Goal: Transaction & Acquisition: Purchase product/service

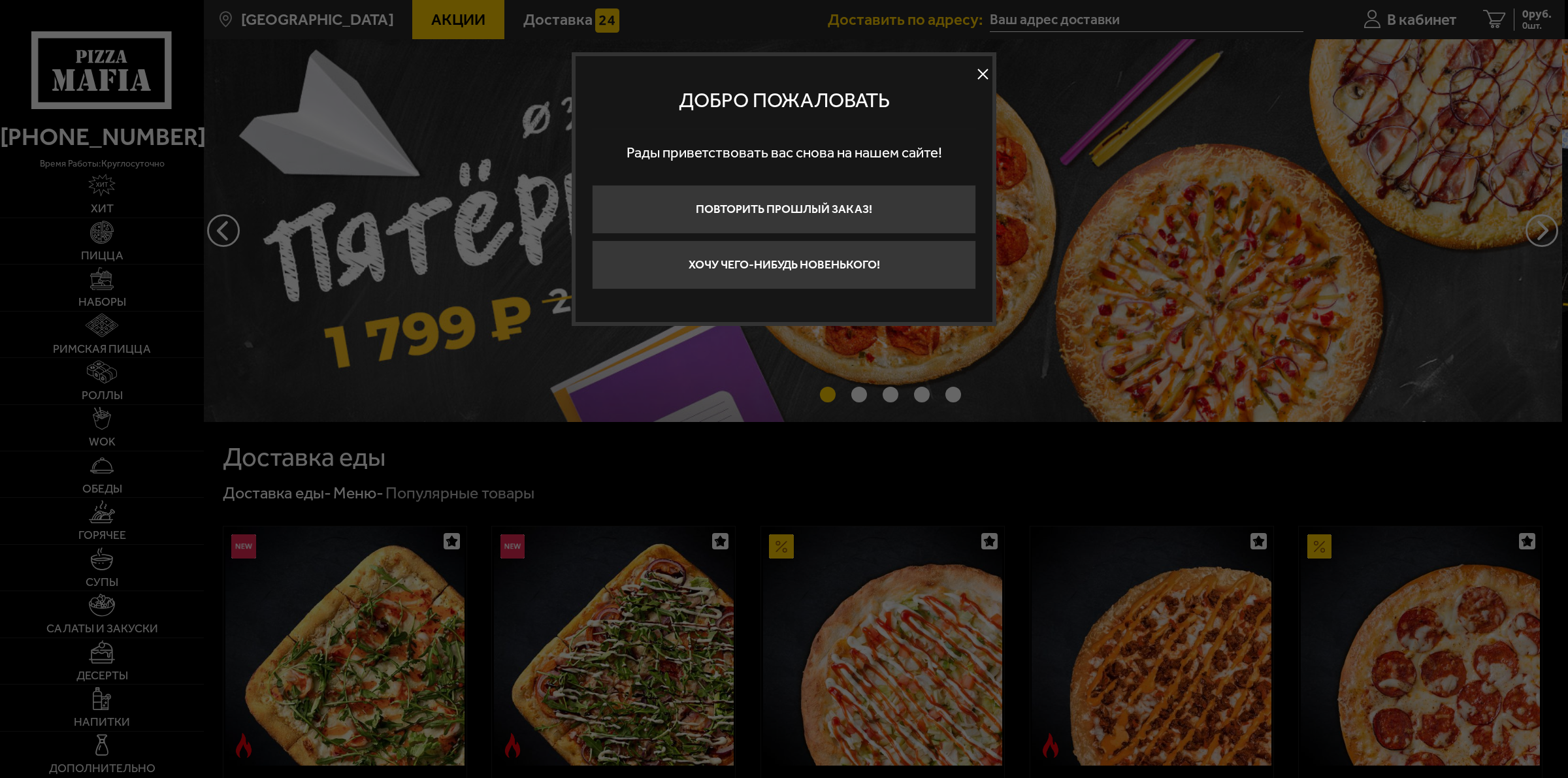
type input "[STREET_ADDRESS]"
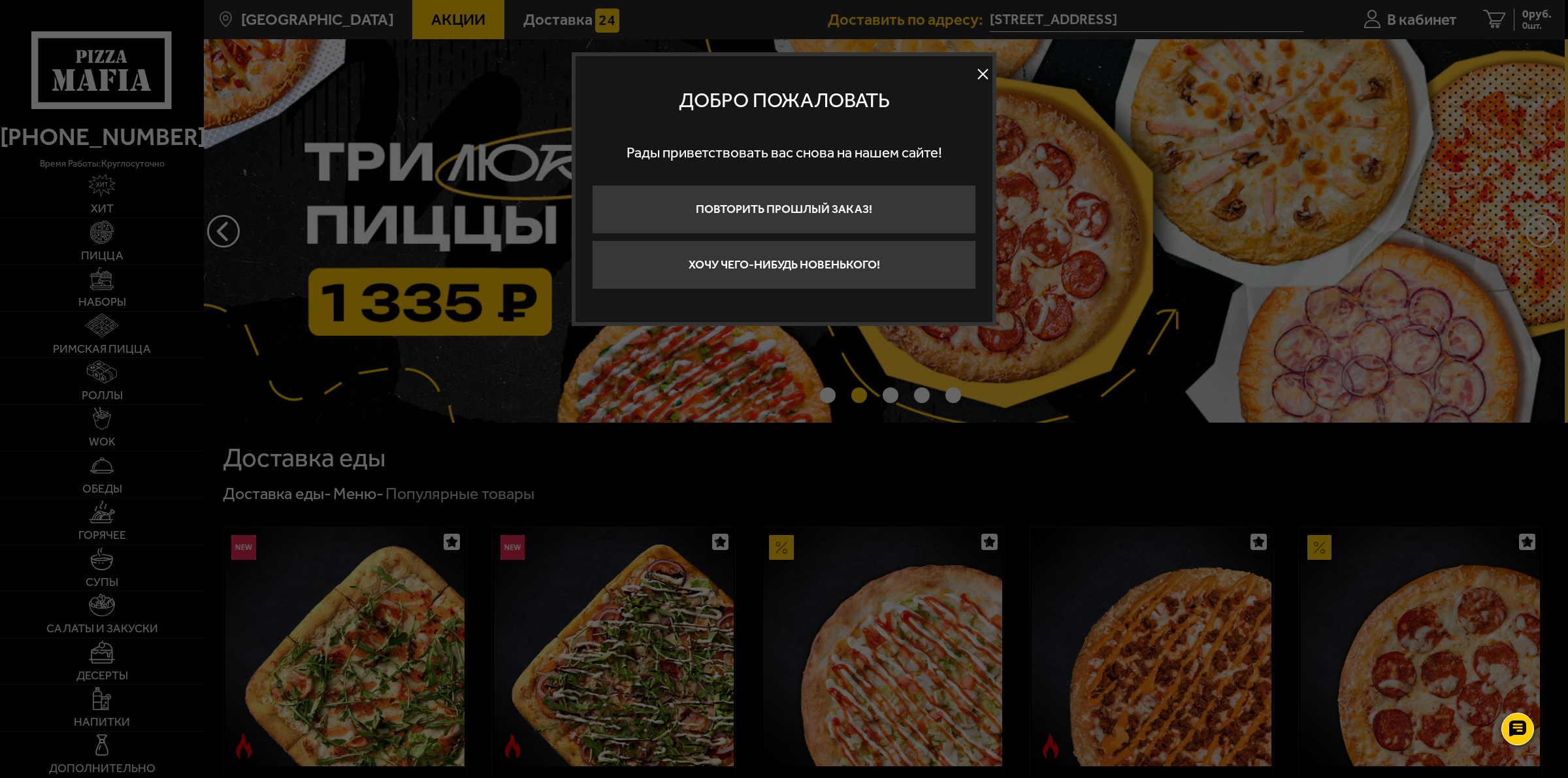
click at [981, 68] on button at bounding box center [983, 74] width 20 height 20
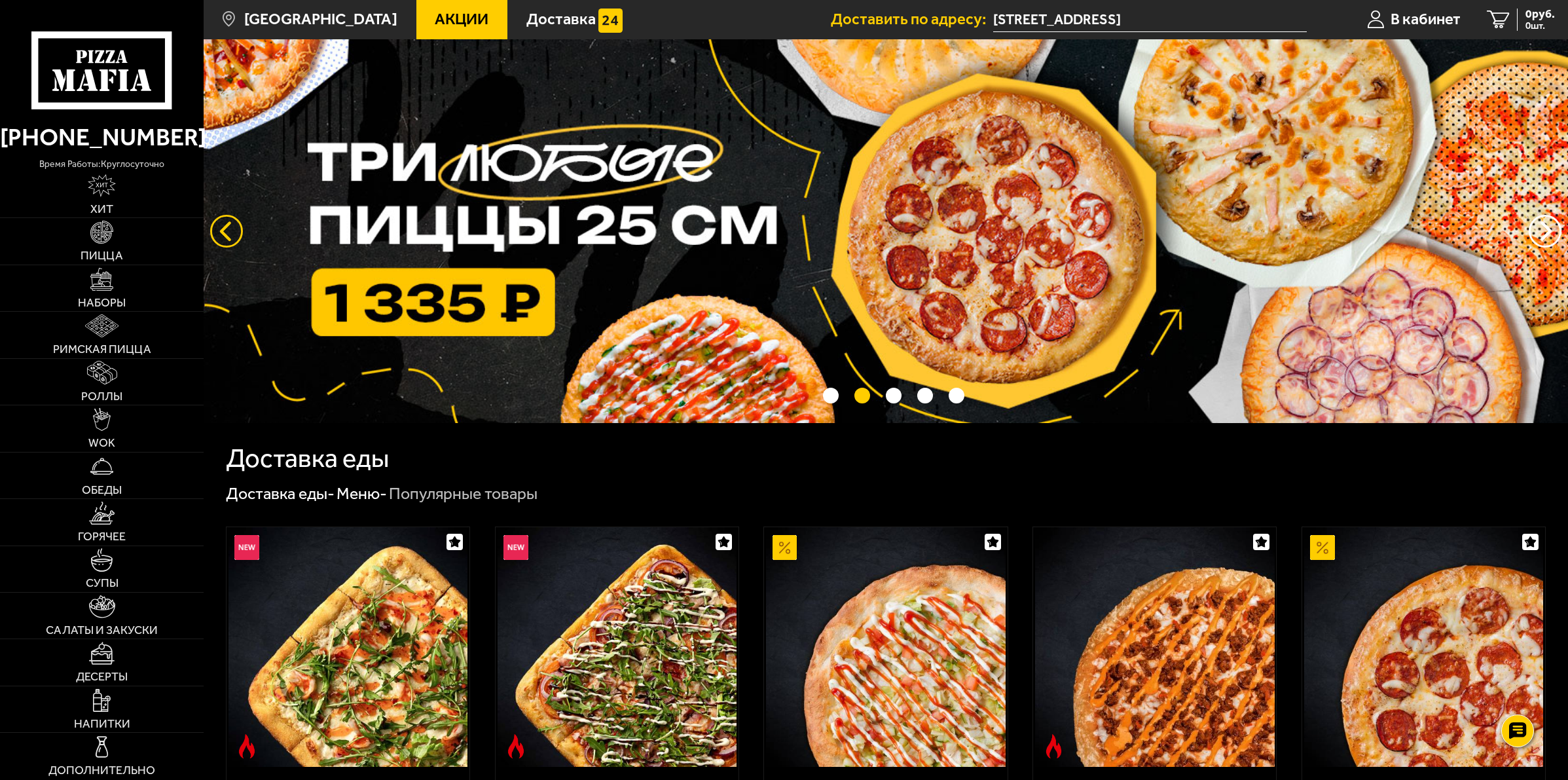
click at [232, 230] on button "следующий" at bounding box center [226, 231] width 33 height 33
click at [232, 228] on button "следующий" at bounding box center [226, 231] width 33 height 33
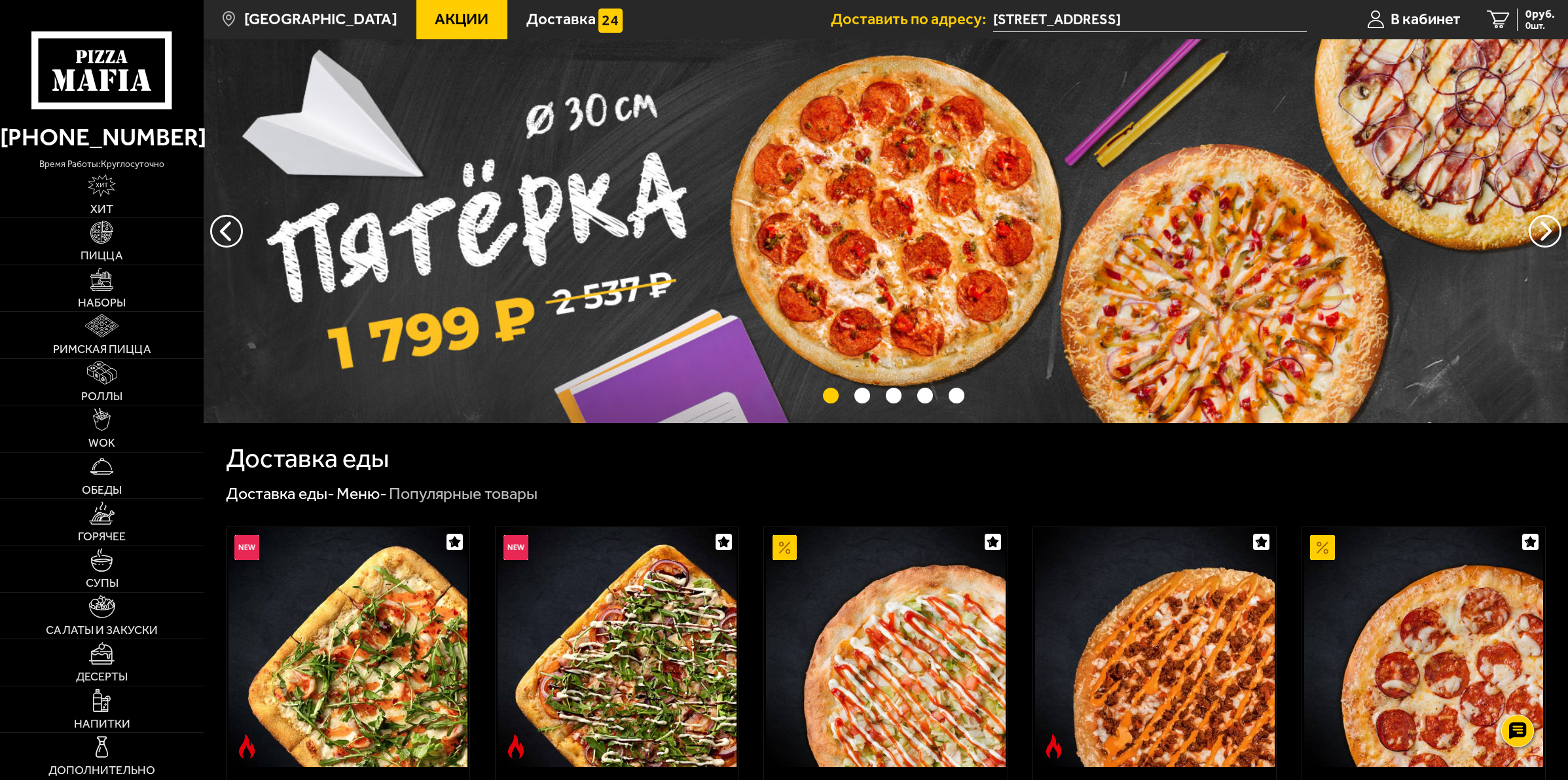
click at [776, 216] on img at bounding box center [886, 231] width 1364 height 384
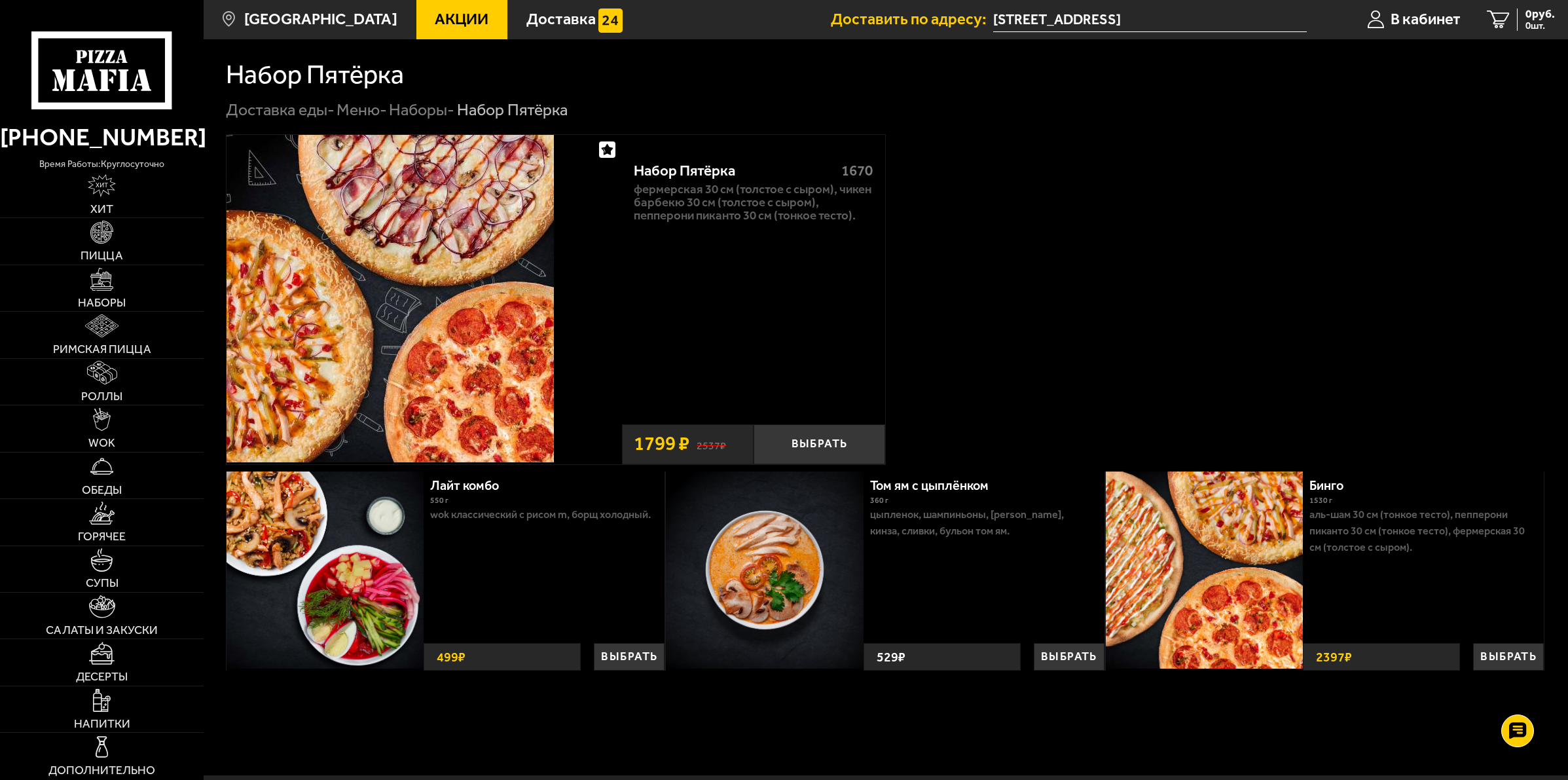
click at [871, 165] on span "1670" at bounding box center [856, 170] width 31 height 18
click at [816, 329] on div "Набор Пятёрка 1670 Фермерская 30 см (толстое с сыром), Чикен Барбекю 30 см (тол…" at bounding box center [753, 281] width 263 height 268
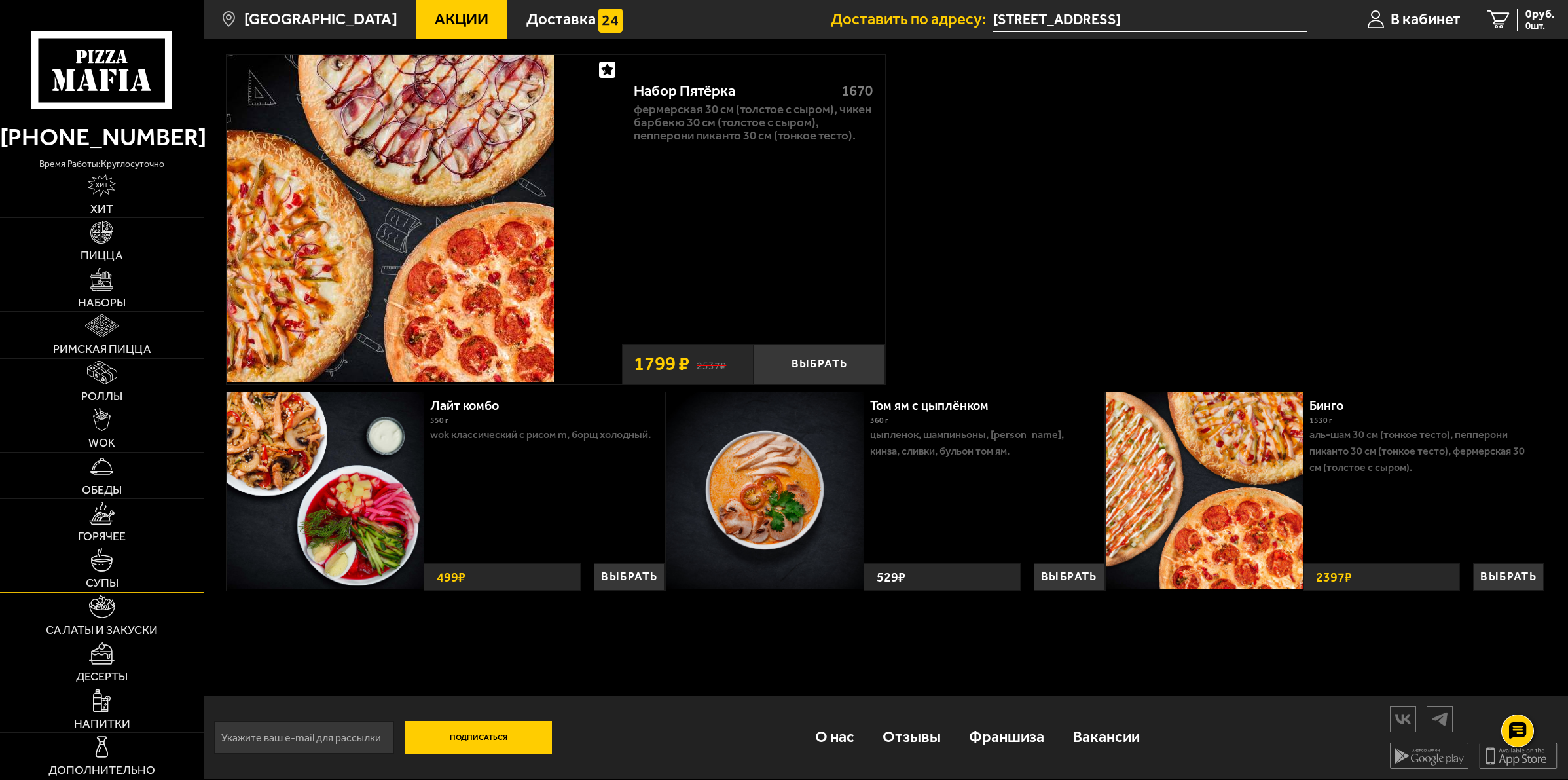
click at [101, 570] on img at bounding box center [101, 560] width 23 height 23
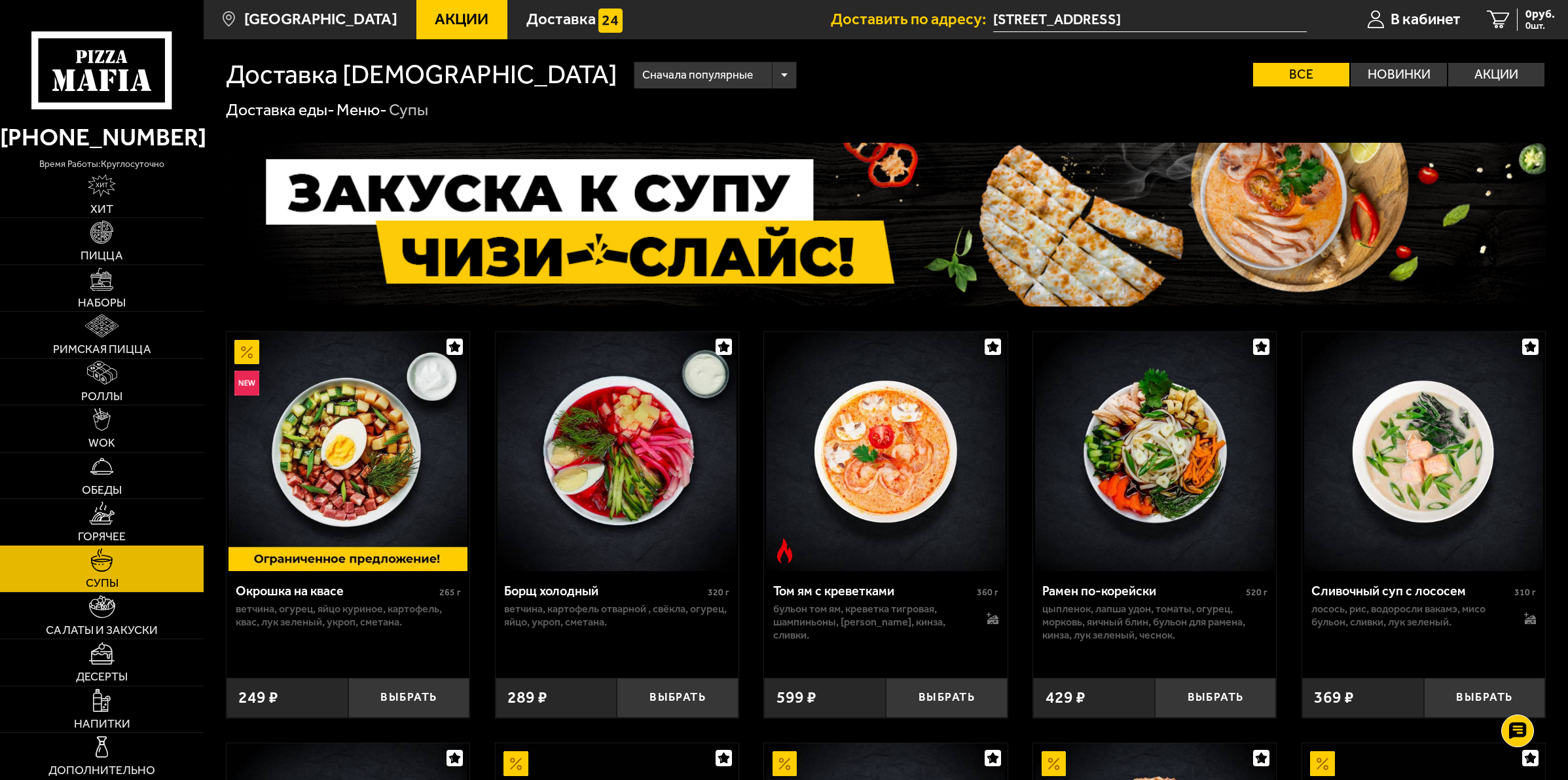
click at [86, 524] on link "Горячее" at bounding box center [101, 522] width 204 height 46
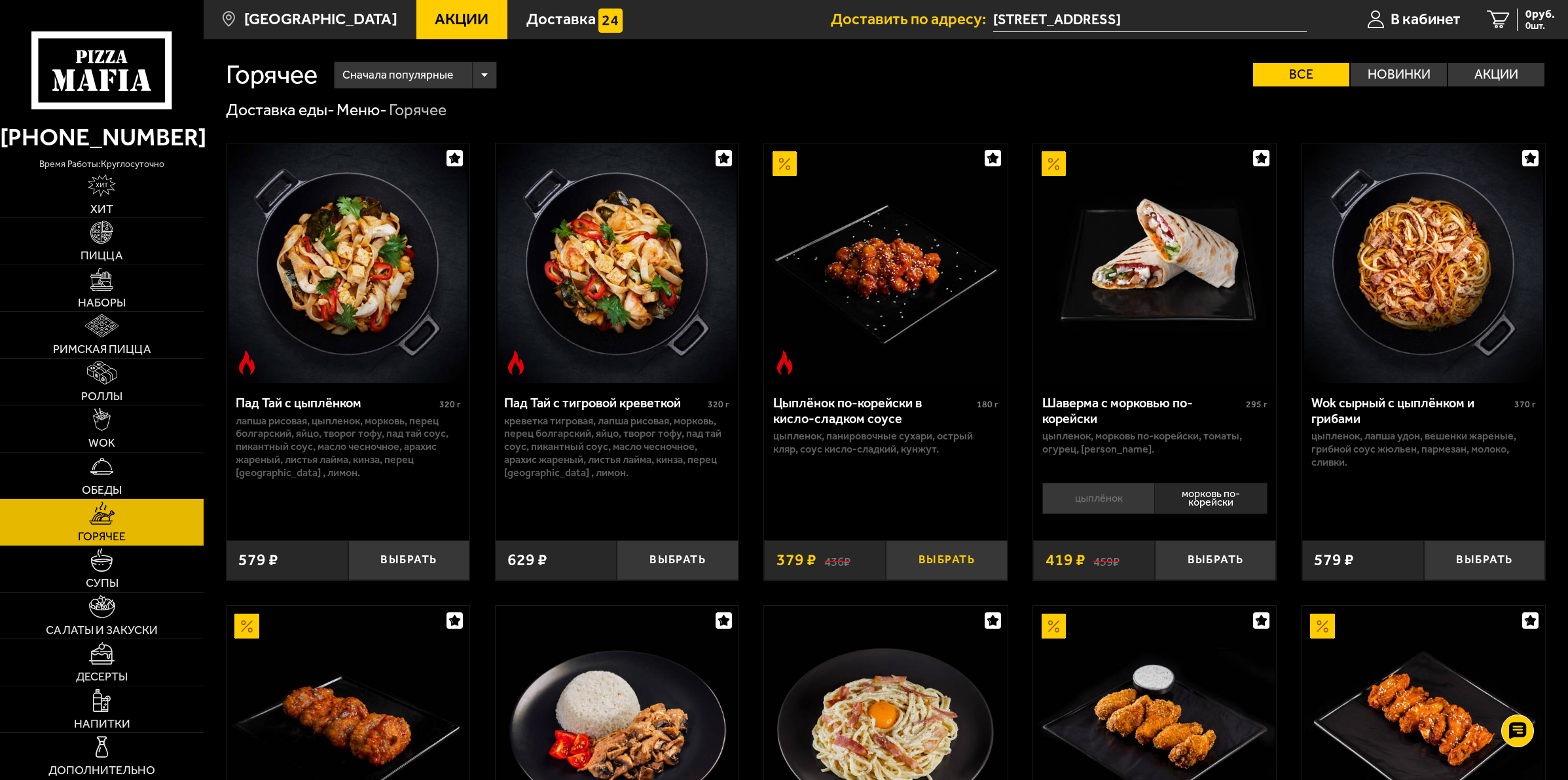
click at [933, 552] on button "Выбрать" at bounding box center [947, 560] width 122 height 40
click at [989, 567] on button "+" at bounding box center [986, 560] width 40 height 40
click at [1484, 563] on button "Выбрать" at bounding box center [1485, 560] width 122 height 40
click at [103, 608] on img at bounding box center [102, 607] width 26 height 23
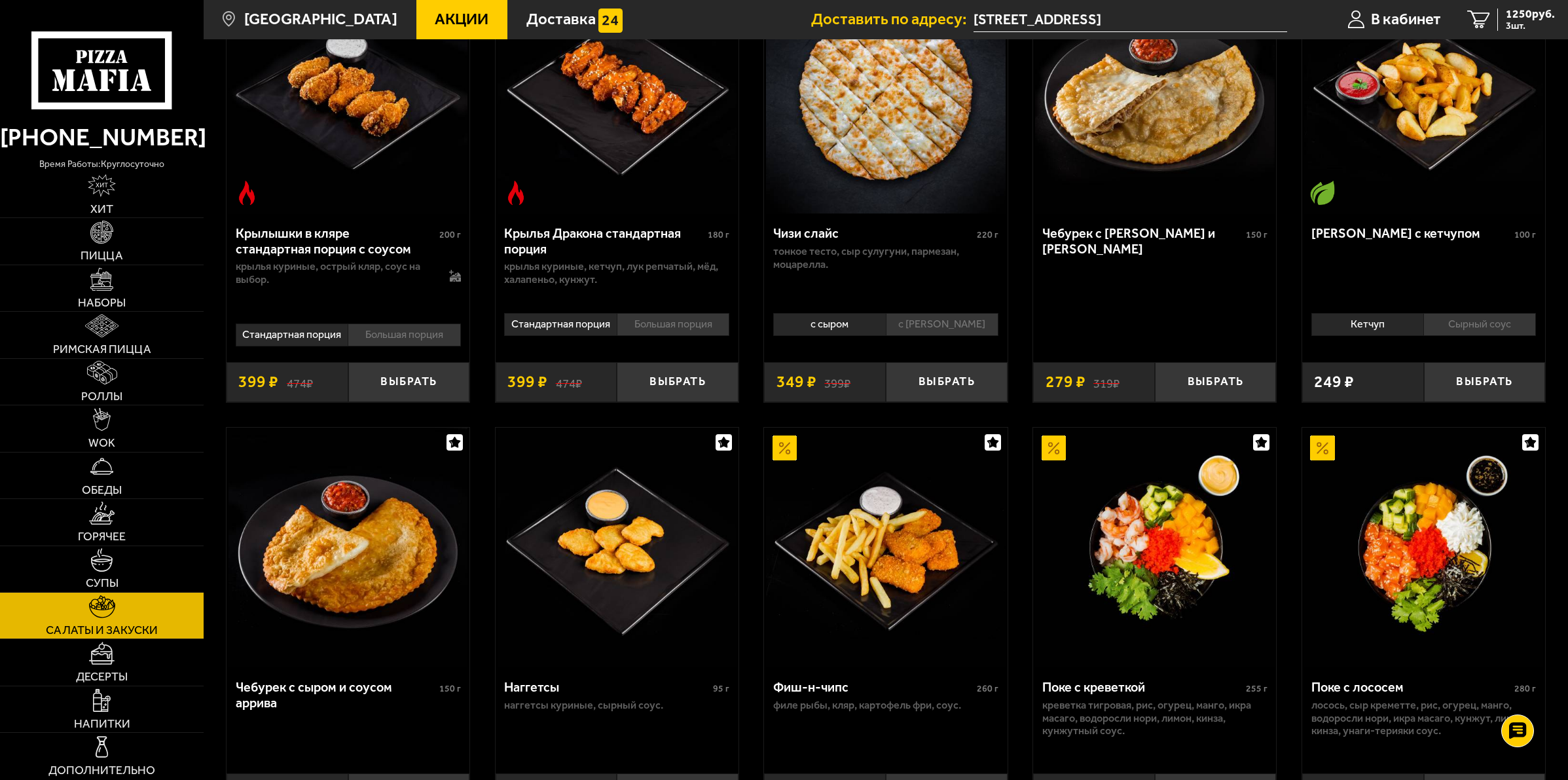
scroll to position [818, 0]
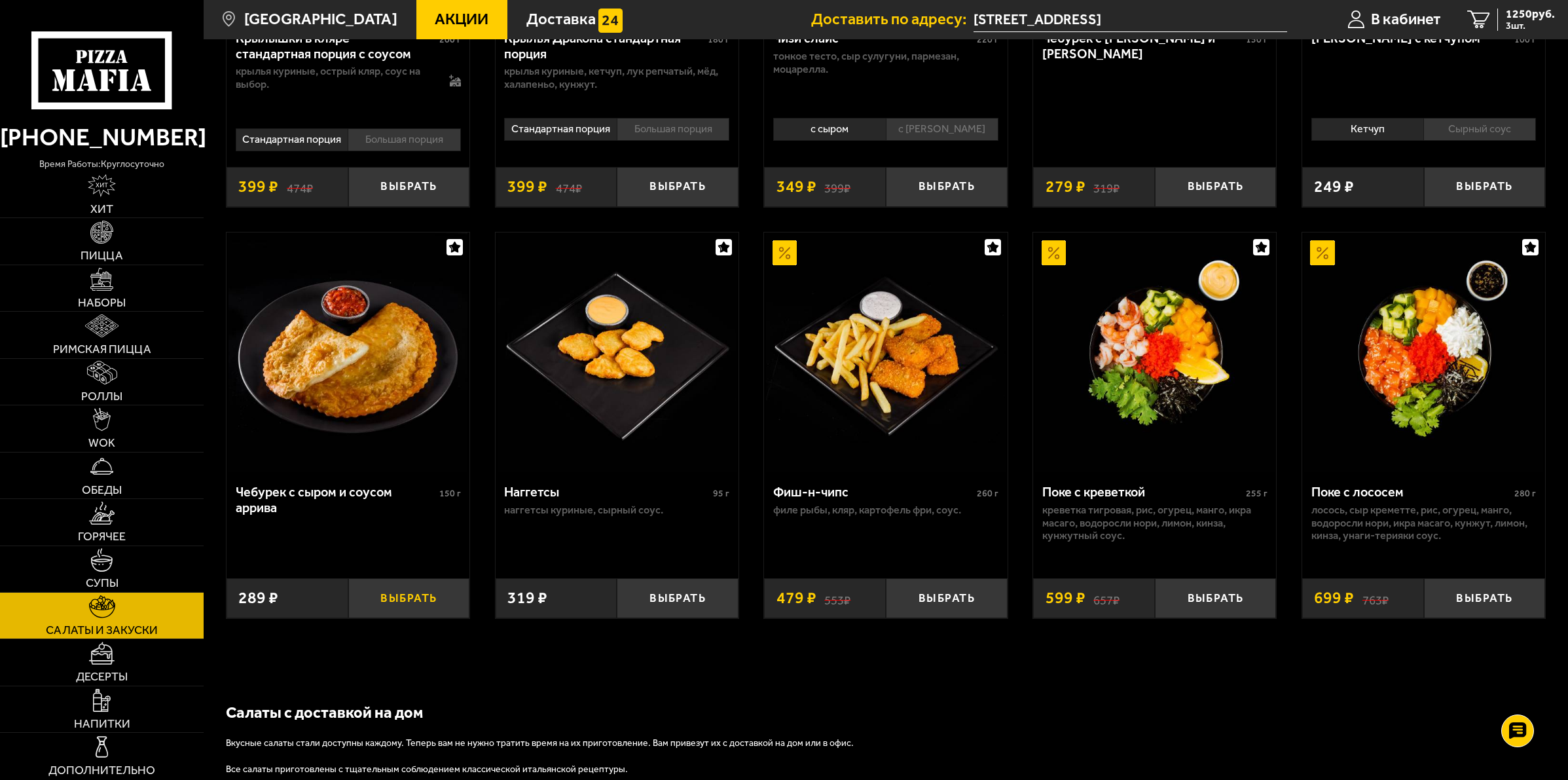
click at [417, 597] on button "Выбрать" at bounding box center [409, 598] width 122 height 40
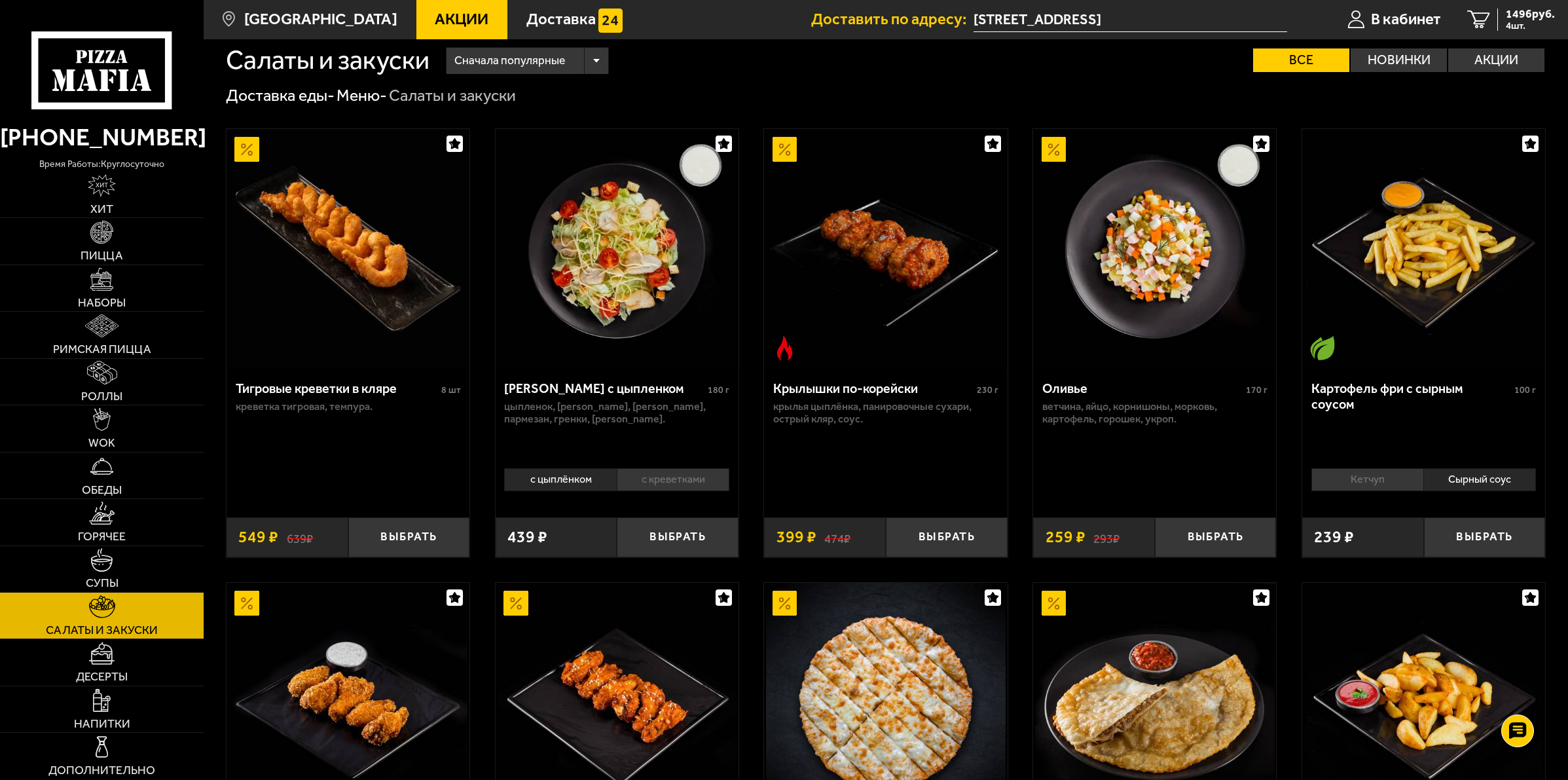
scroll to position [0, 0]
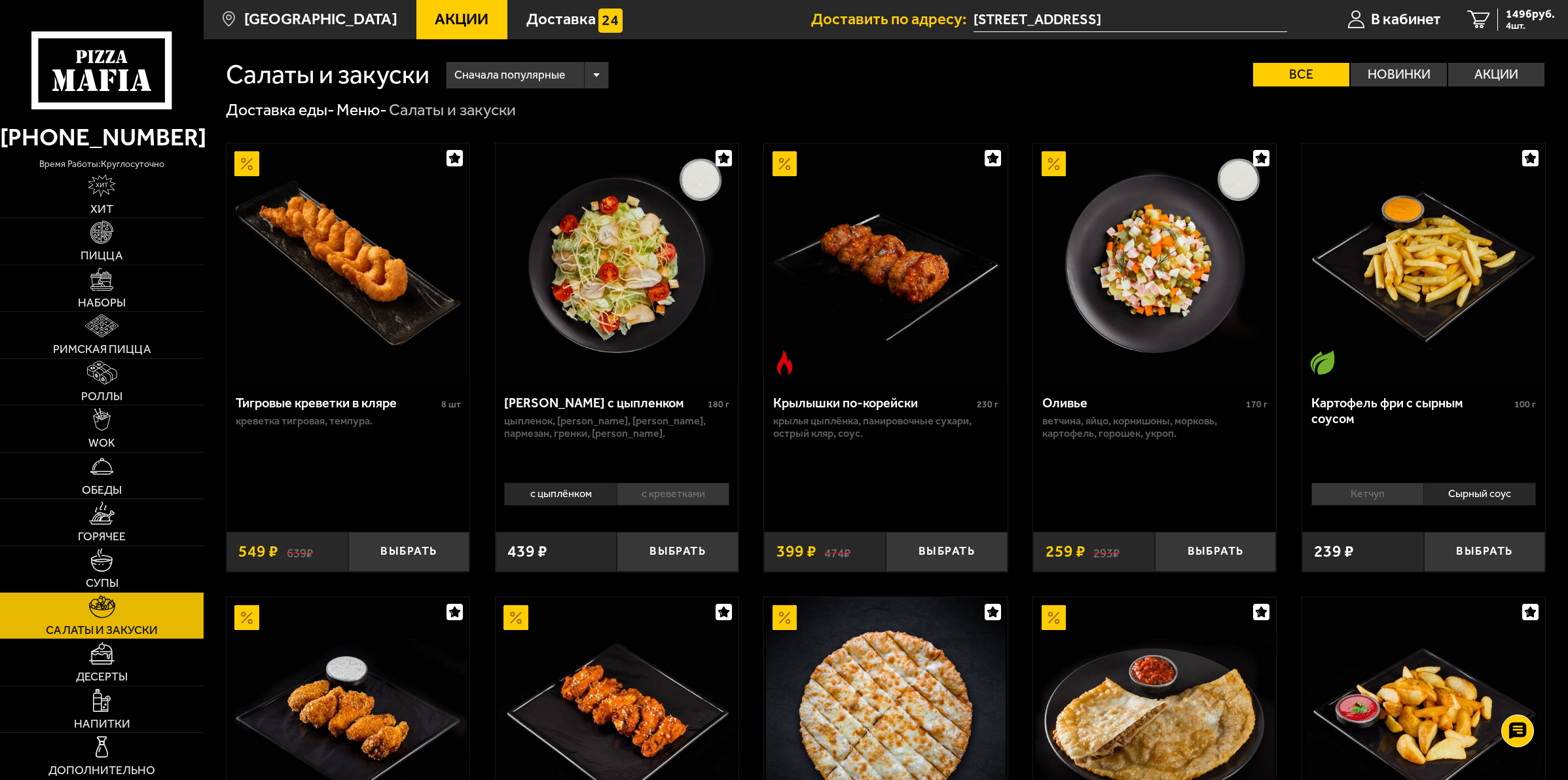
click at [108, 243] on img at bounding box center [101, 232] width 23 height 23
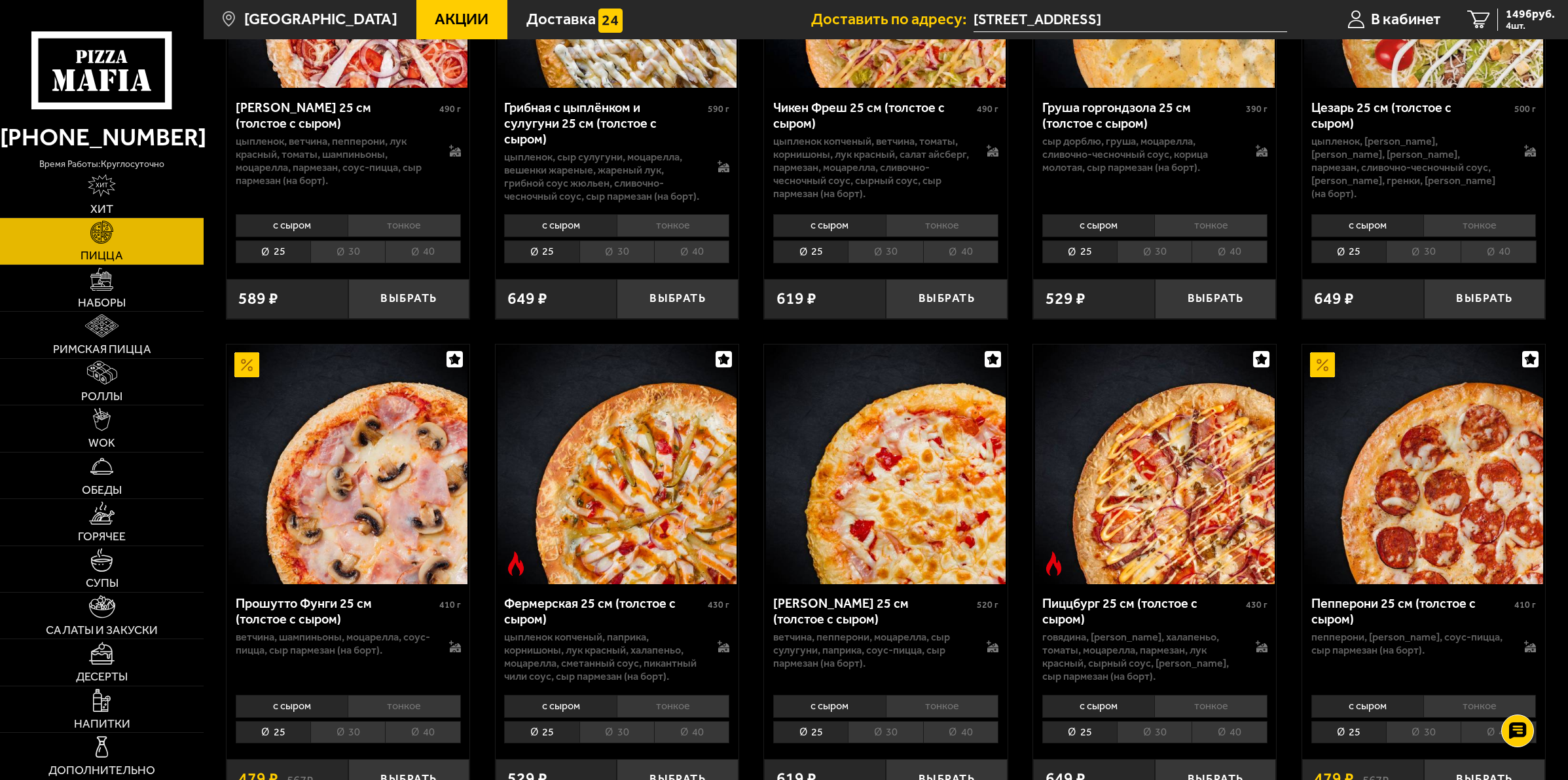
scroll to position [545, 0]
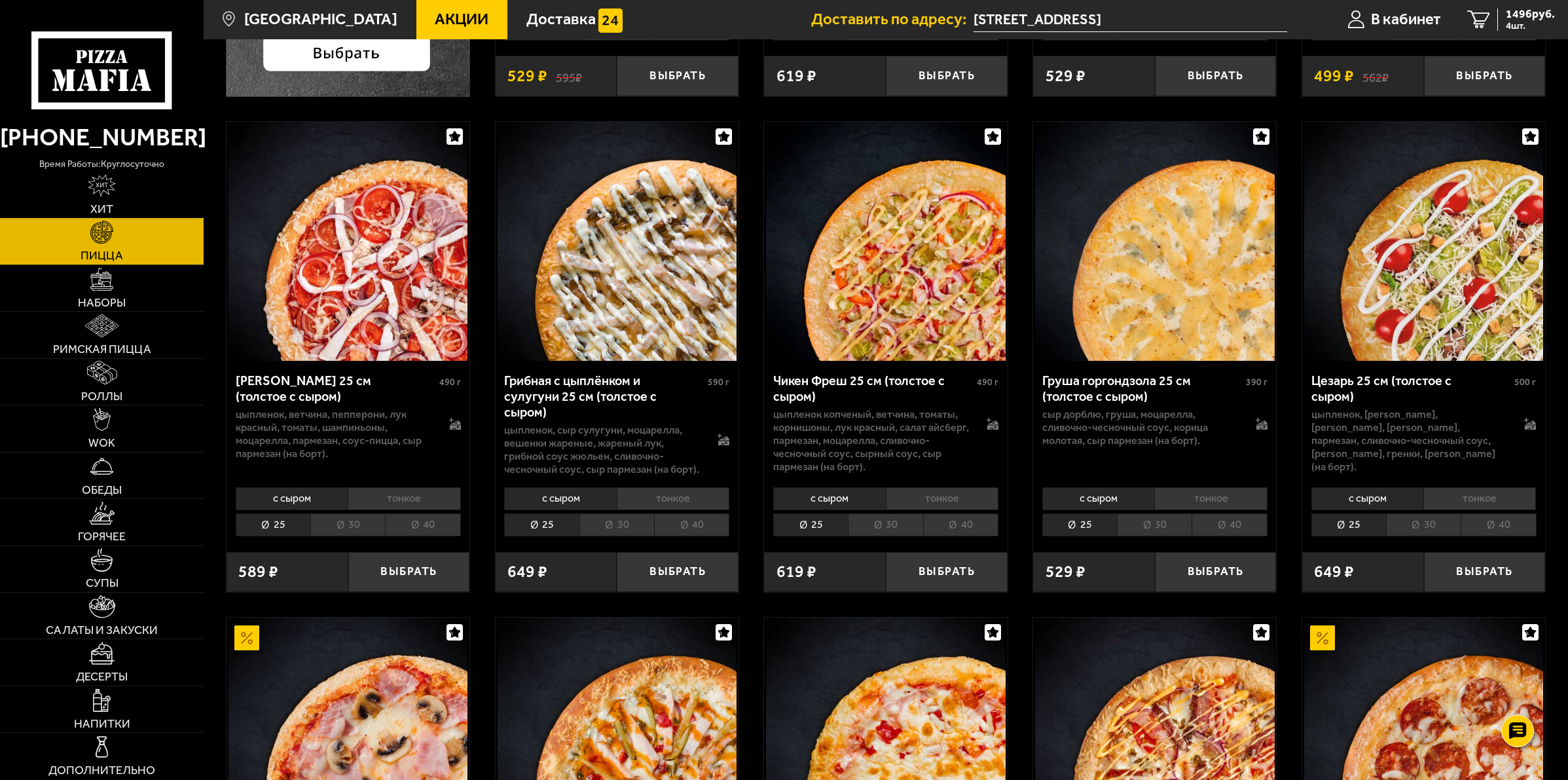
click at [944, 496] on li "тонкое" at bounding box center [942, 499] width 113 height 23
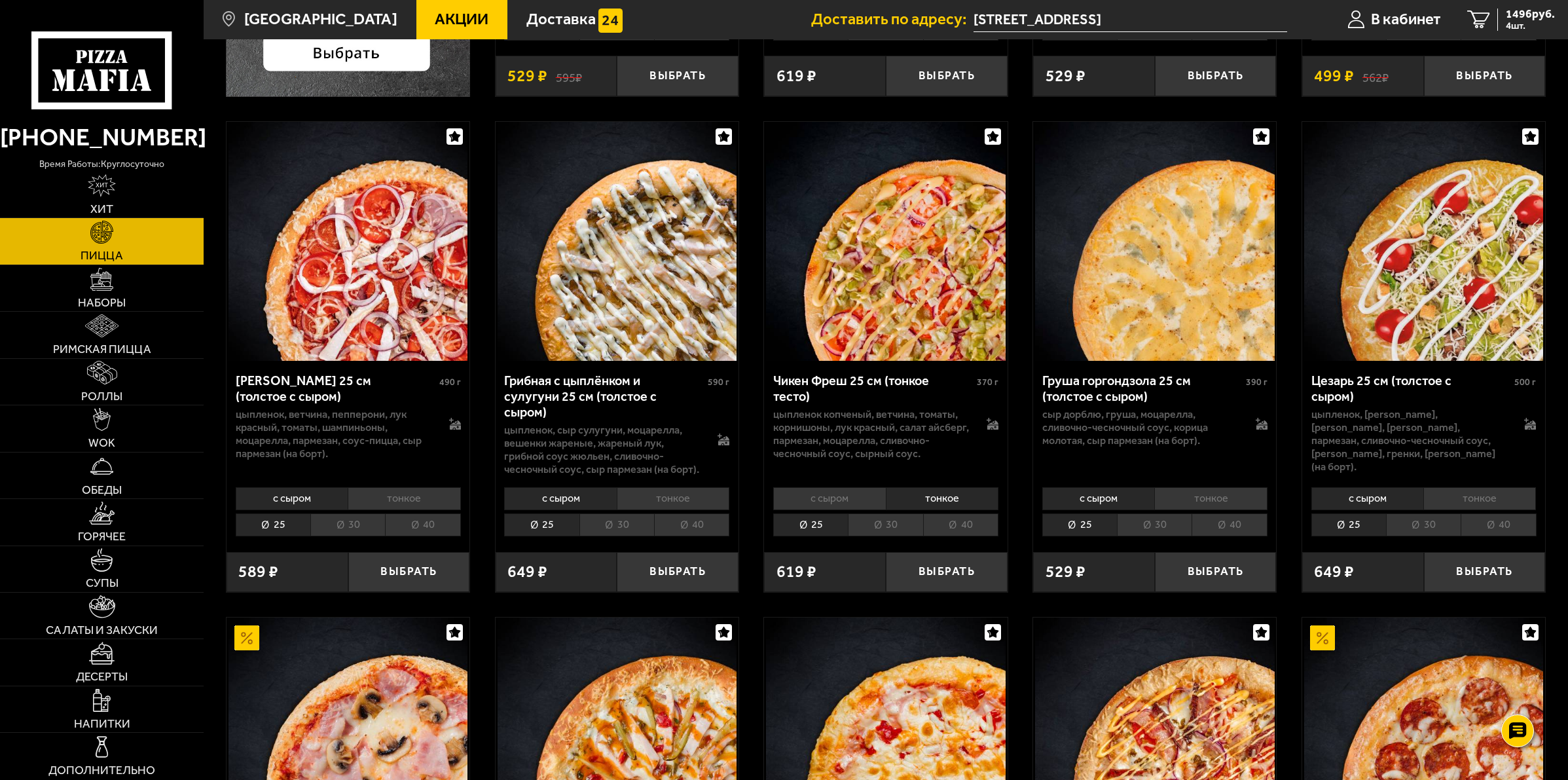
click at [894, 522] on li "30" at bounding box center [885, 525] width 75 height 23
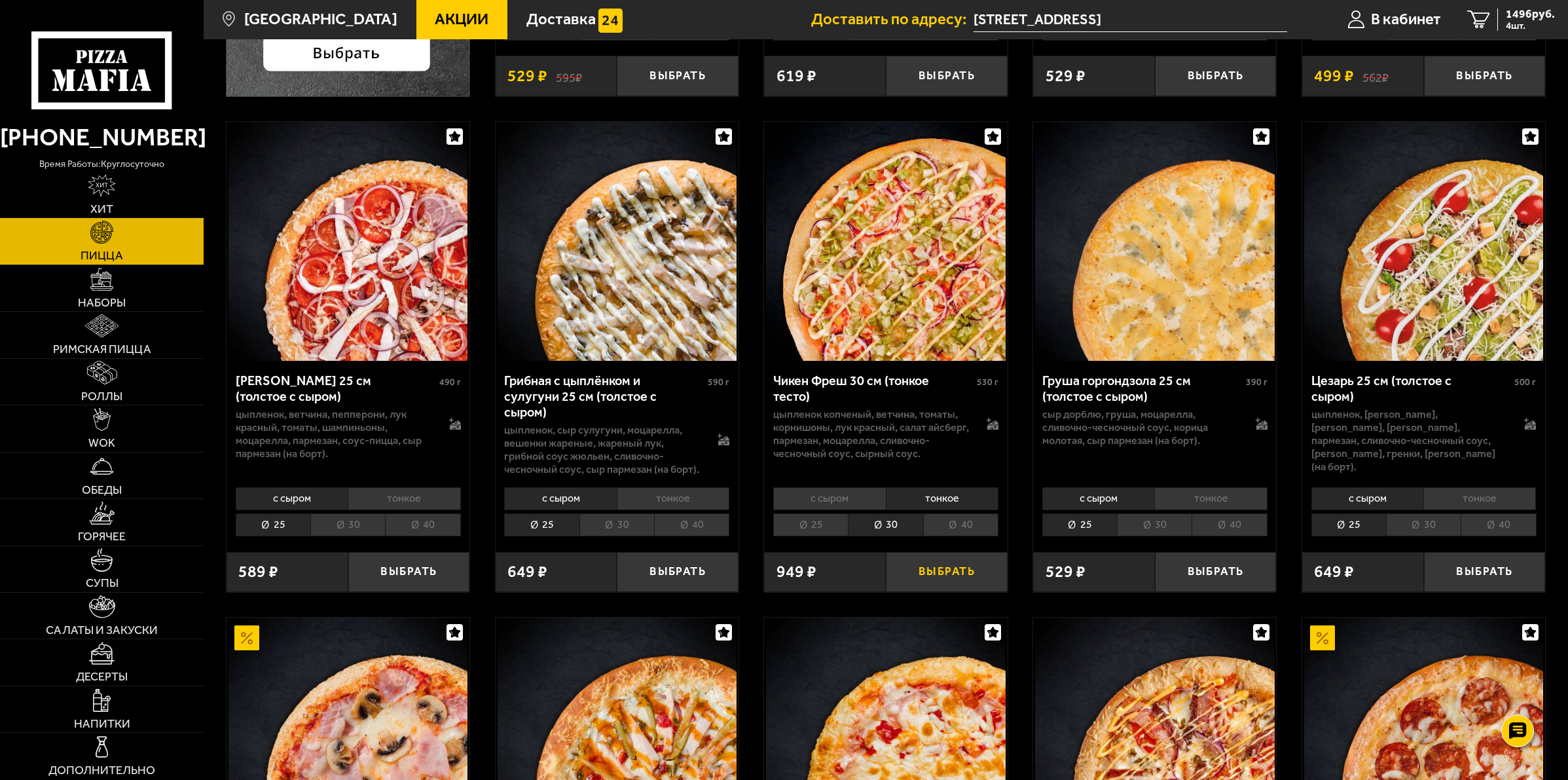
click at [948, 573] on button "Выбрать" at bounding box center [947, 572] width 122 height 40
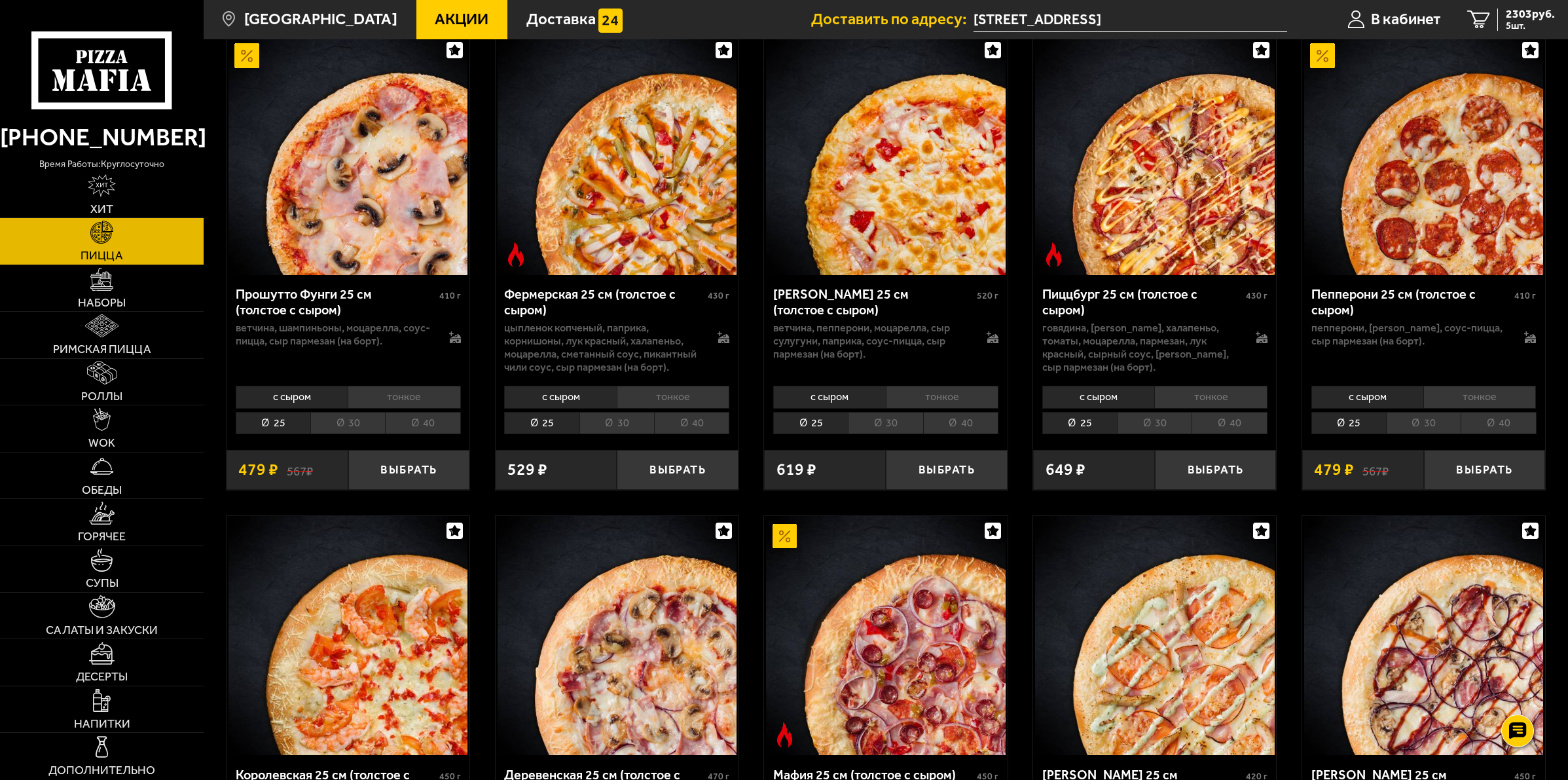
scroll to position [1091, 0]
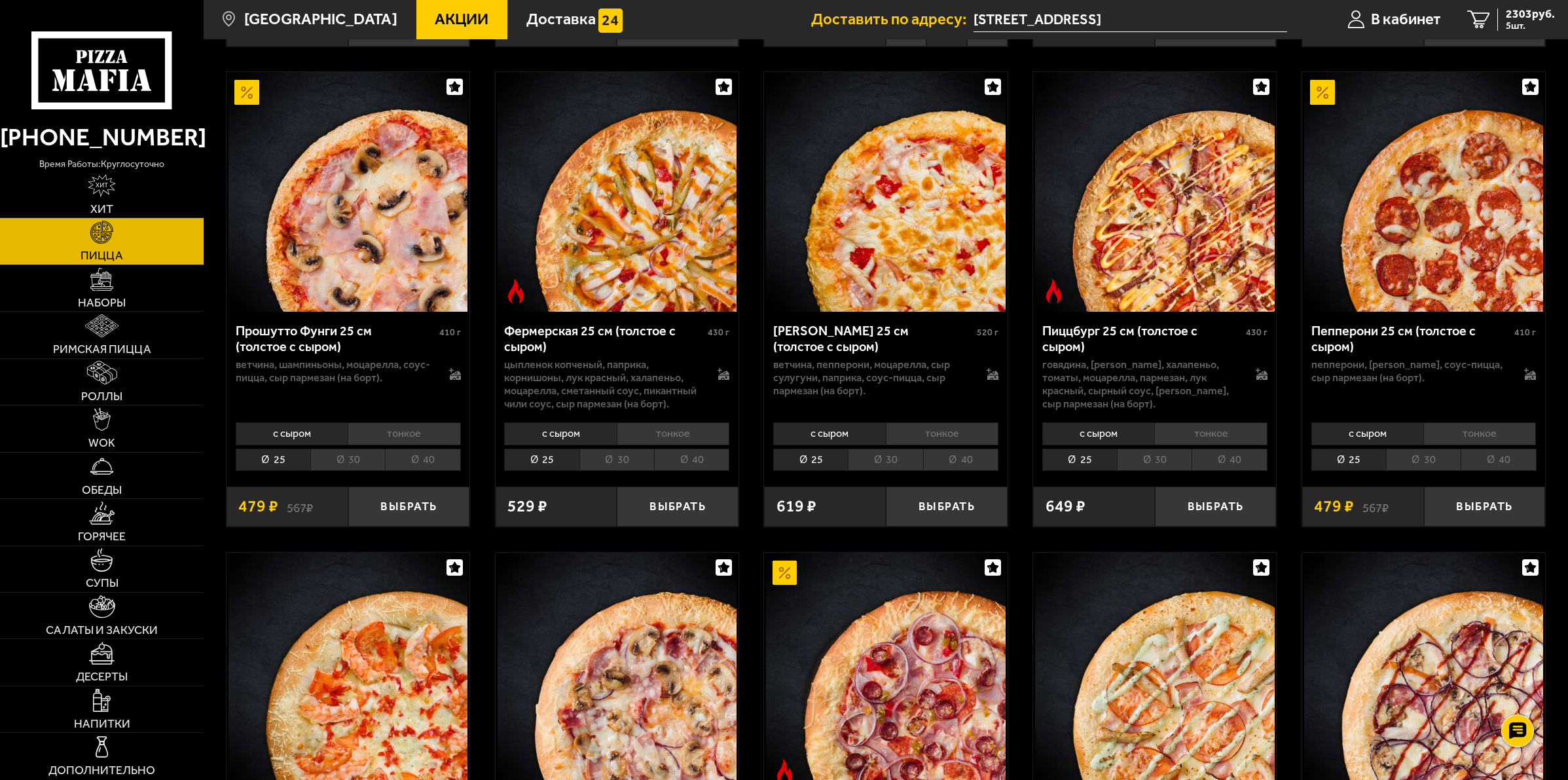
click at [1193, 434] on li "тонкое" at bounding box center [1210, 434] width 113 height 23
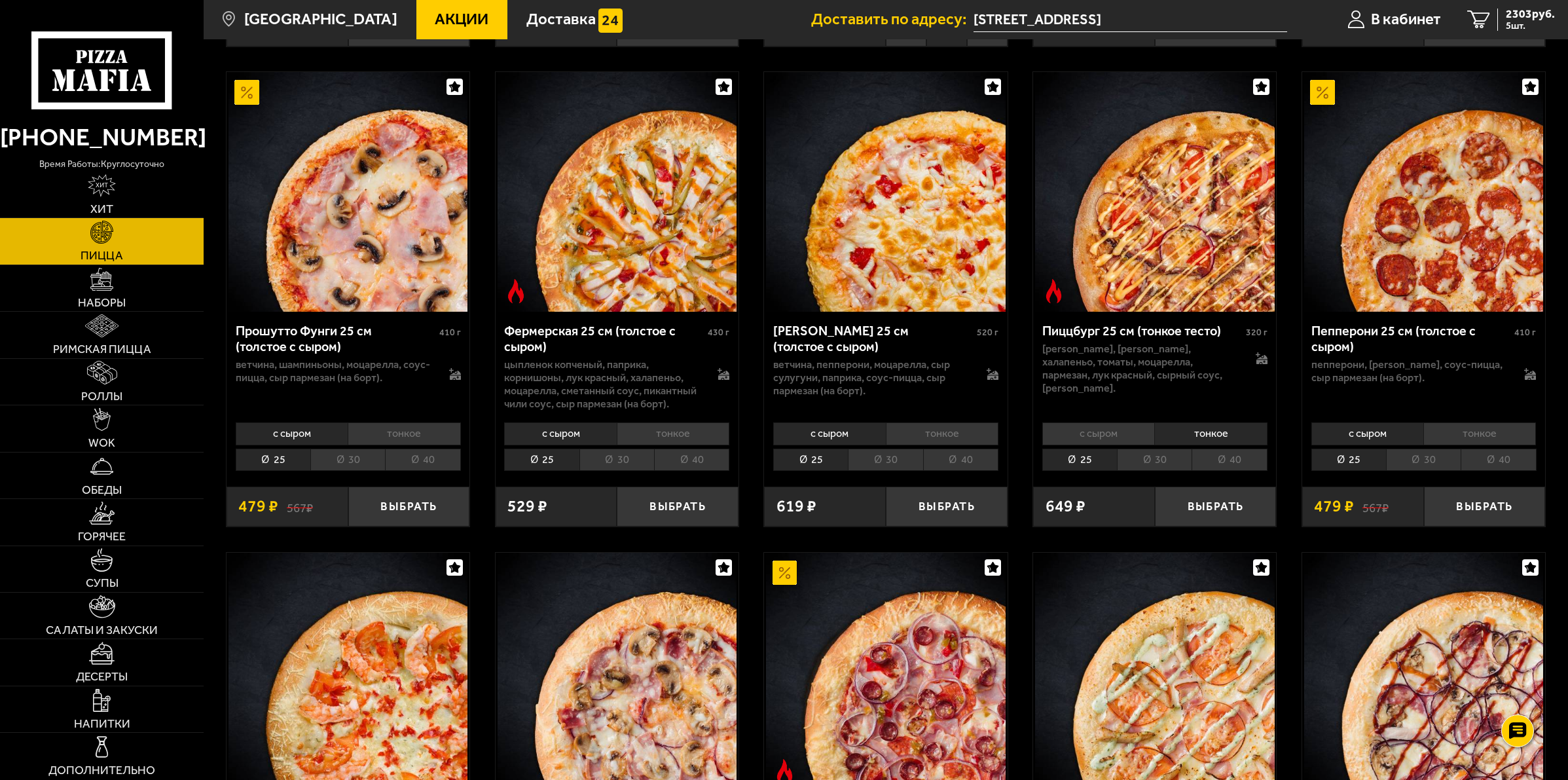
click at [1169, 461] on li "30" at bounding box center [1154, 460] width 75 height 23
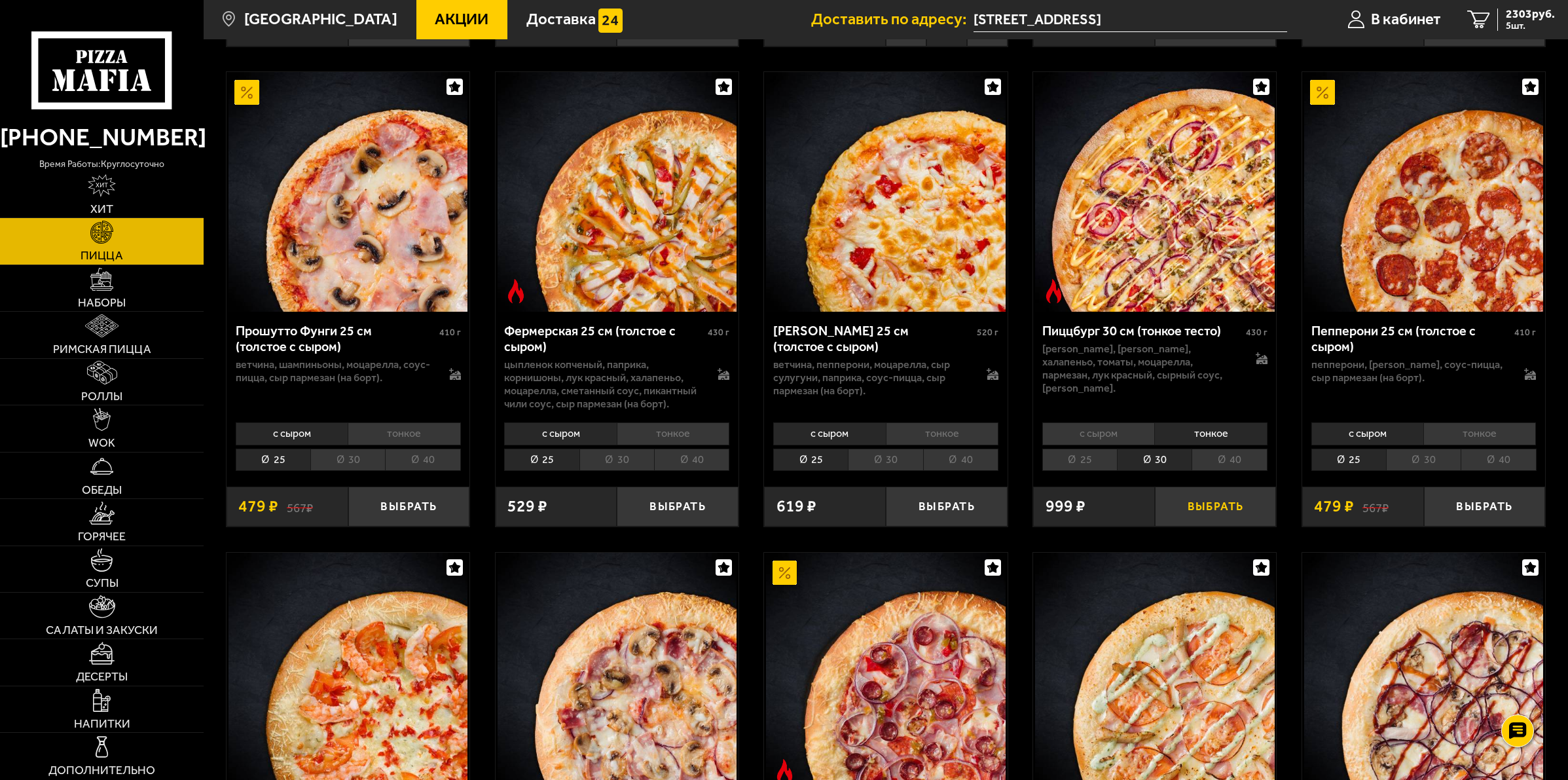
click at [1197, 506] on button "Выбрать" at bounding box center [1216, 506] width 122 height 40
click at [1524, 21] on span "6 шт." at bounding box center [1530, 25] width 49 height 10
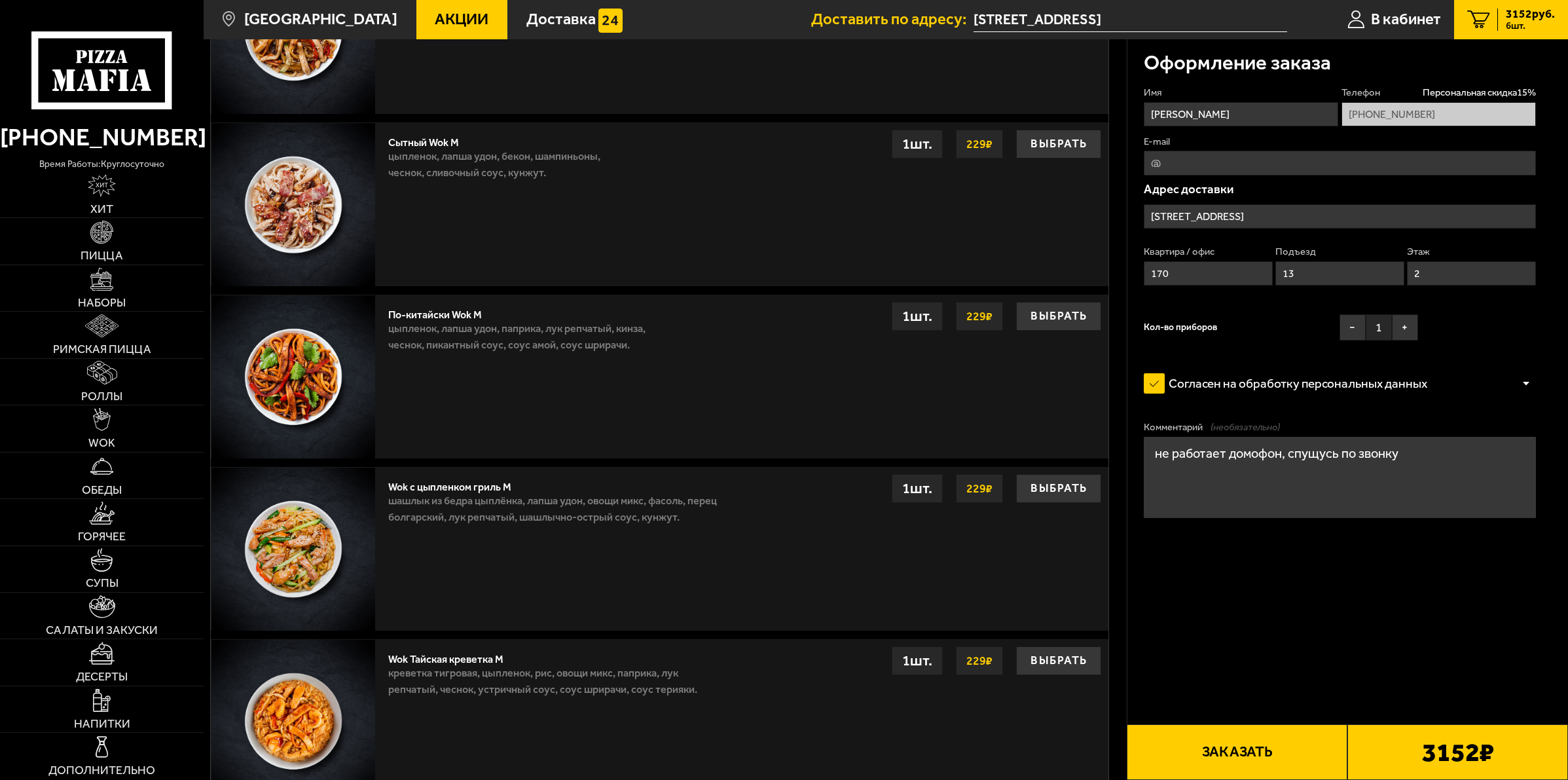
scroll to position [1364, 0]
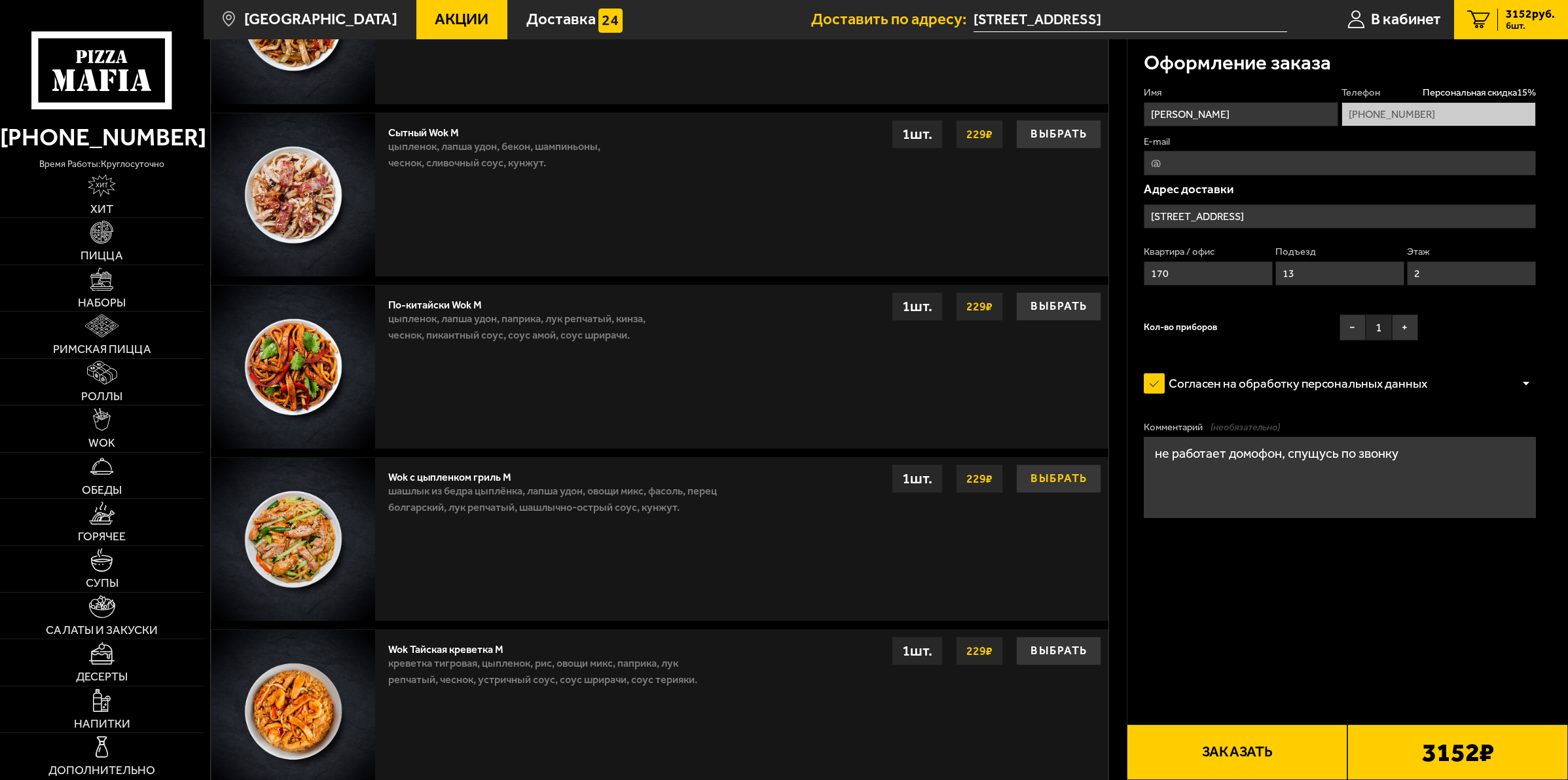
click at [1073, 493] on button "Выбрать" at bounding box center [1059, 479] width 85 height 29
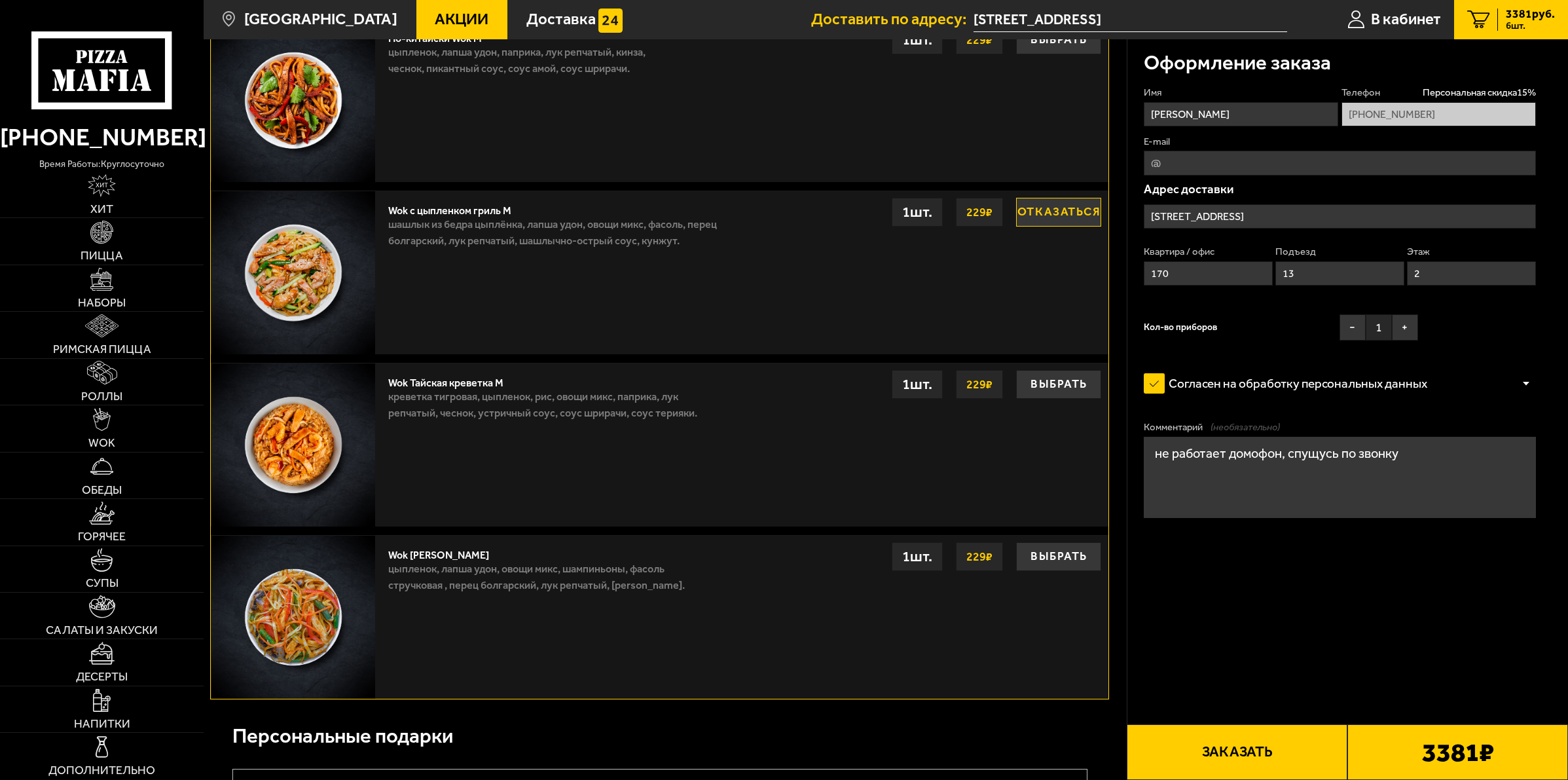
scroll to position [1909, 0]
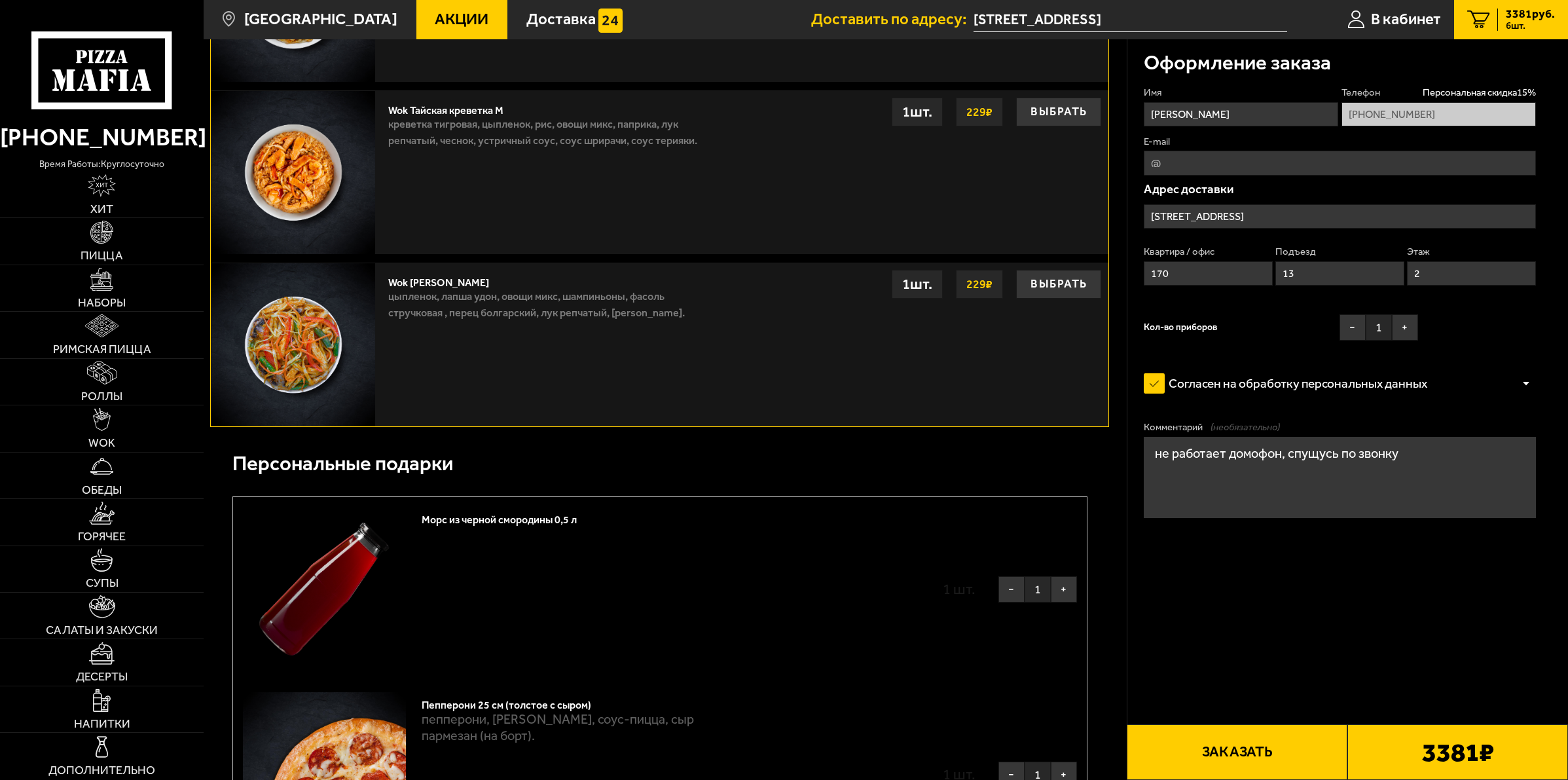
click at [1223, 755] on button "Заказать" at bounding box center [1236, 752] width 220 height 56
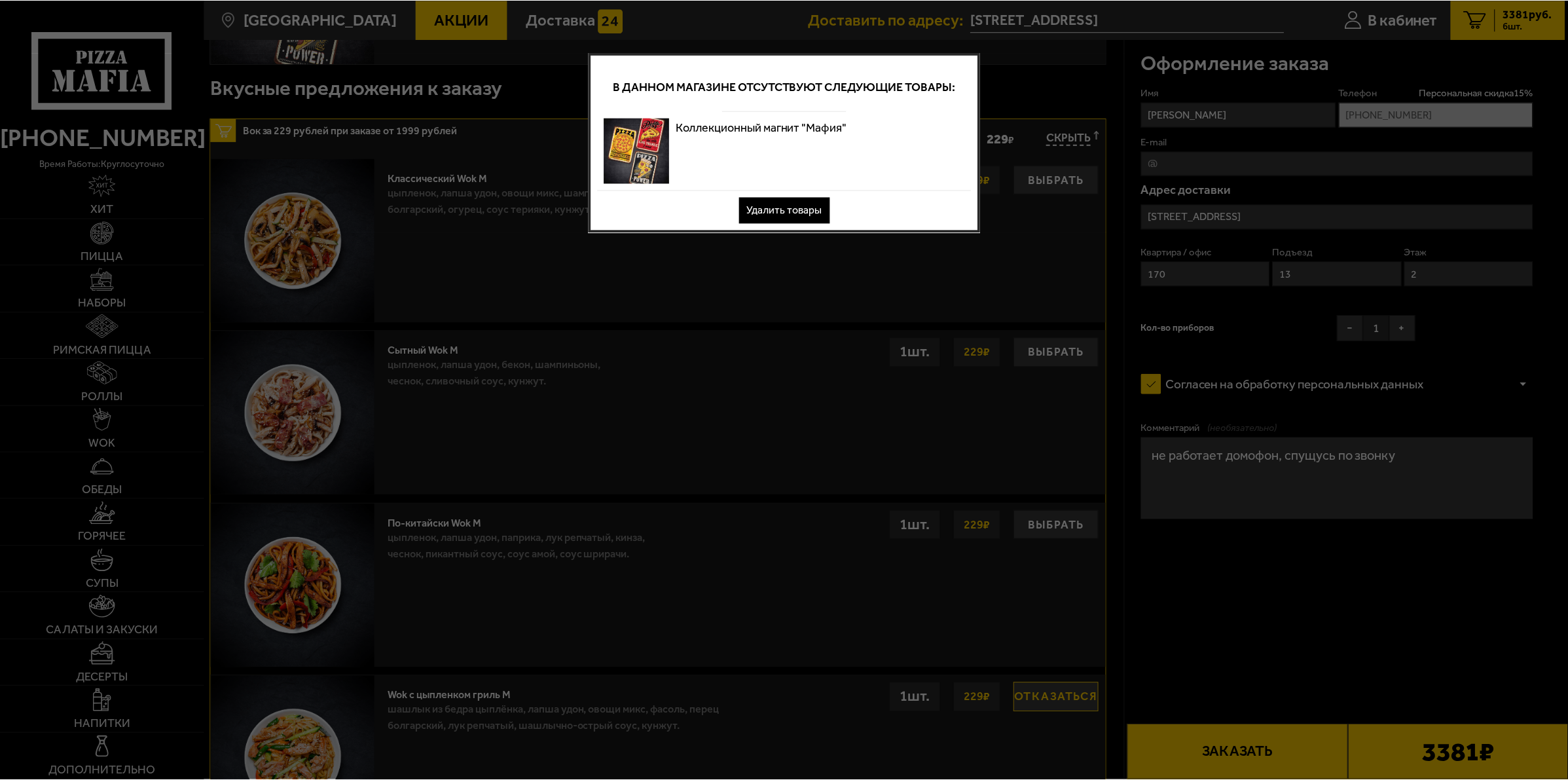
scroll to position [0, 0]
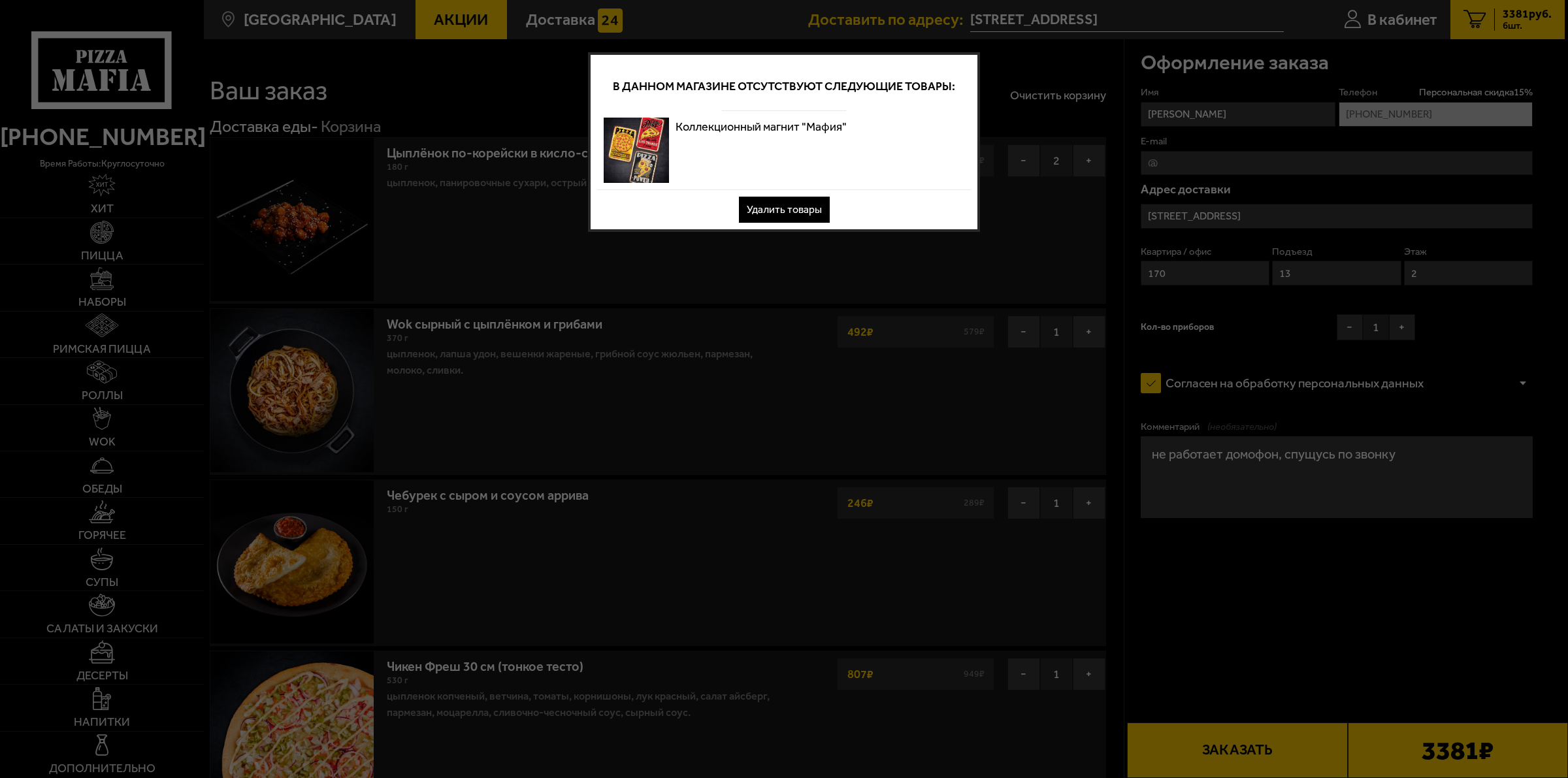
click at [774, 207] on button "Удалить товары" at bounding box center [784, 209] width 91 height 26
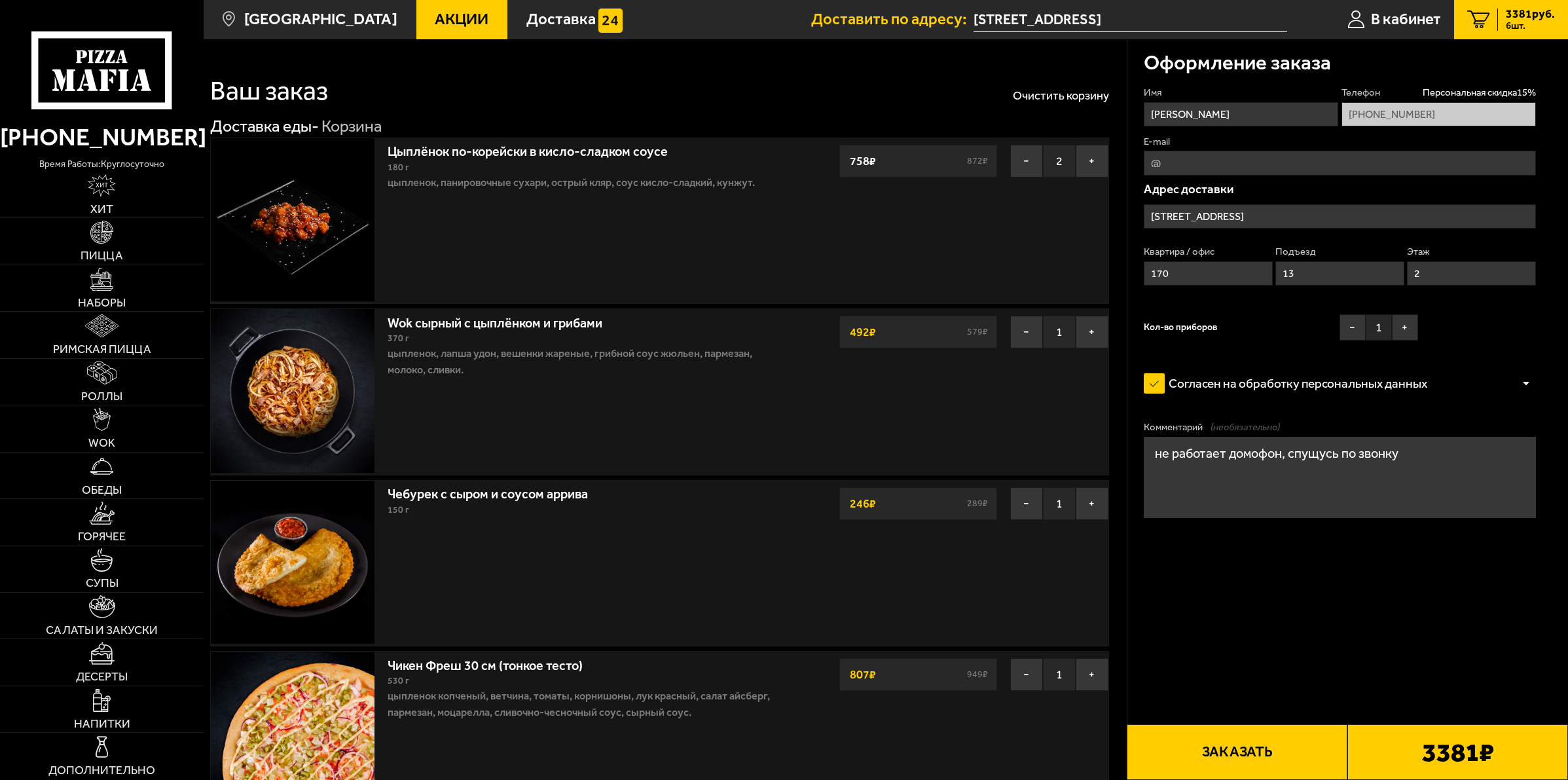
click at [1236, 753] on button "Заказать" at bounding box center [1236, 752] width 220 height 56
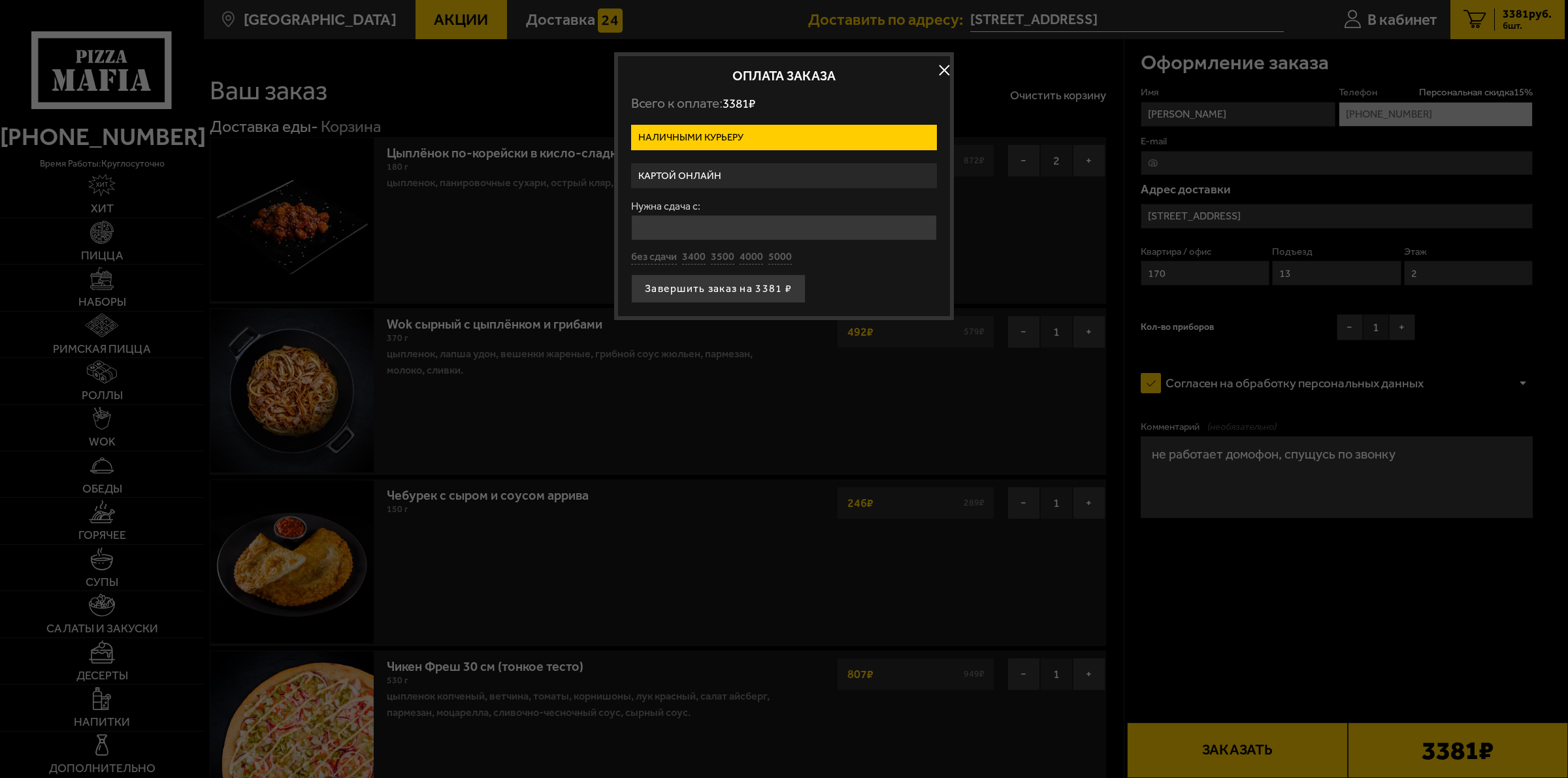
click at [678, 175] on label "Картой онлайн" at bounding box center [784, 176] width 306 height 25
click at [0, 0] on input "Картой онлайн" at bounding box center [0, 0] width 0 height 0
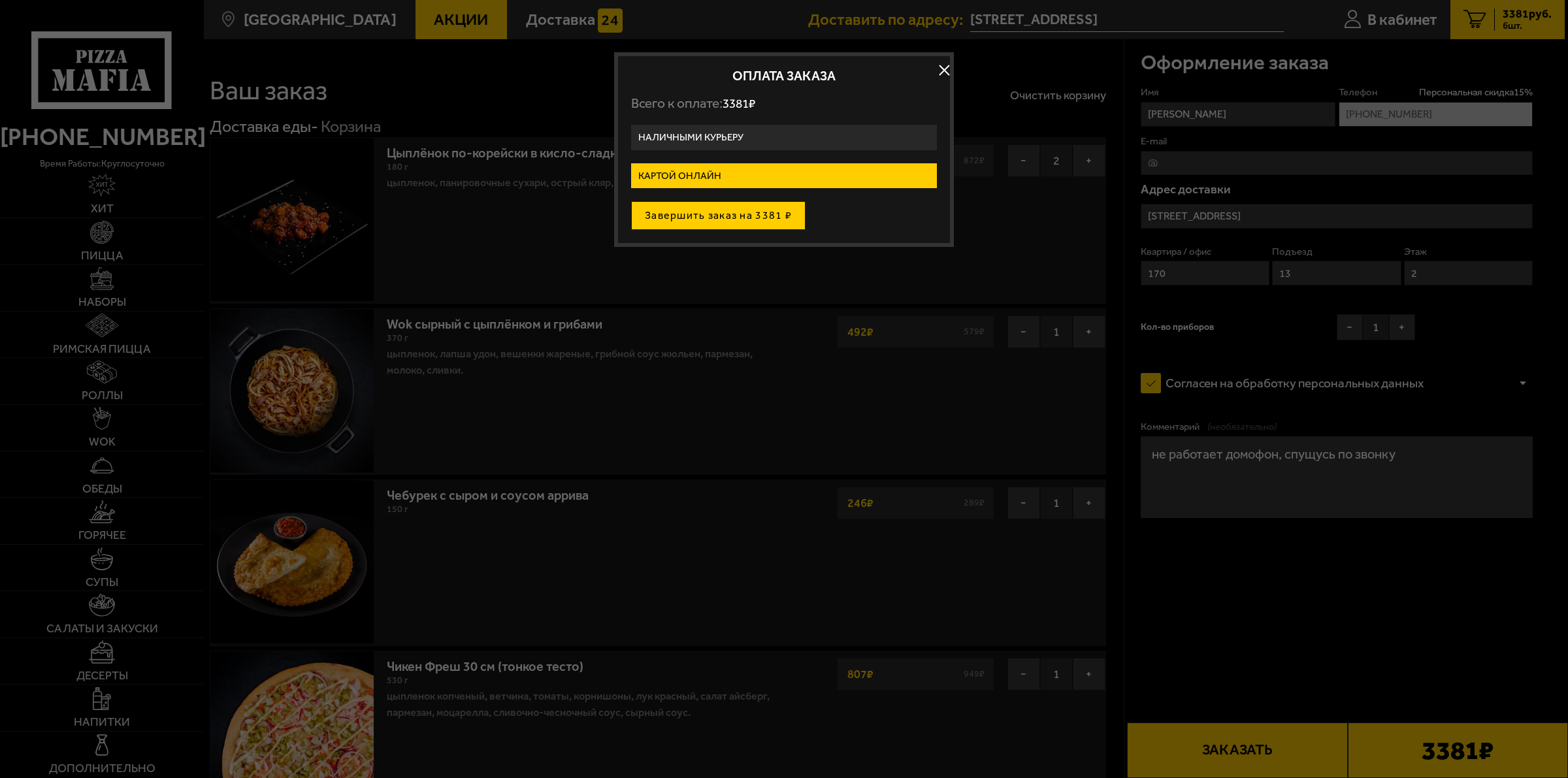
click at [746, 221] on button "Завершить заказ на 3381 ₽" at bounding box center [717, 215] width 174 height 29
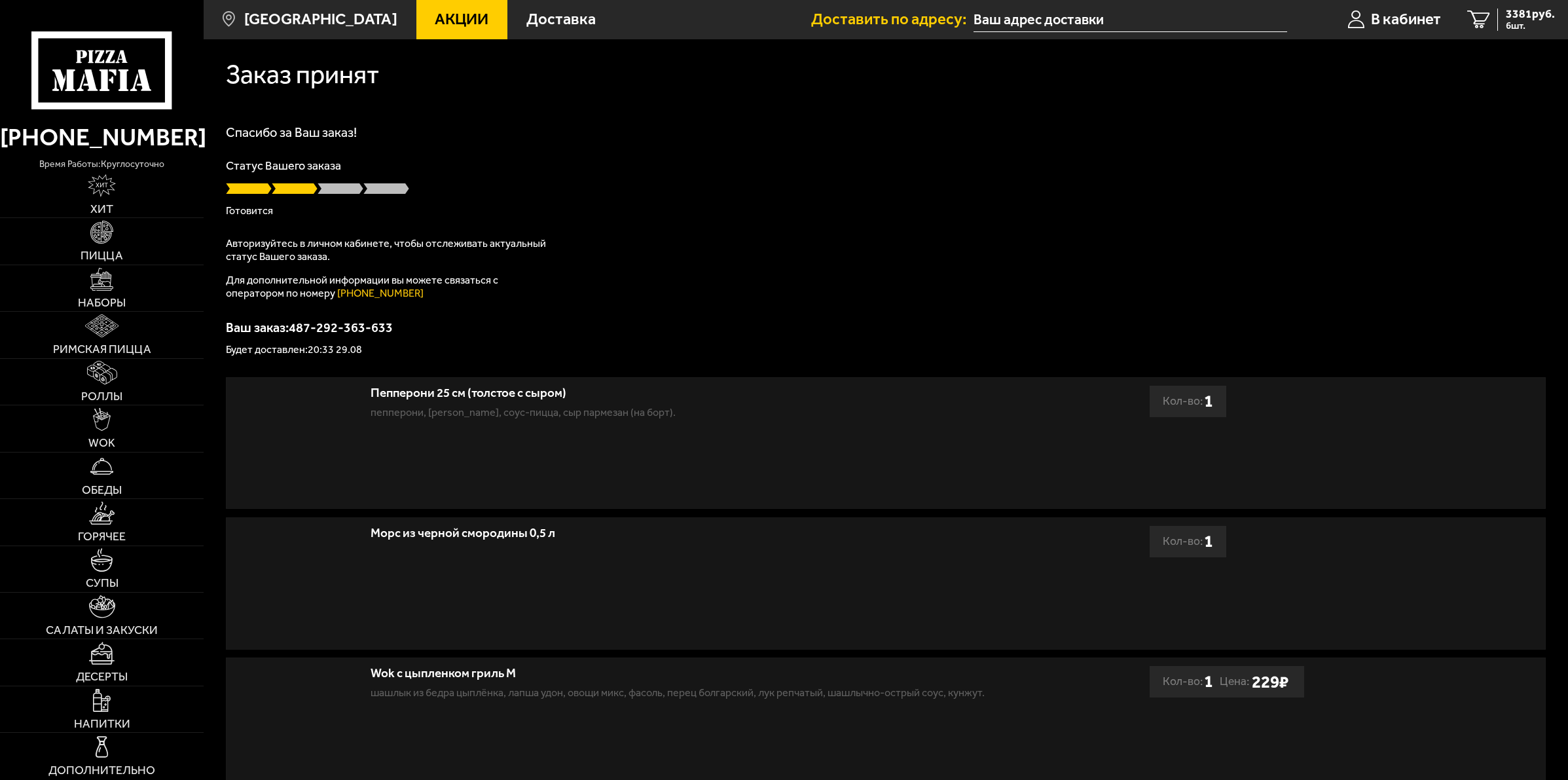
type input "[STREET_ADDRESS]"
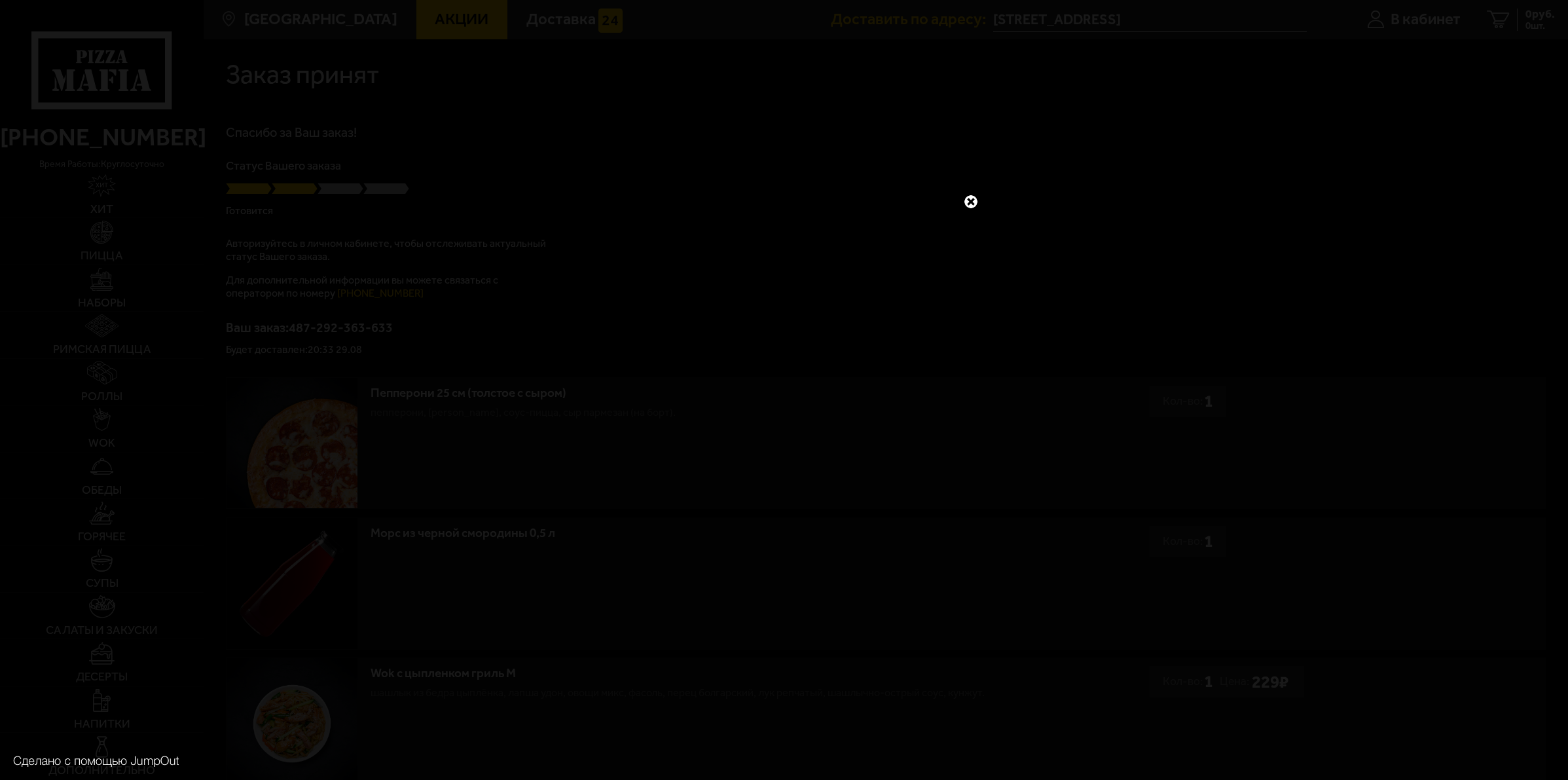
click at [967, 197] on link at bounding box center [970, 201] width 17 height 17
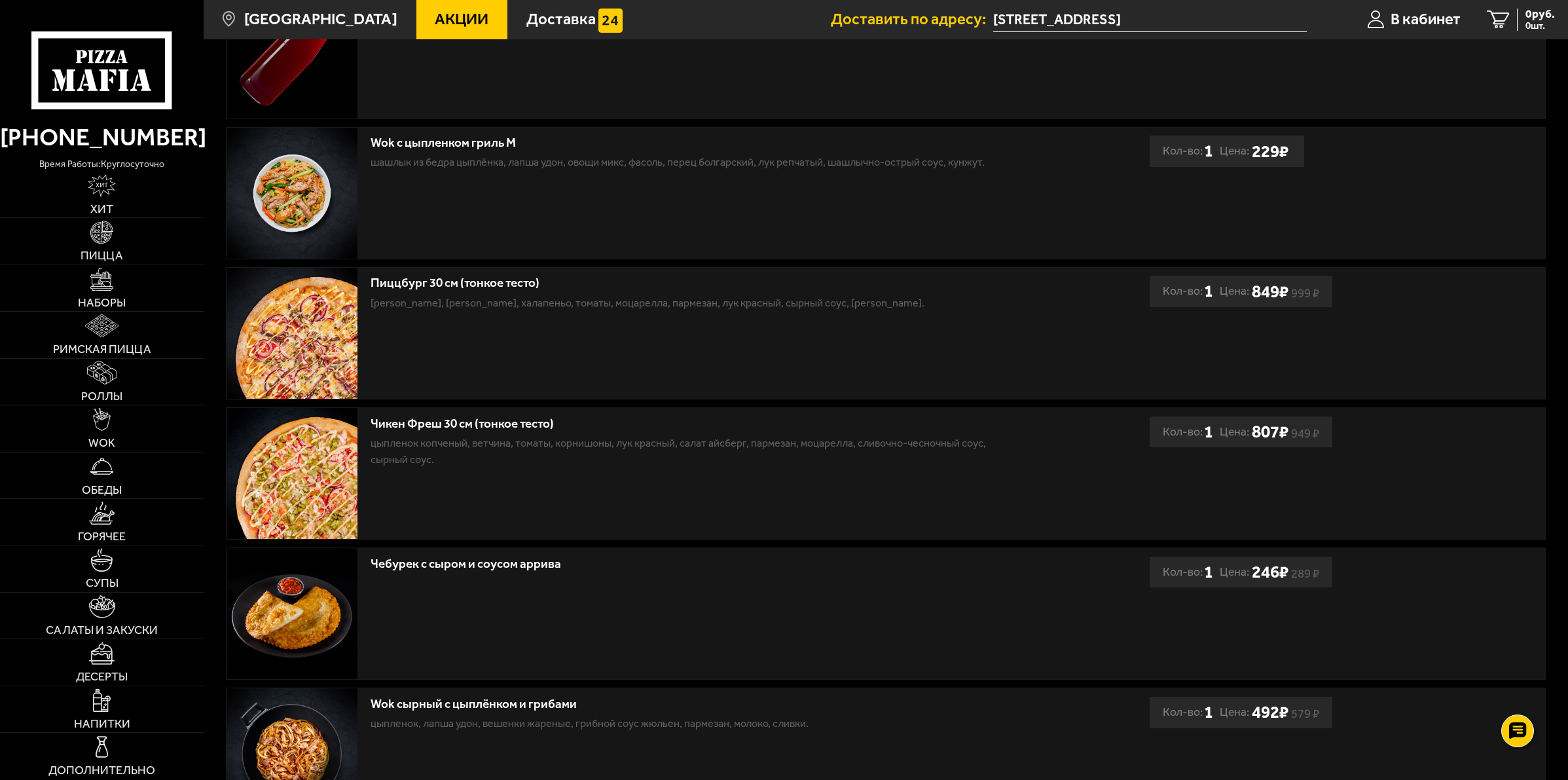
scroll to position [865, 0]
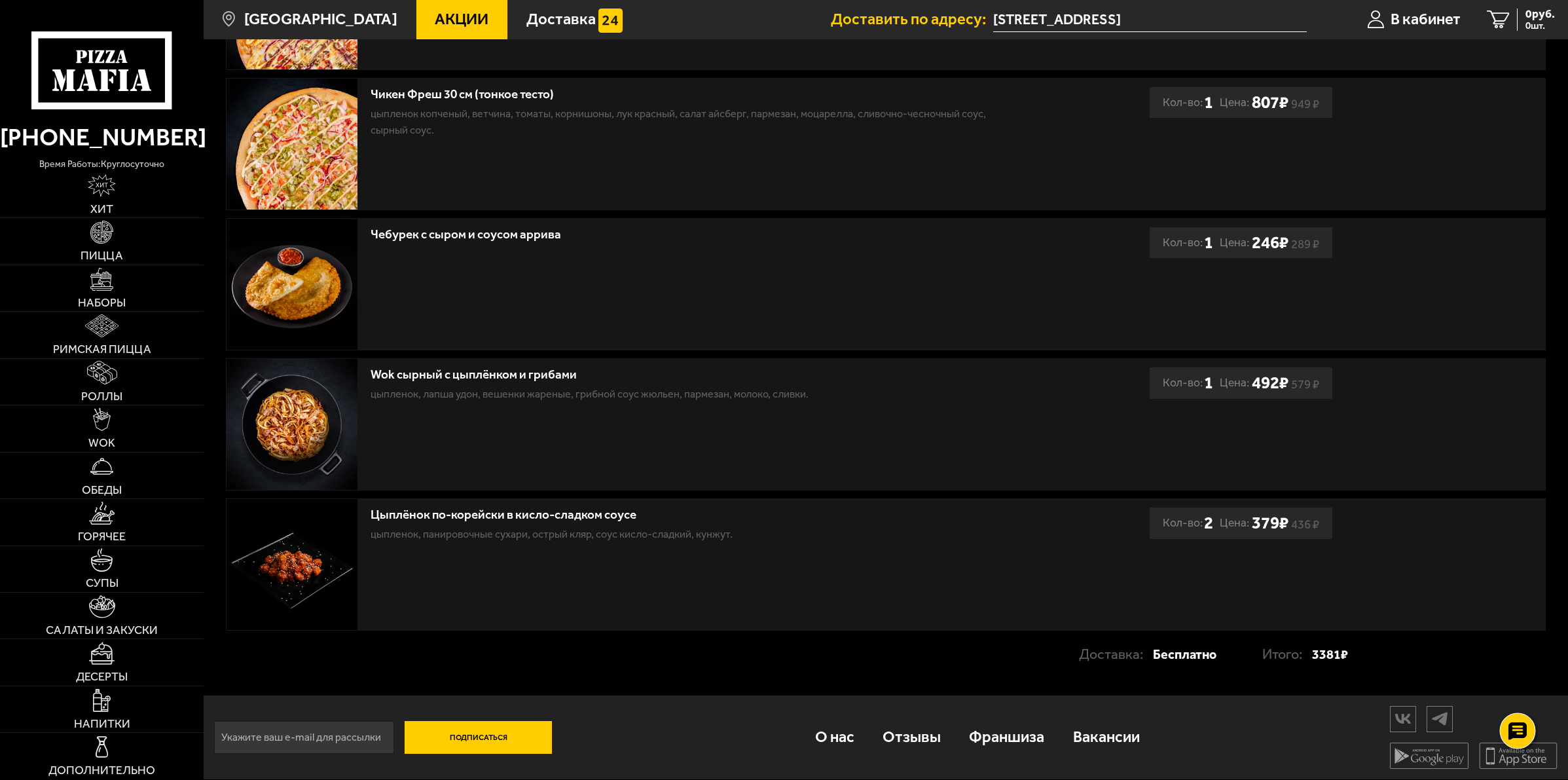
click at [1512, 729] on icon at bounding box center [1517, 730] width 19 height 18
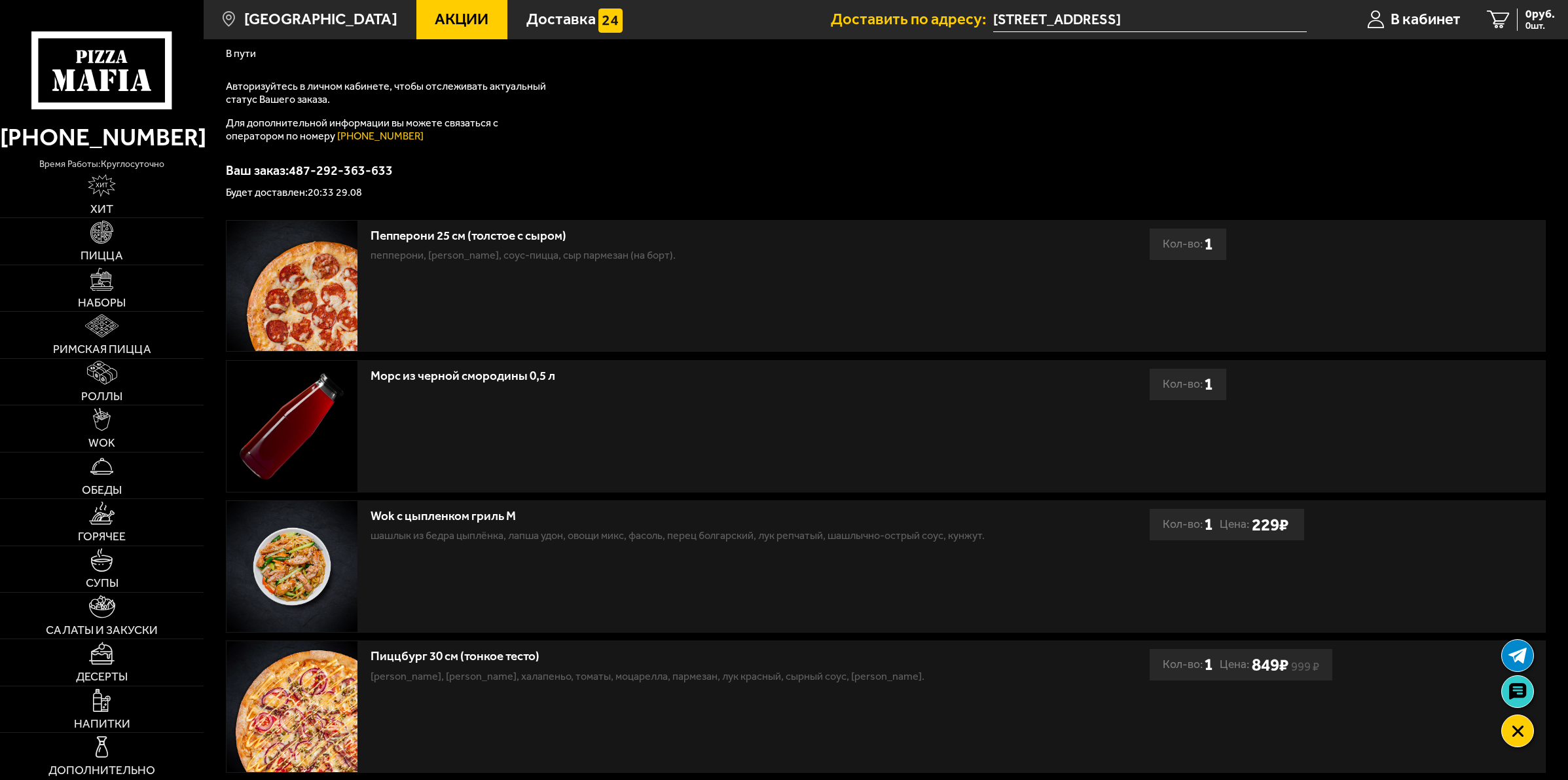
scroll to position [0, 0]
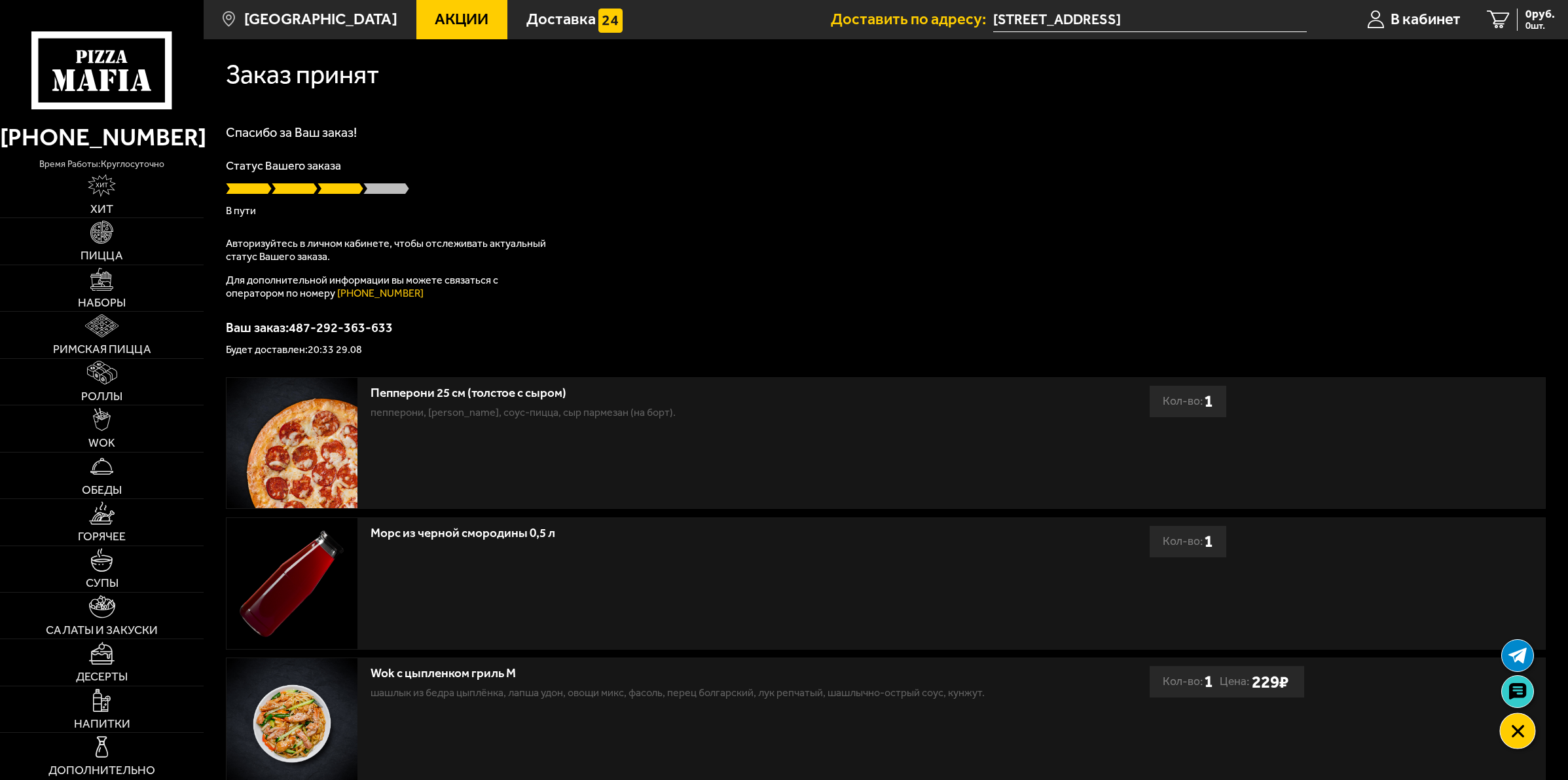
click at [1512, 737] on use at bounding box center [1518, 731] width 12 height 12
click at [1512, 734] on use at bounding box center [1517, 730] width 19 height 18
click at [1518, 698] on icon at bounding box center [1517, 692] width 19 height 18
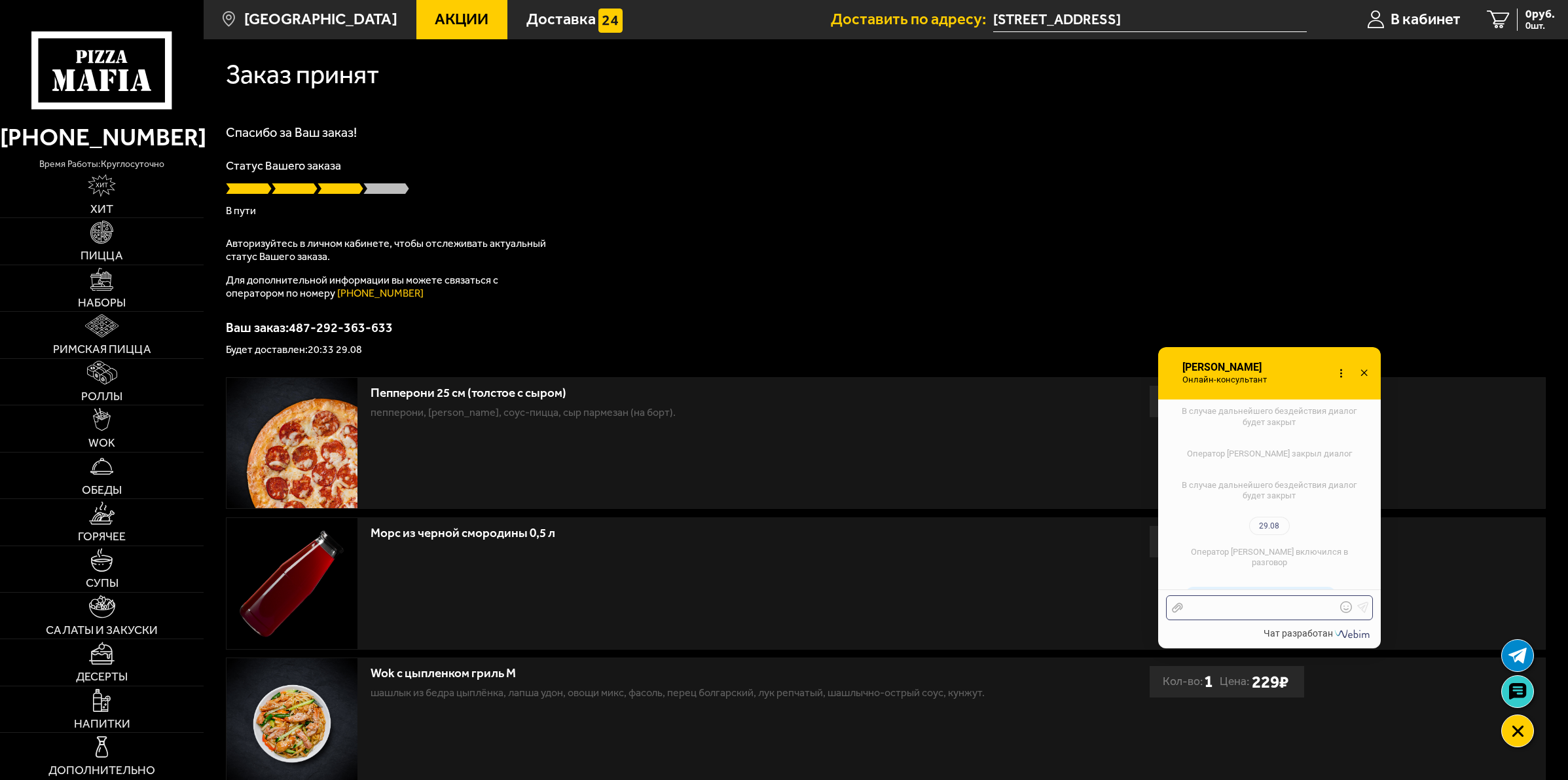
scroll to position [1712, 0]
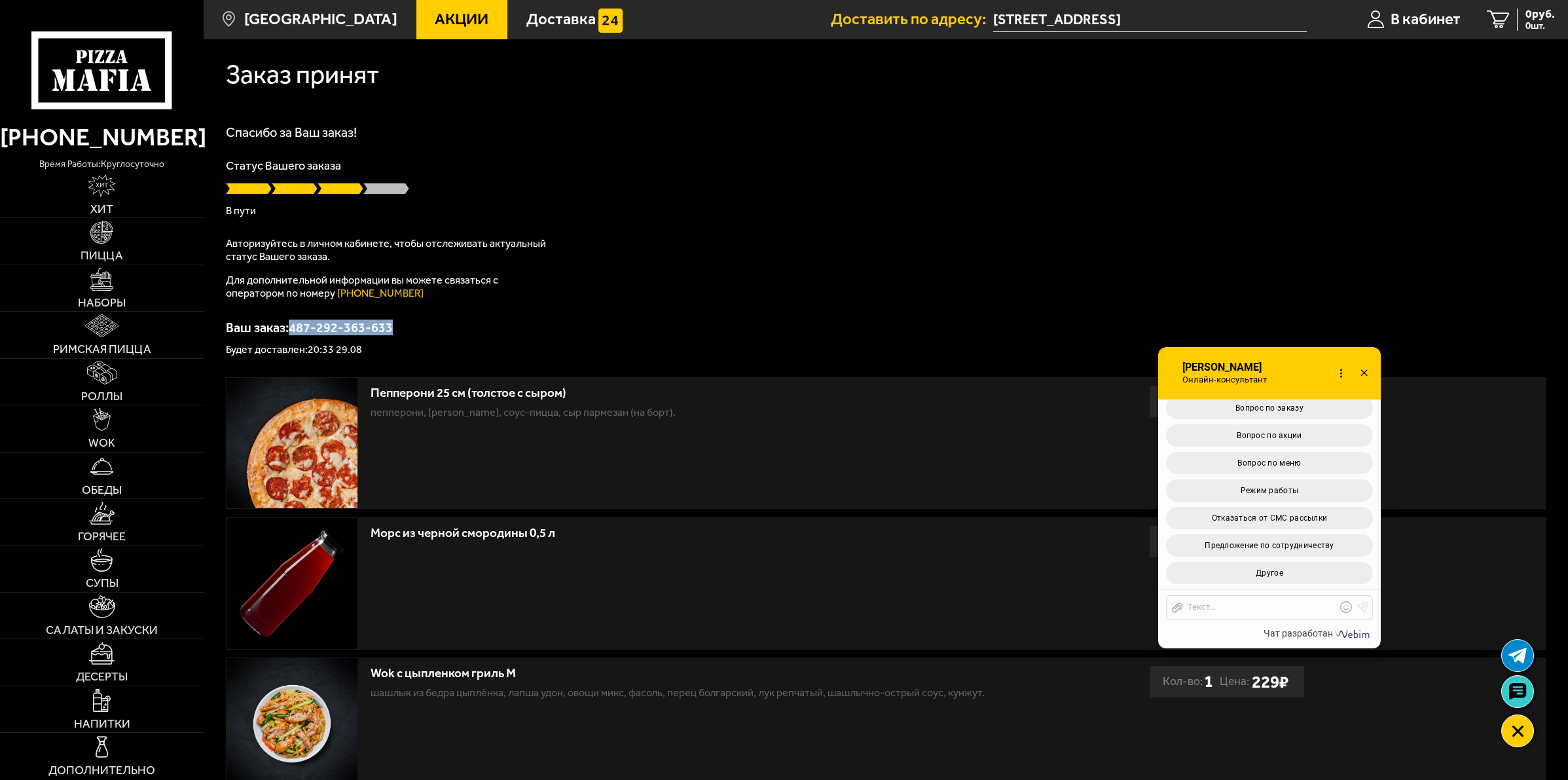
drag, startPoint x: 292, startPoint y: 322, endPoint x: 396, endPoint y: 328, distance: 104.2
click at [396, 328] on p "Ваш заказ: 487-292-363-633" at bounding box center [885, 327] width 1319 height 13
copy p "487-292-363-633"
click at [1303, 405] on button "Вопрос по заказу" at bounding box center [1268, 407] width 207 height 22
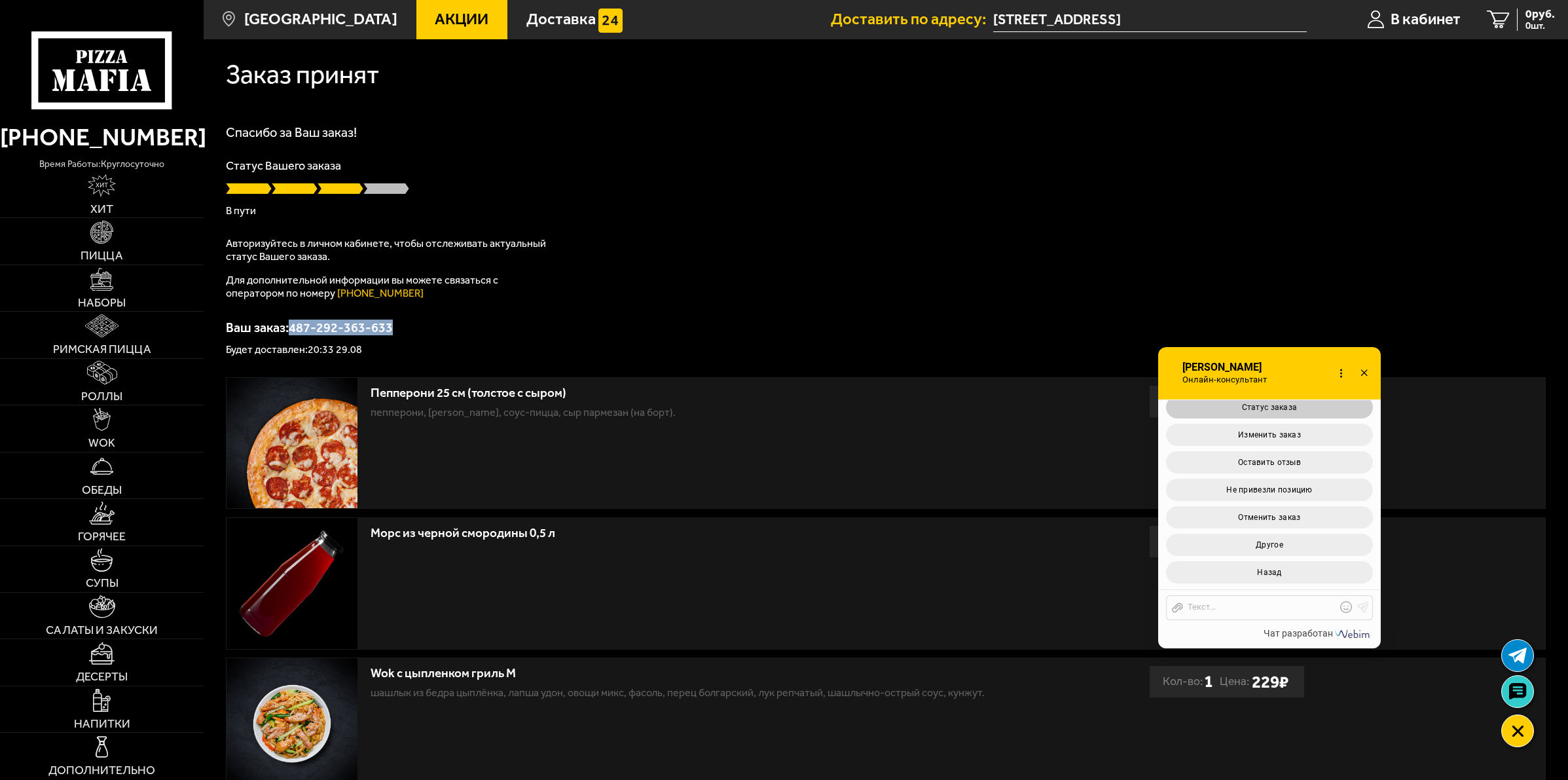
click at [1293, 410] on button "Статус заказа" at bounding box center [1268, 407] width 207 height 22
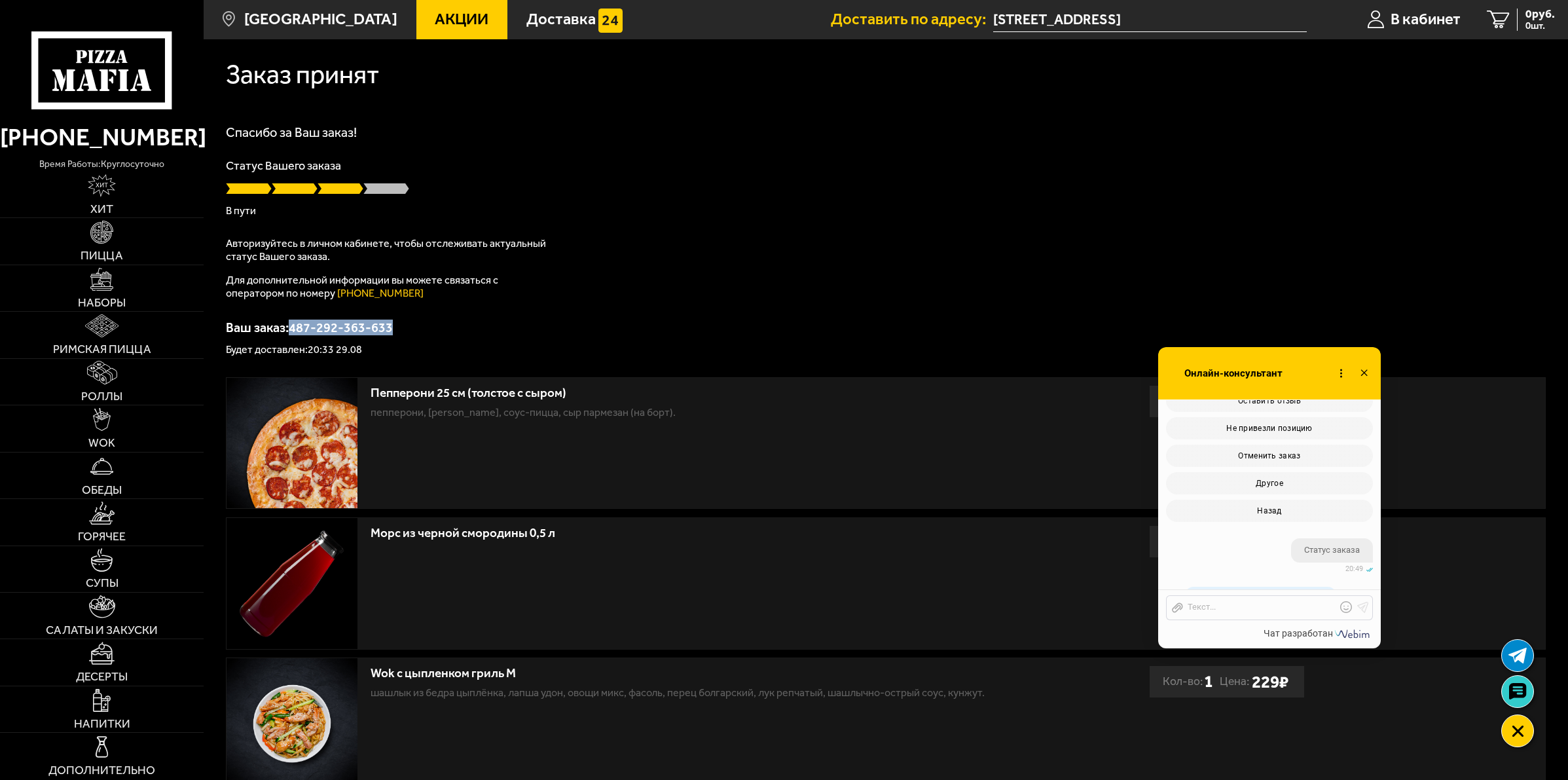
scroll to position [2175, 0]
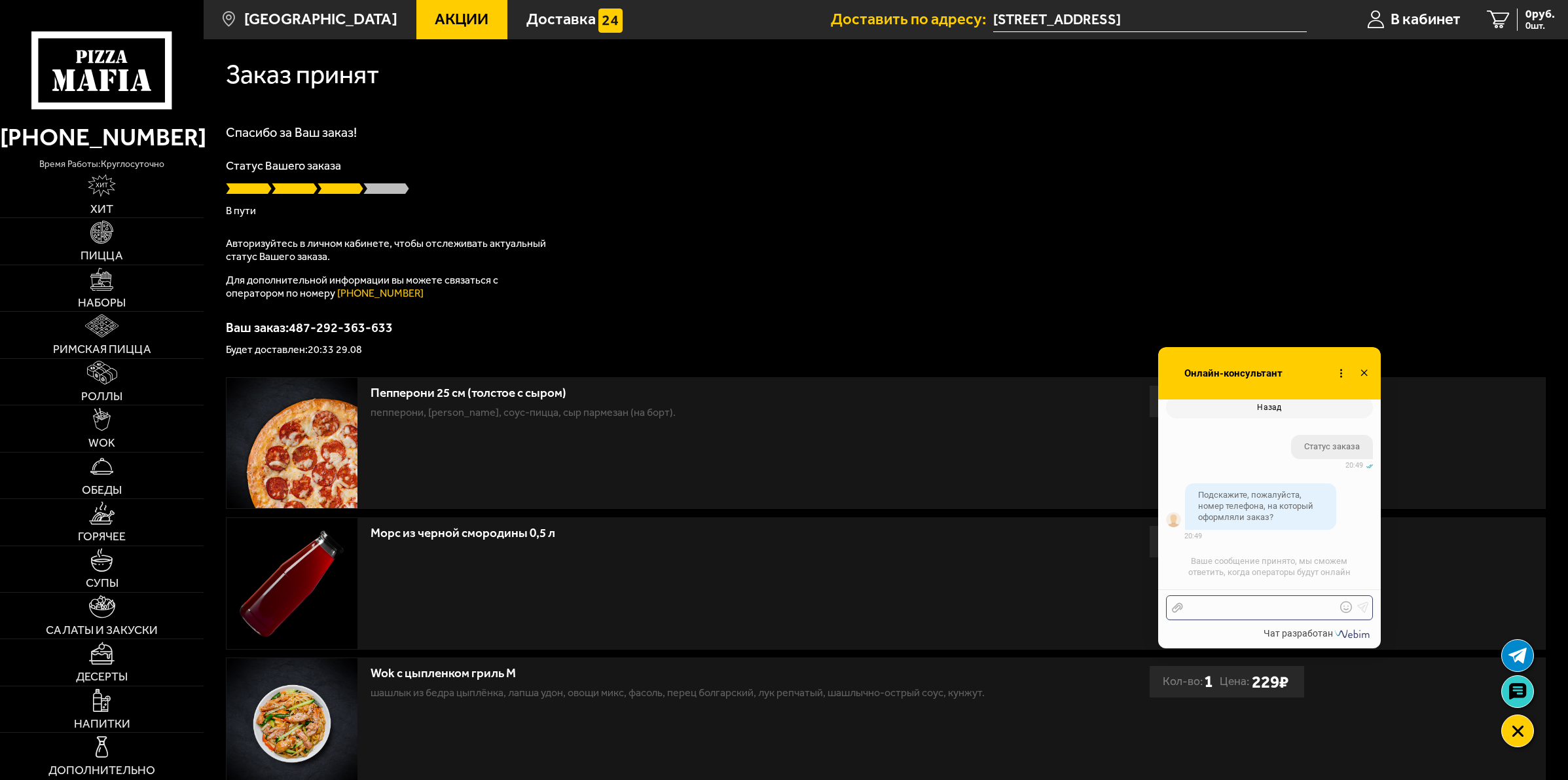
click at [1227, 607] on div at bounding box center [1259, 607] width 153 height 11
click at [1196, 607] on div "80217561302" at bounding box center [1259, 607] width 153 height 11
click at [1364, 609] on icon at bounding box center [1362, 606] width 11 height 11
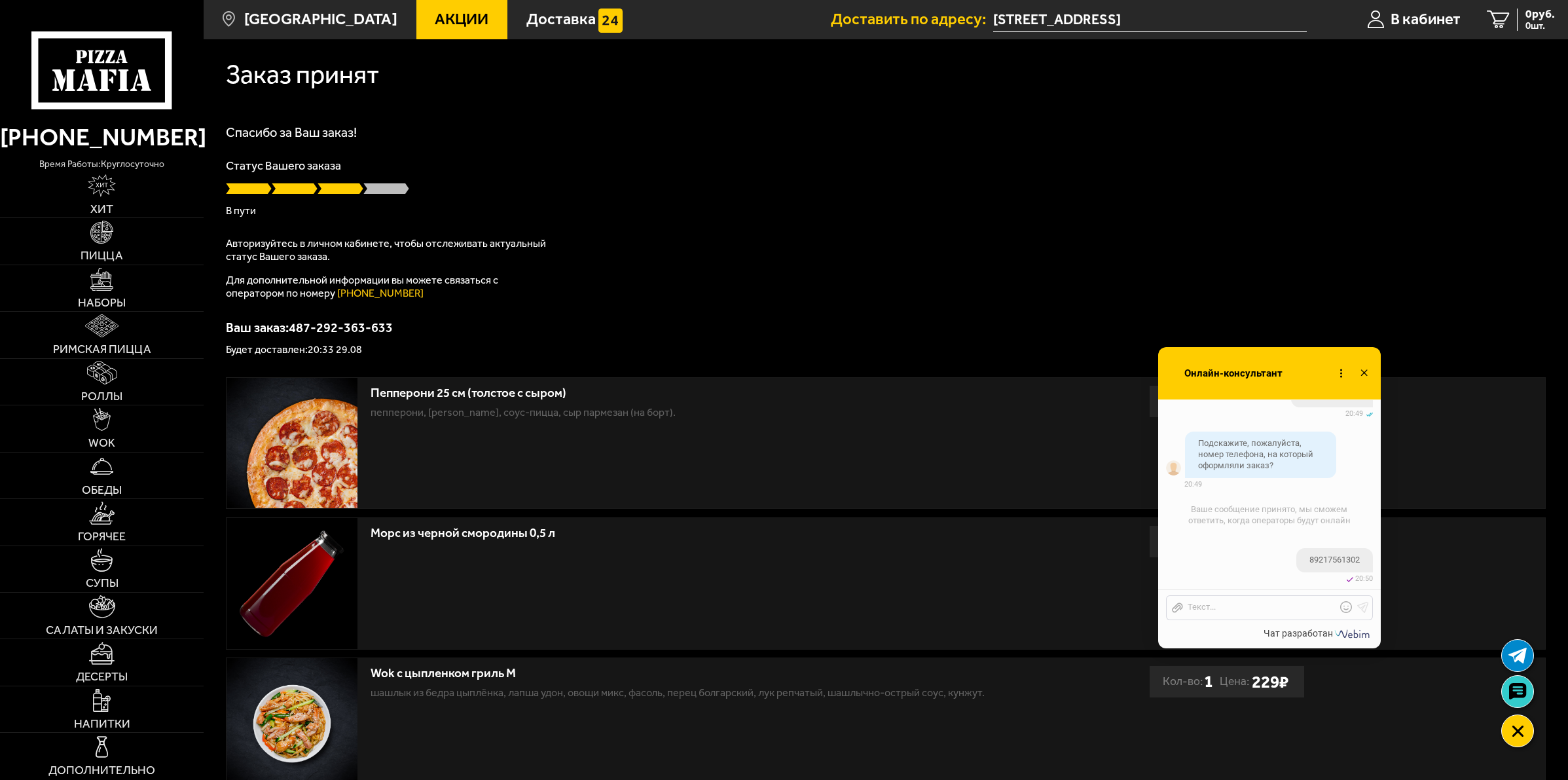
checkbox input "true"
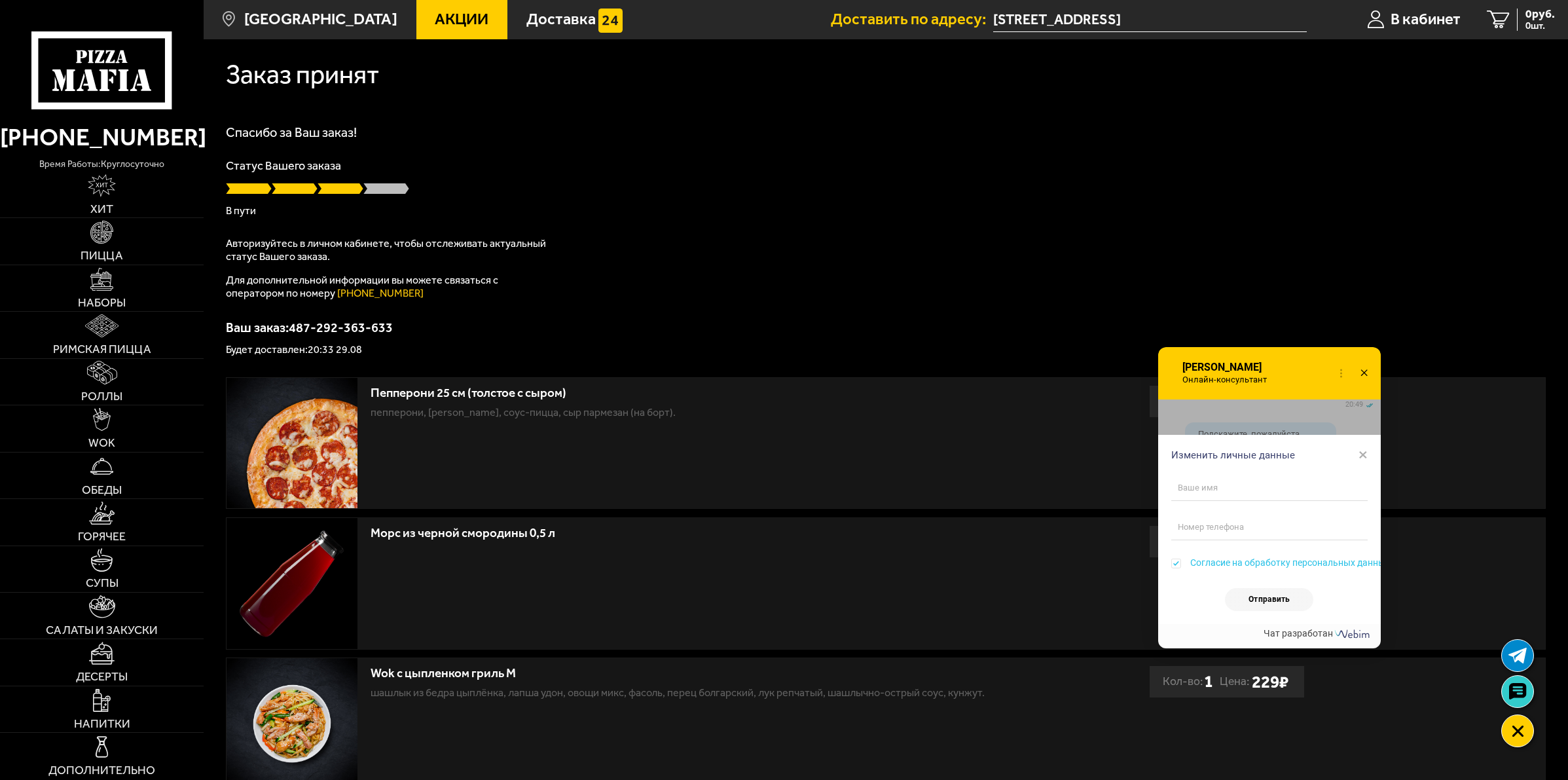
scroll to position [2269, 0]
click at [1361, 454] on span "×" at bounding box center [1363, 454] width 9 height 20
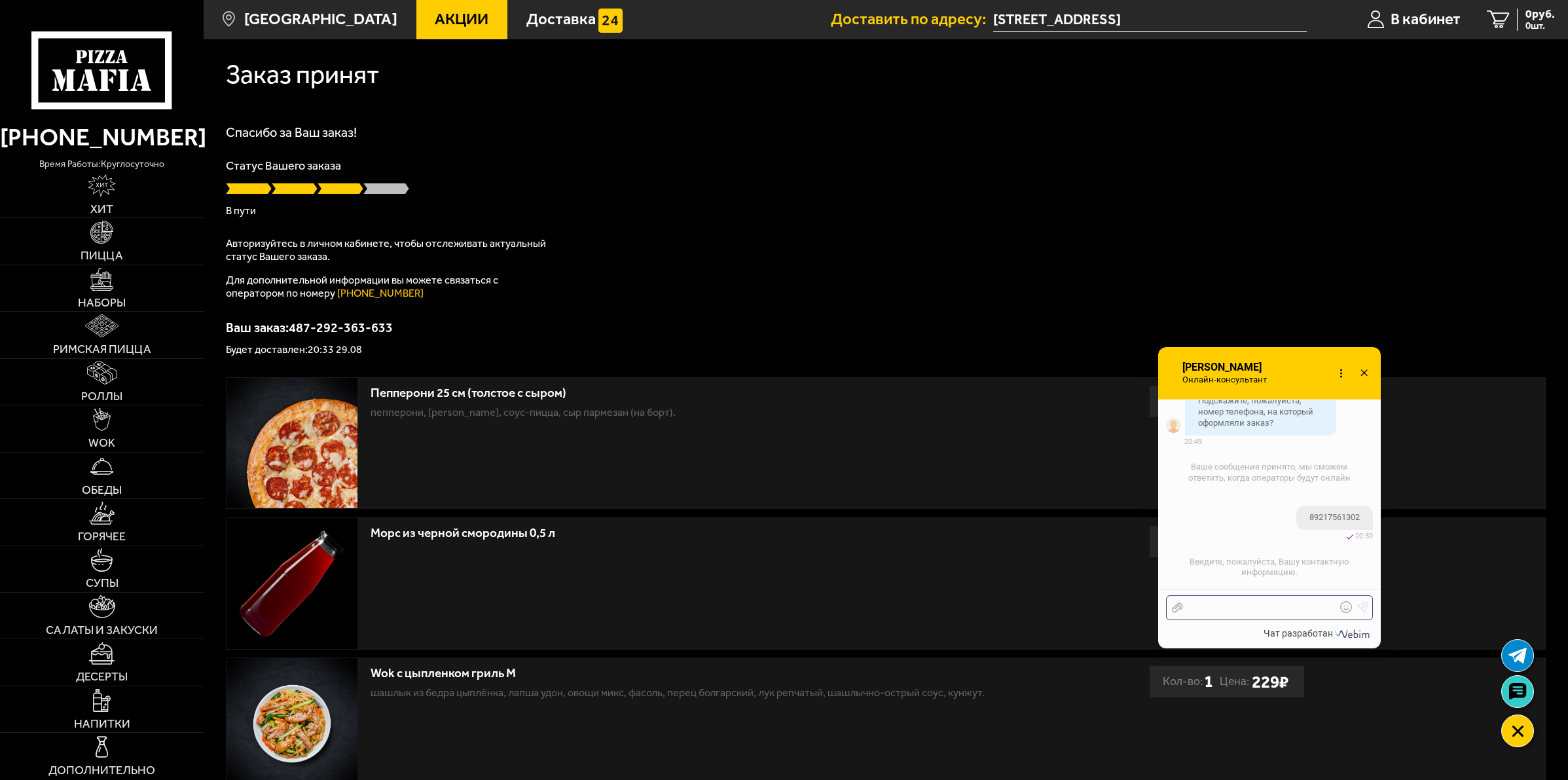
click at [1252, 607] on div at bounding box center [1259, 607] width 153 height 11
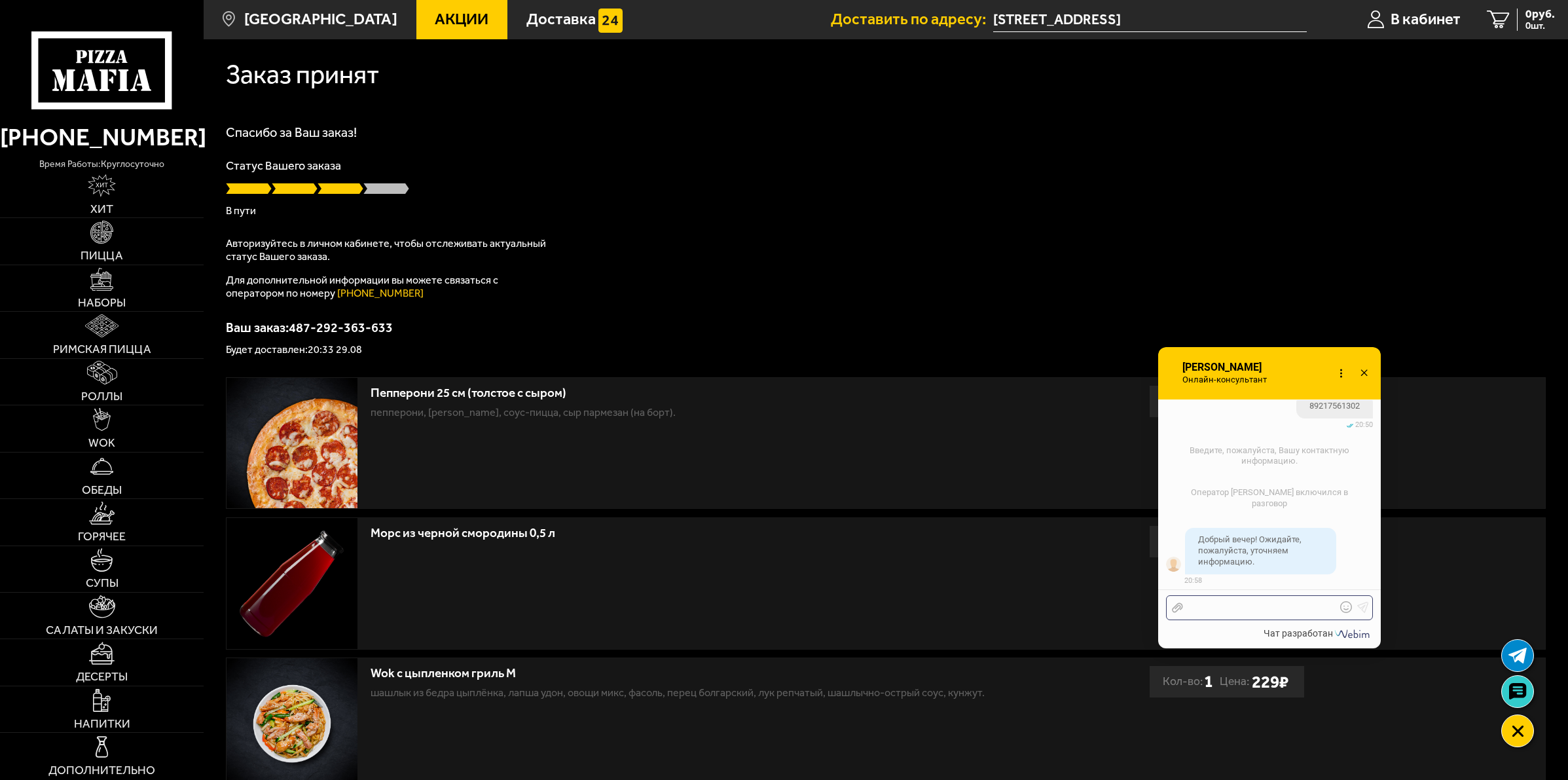
scroll to position [2413, 0]
click at [1234, 605] on div at bounding box center [1259, 607] width 153 height 11
click at [1287, 600] on div "Отправить файл Текст..." at bounding box center [1268, 608] width 207 height 25
click at [1267, 609] on div at bounding box center [1259, 607] width 153 height 11
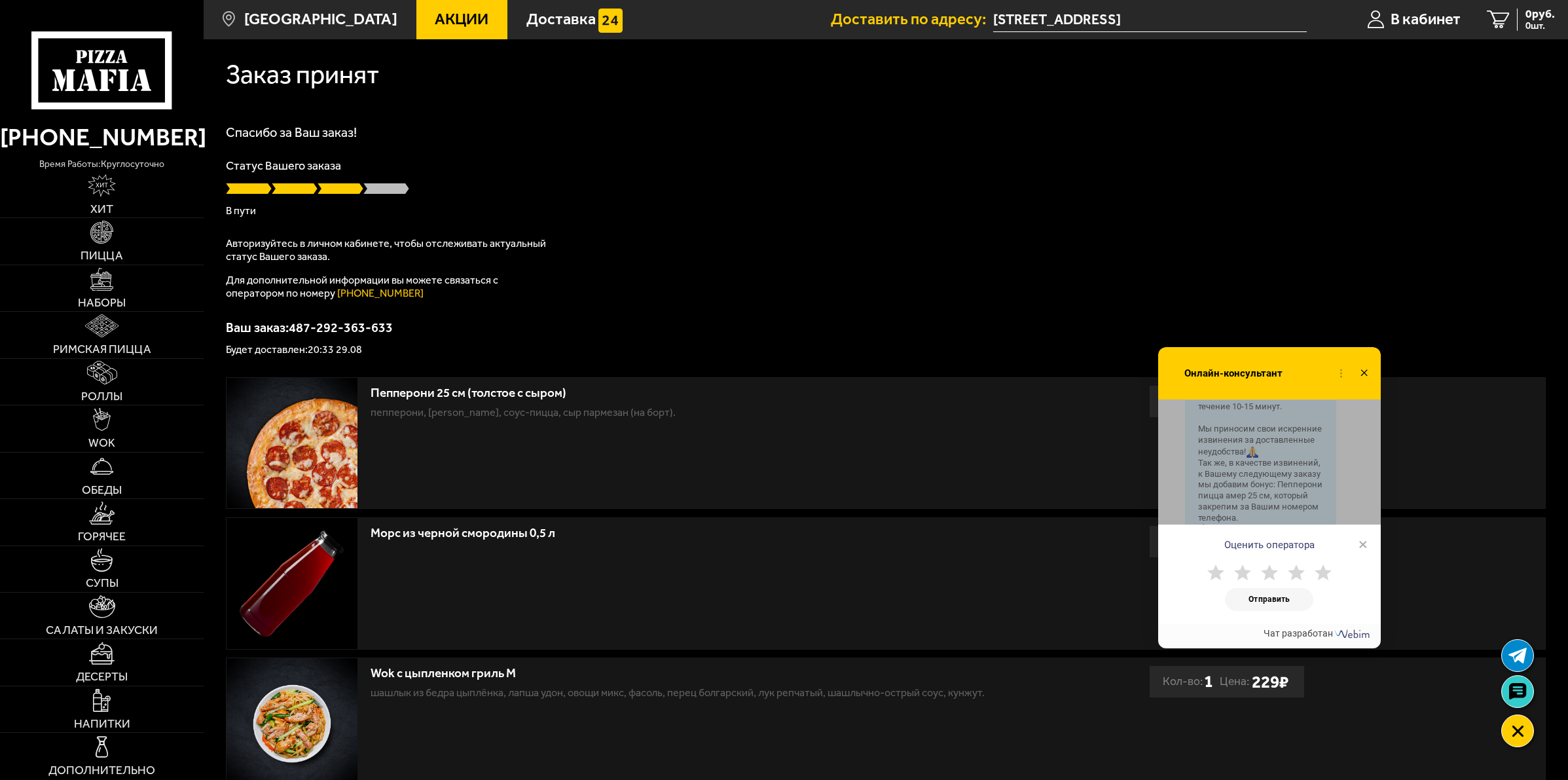
scroll to position [2777, 0]
click at [1319, 577] on use at bounding box center [1323, 572] width 17 height 16
click at [1303, 593] on button "Отправить" at bounding box center [1269, 599] width 88 height 23
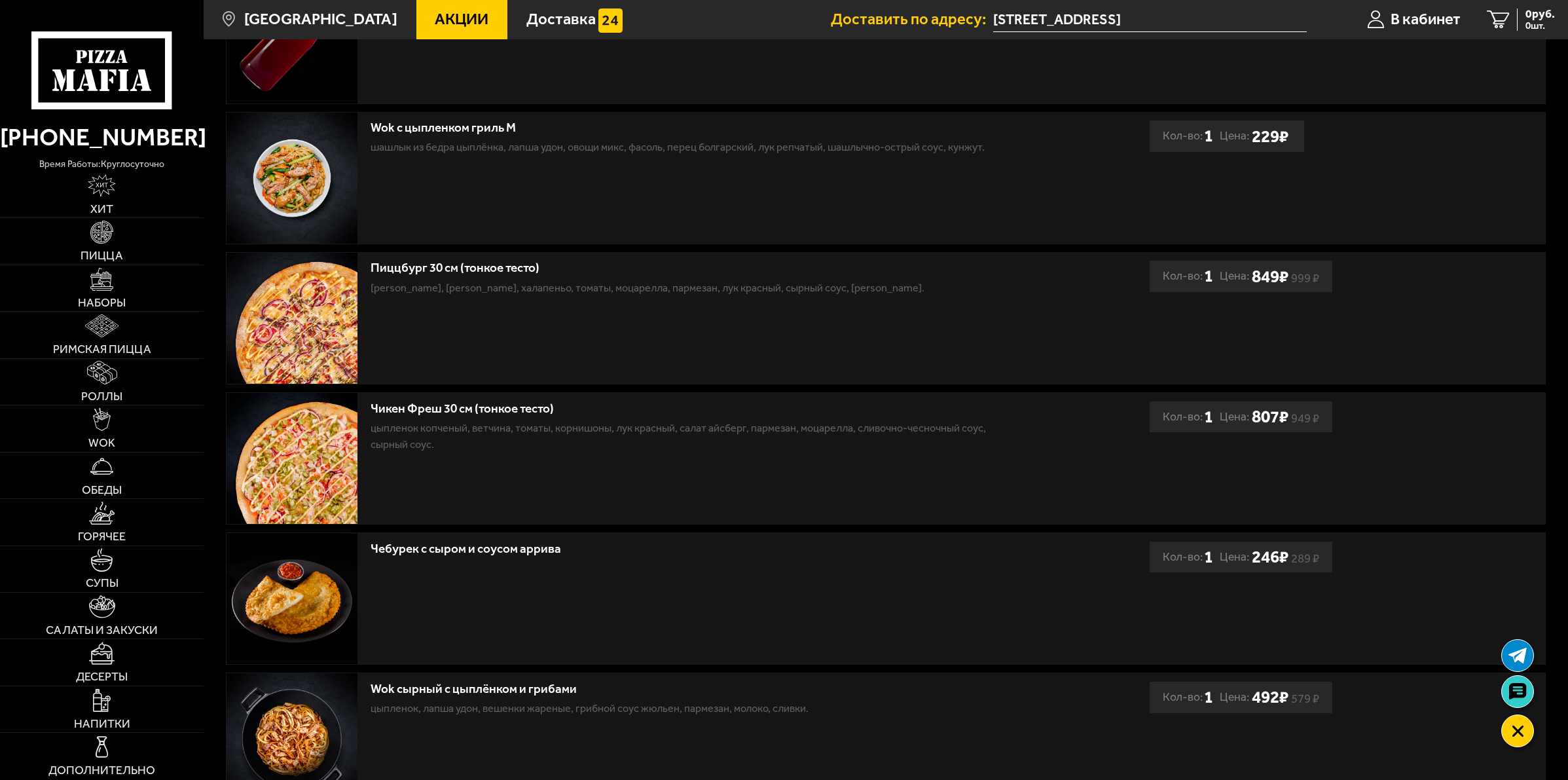
scroll to position [0, 0]
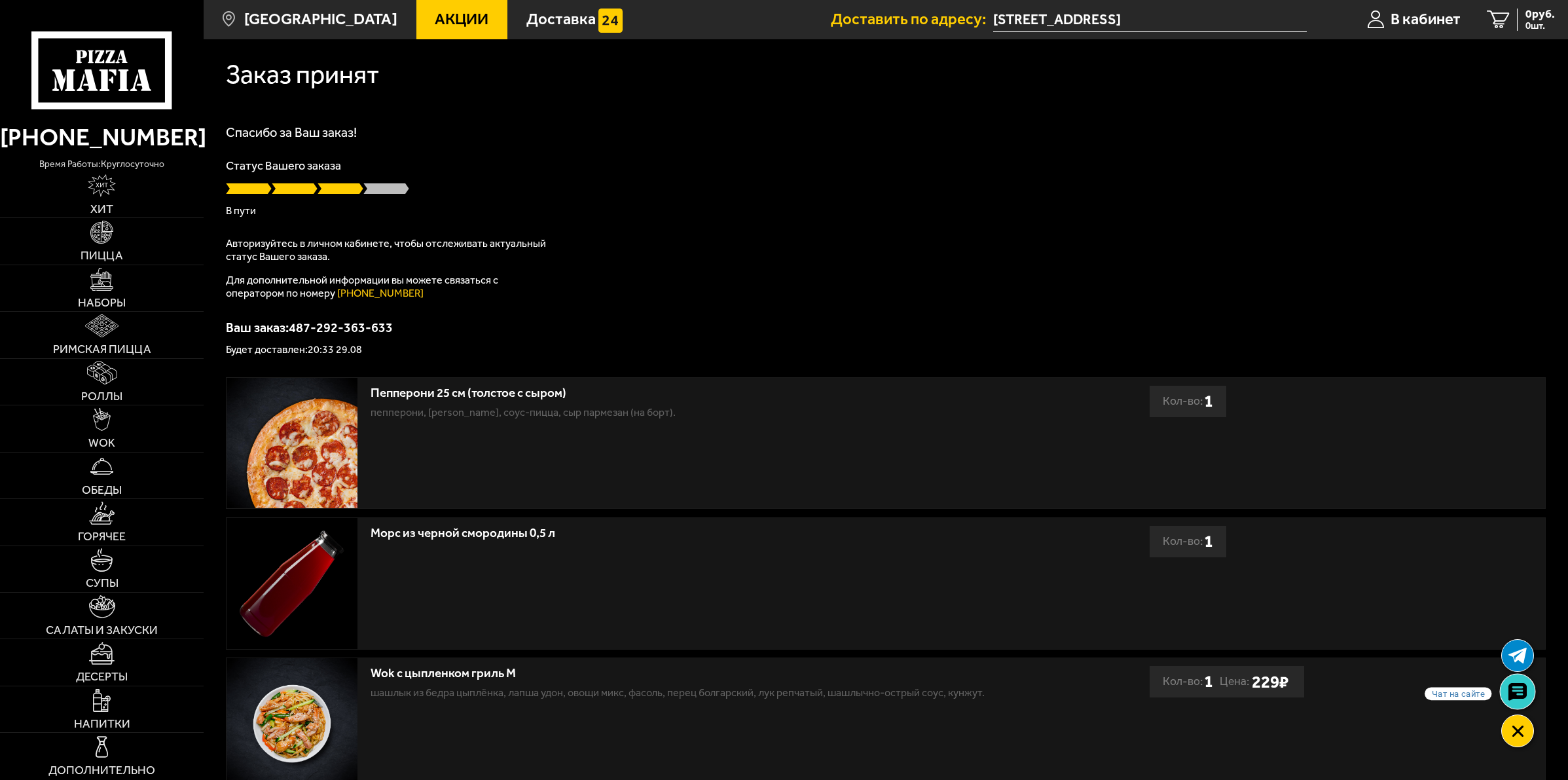
click at [1524, 698] on use at bounding box center [1517, 692] width 19 height 18
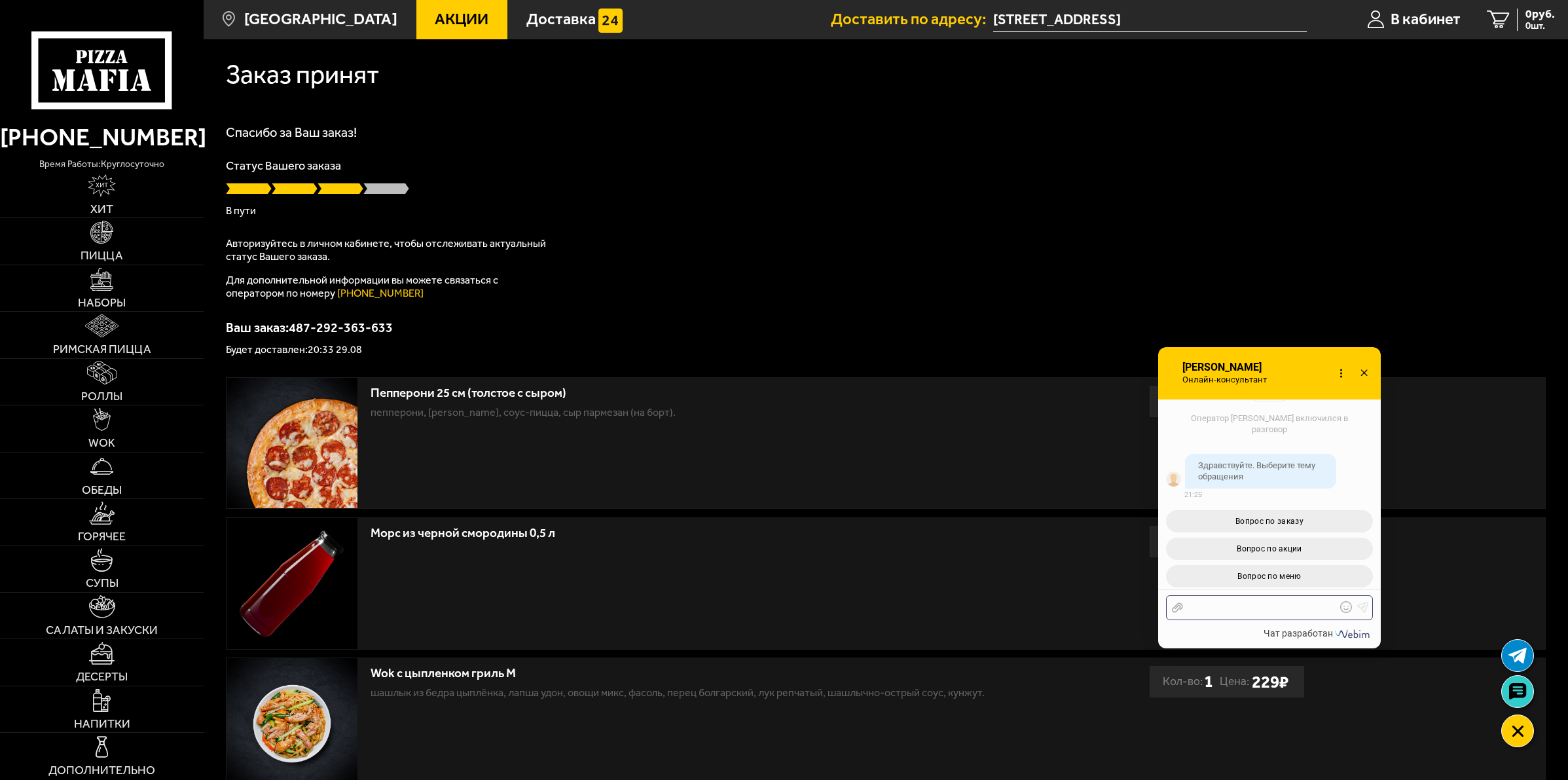
scroll to position [3341, 0]
click at [1249, 612] on div at bounding box center [1259, 607] width 153 height 11
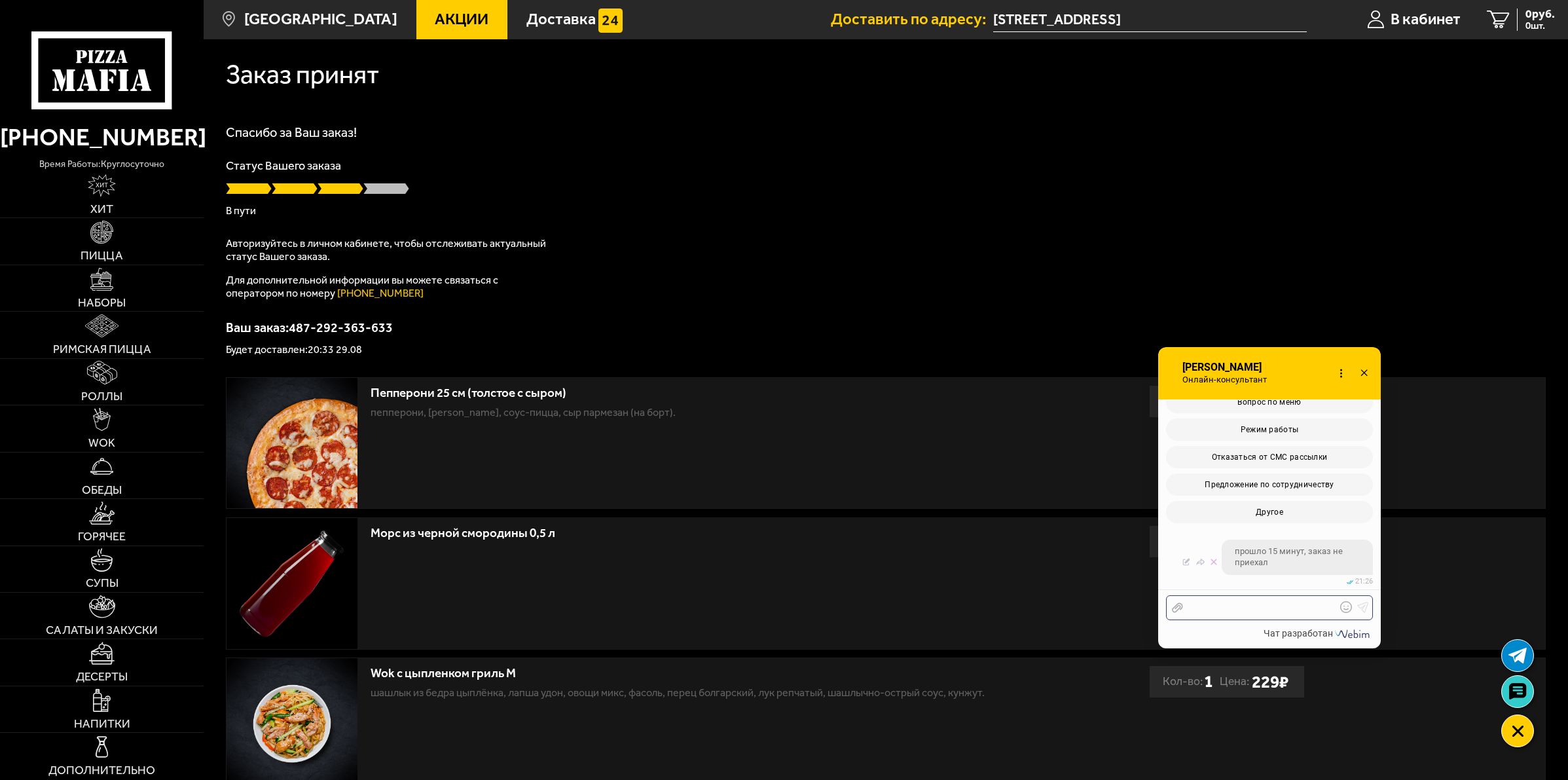
scroll to position [3540, 0]
click at [1261, 610] on div at bounding box center [1259, 607] width 153 height 11
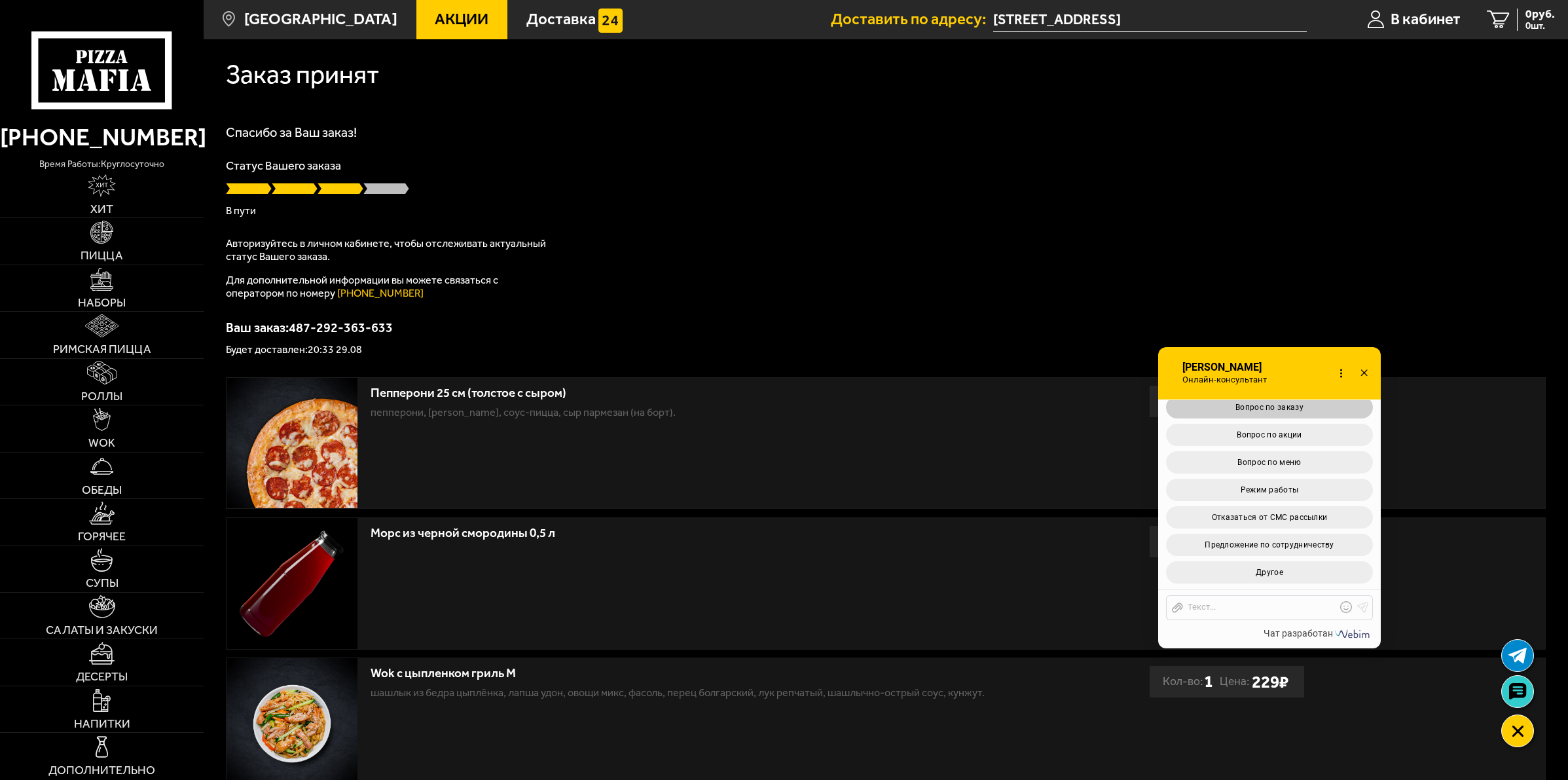
click at [1297, 411] on button "Вопрос по заказу" at bounding box center [1268, 407] width 207 height 22
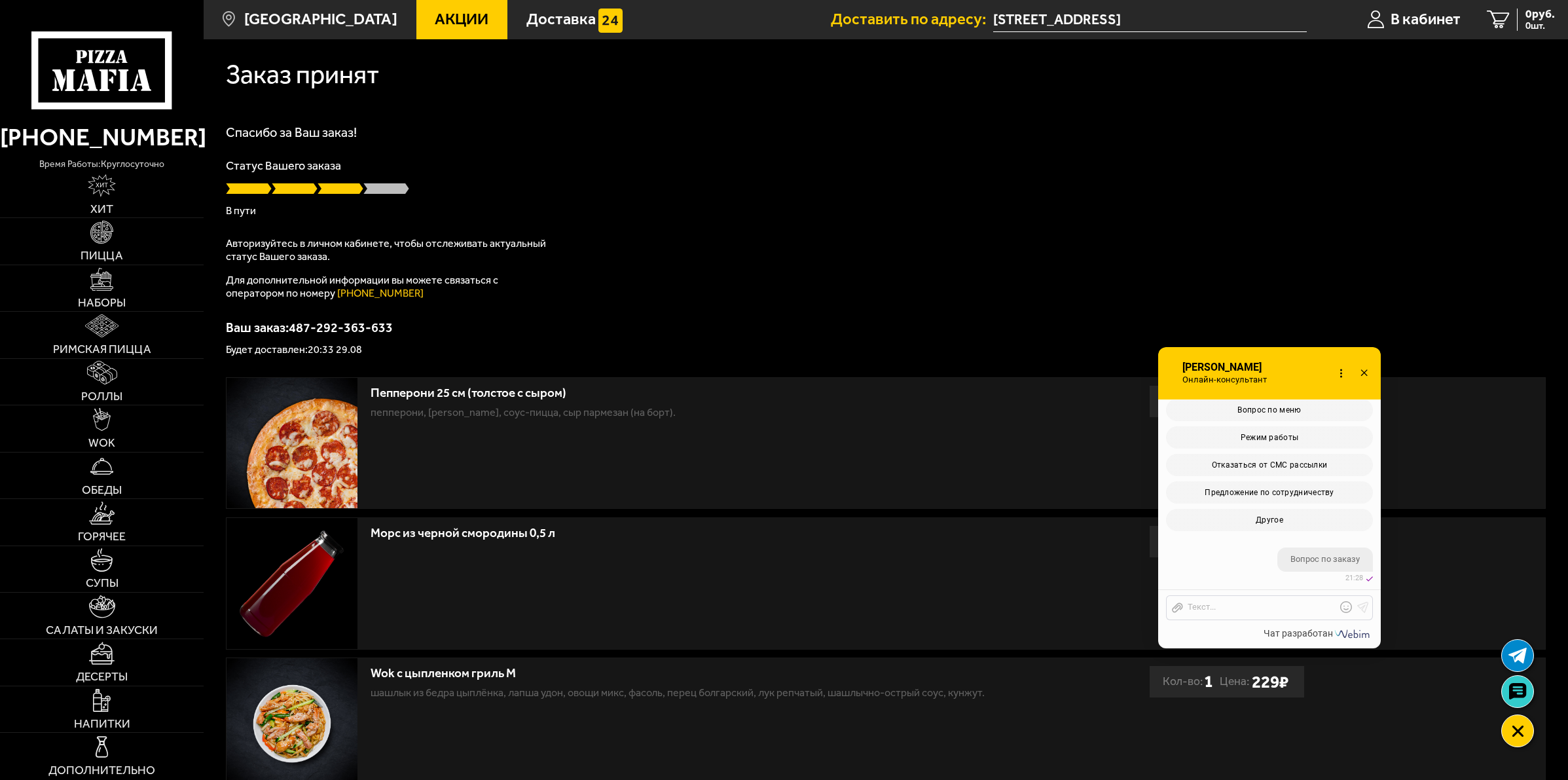
scroll to position [4430, 0]
click at [1307, 410] on button "Статус заказа" at bounding box center [1268, 407] width 207 height 22
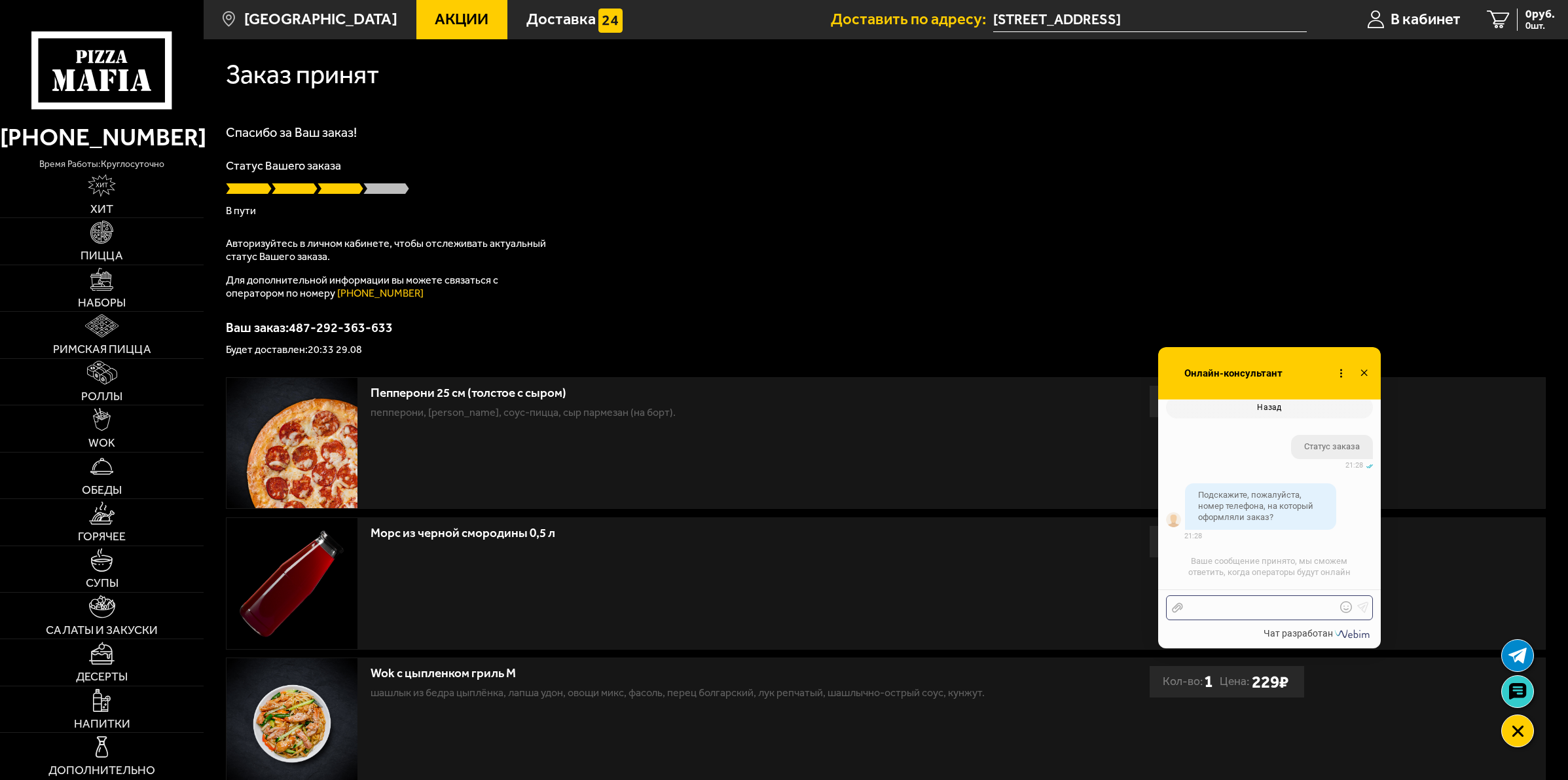
click at [1252, 606] on div at bounding box center [1259, 607] width 153 height 11
click at [1362, 601] on icon at bounding box center [1362, 606] width 11 height 11
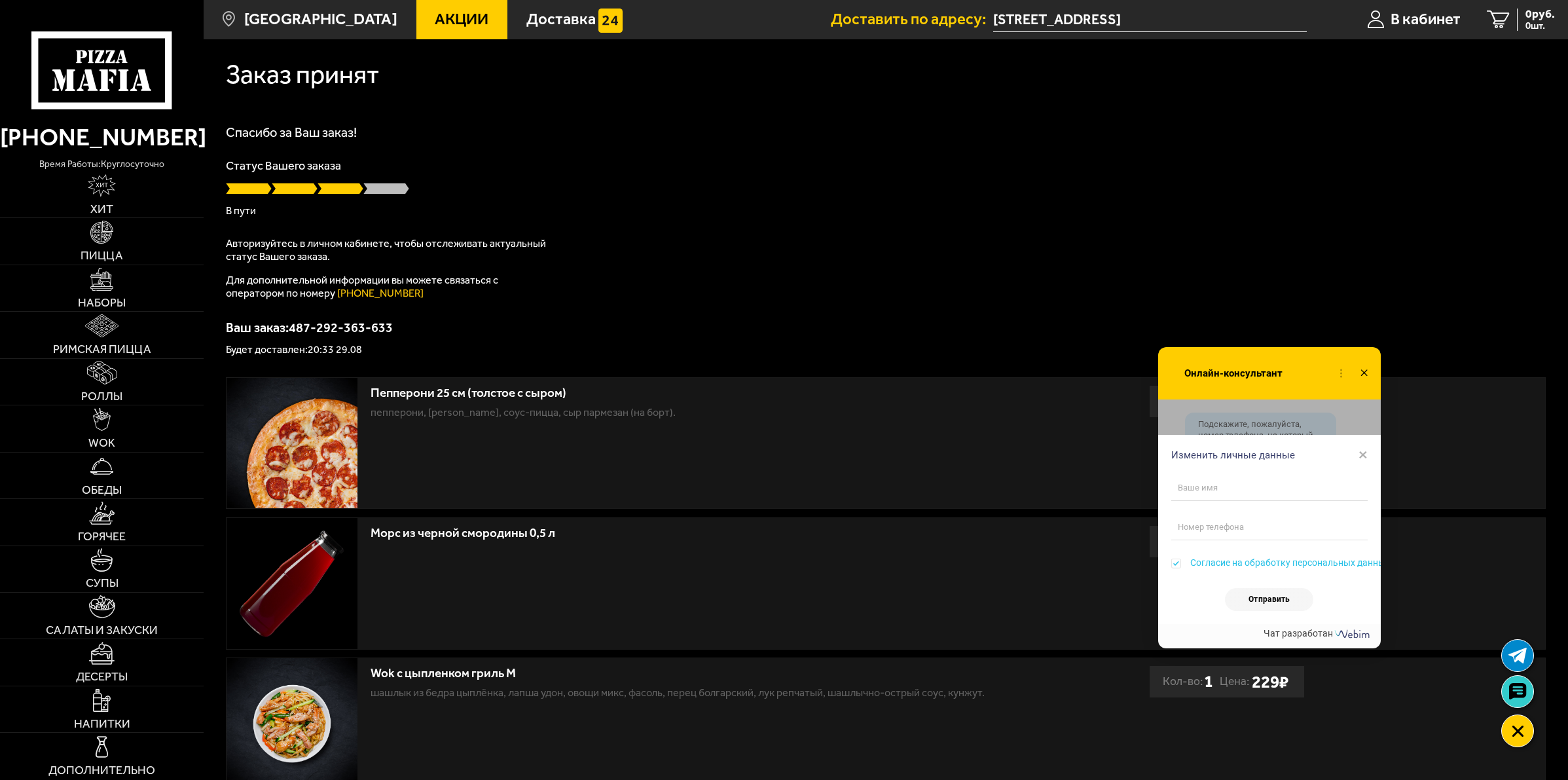
scroll to position [4689, 0]
click at [1362, 455] on span "×" at bounding box center [1363, 454] width 9 height 20
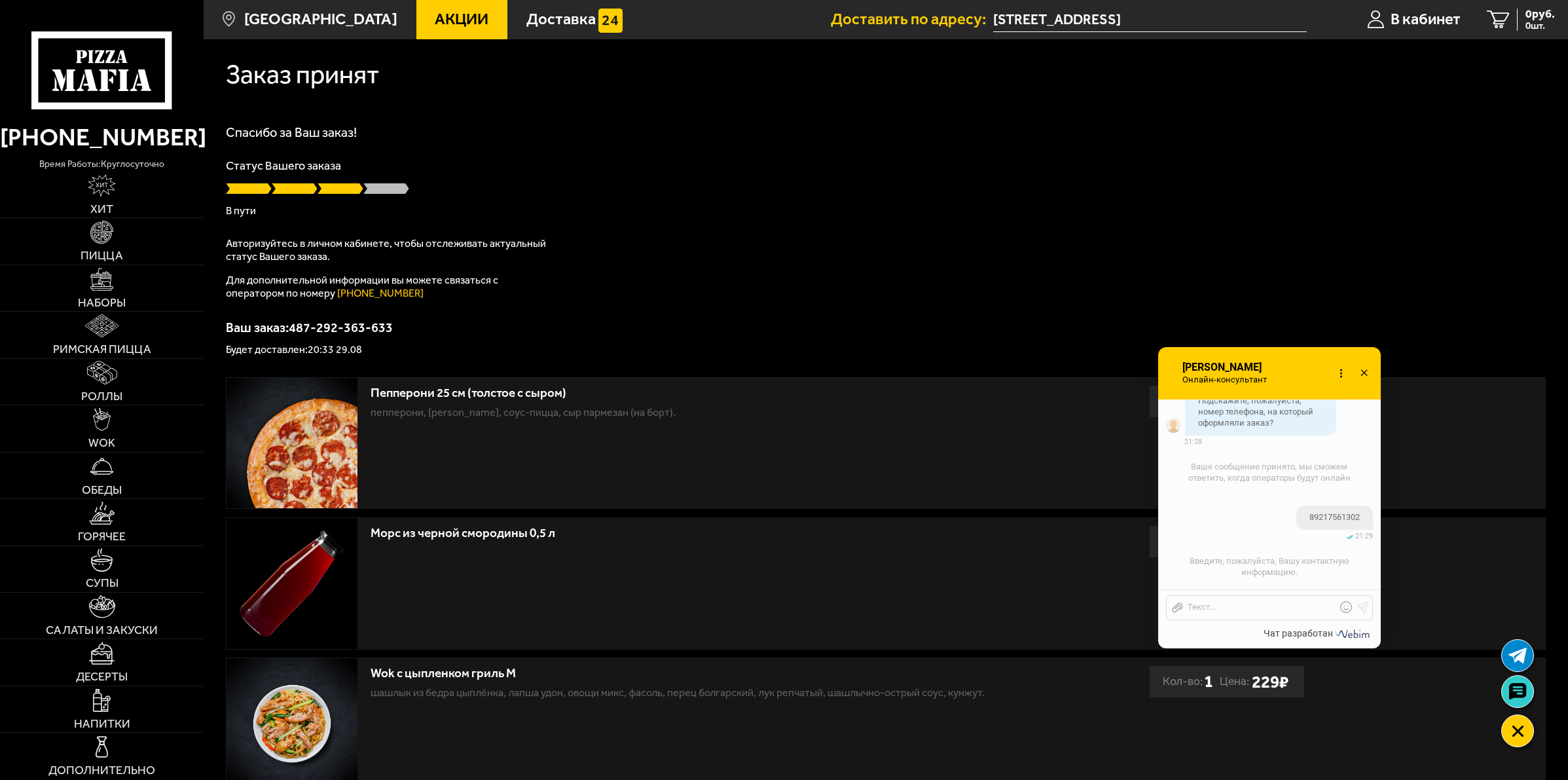
scroll to position [4802, 0]
click at [1330, 419] on ul "Оператор [PERSON_NAME] включился в разговор 29.08 21:25 29.08 21:25 29.08" at bounding box center [1269, 343] width 223 height 1610
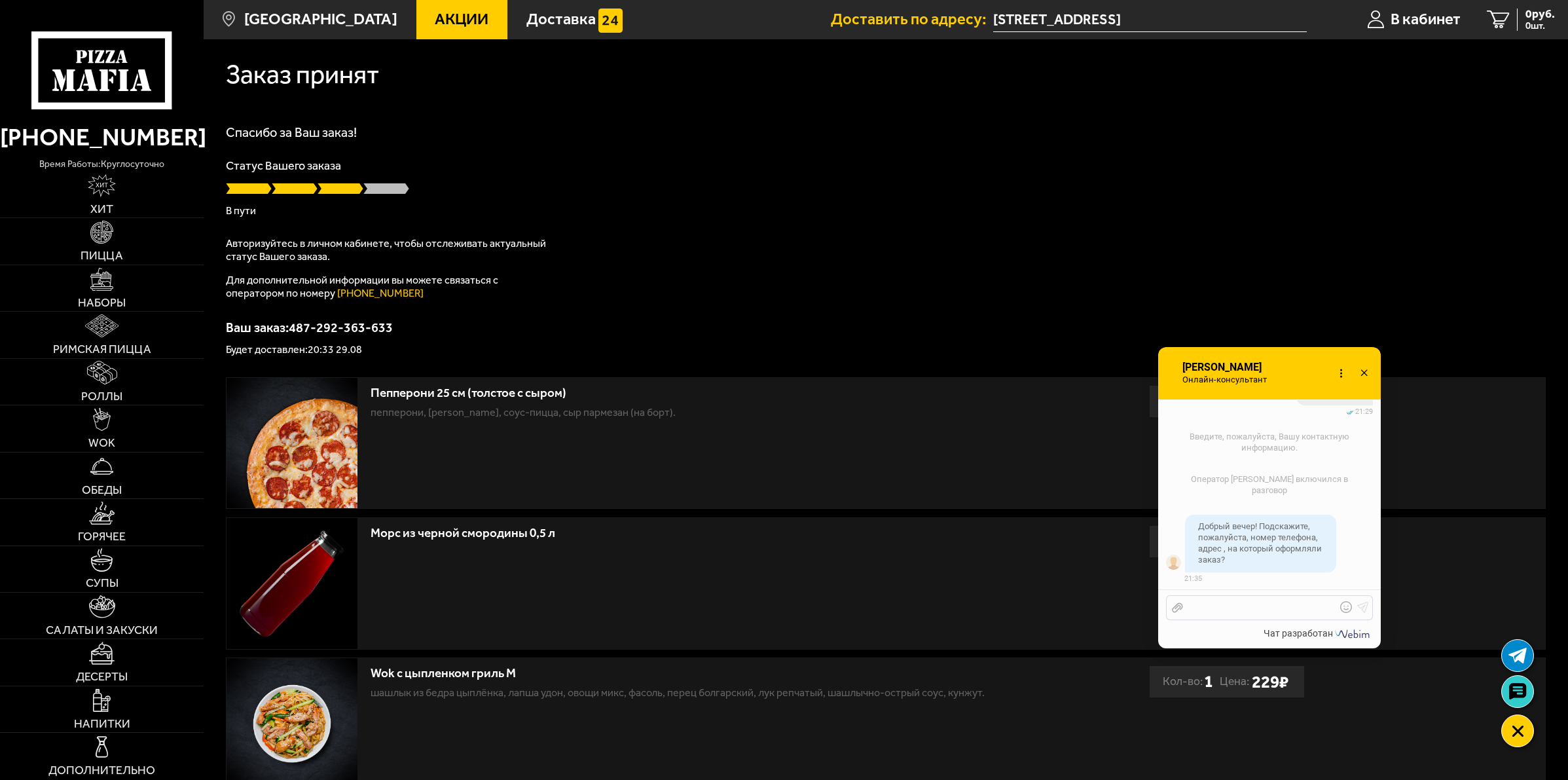
click at [1268, 605] on div at bounding box center [1259, 607] width 153 height 11
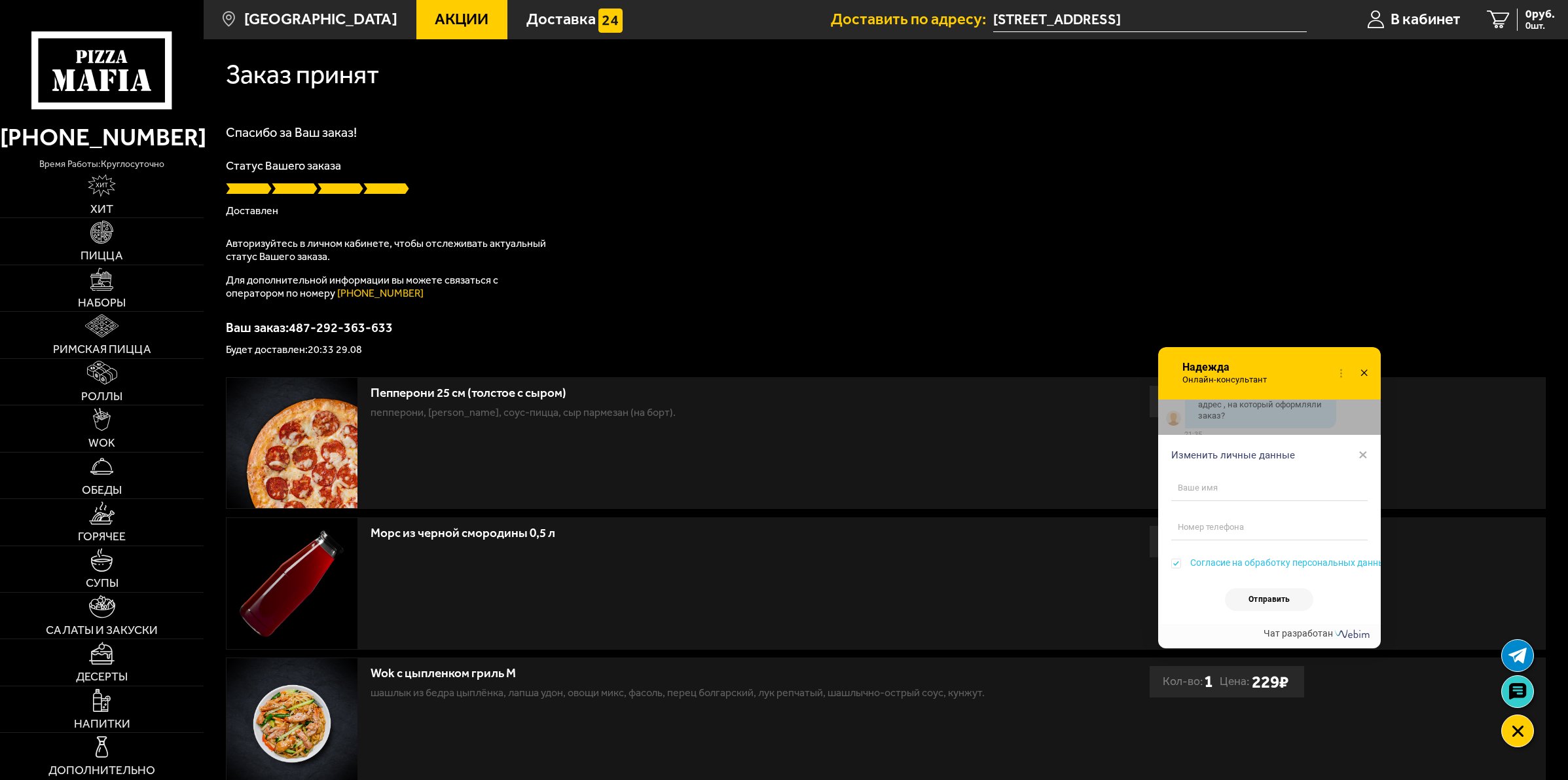
scroll to position [5179, 0]
click at [1367, 454] on span "×" at bounding box center [1363, 454] width 9 height 20
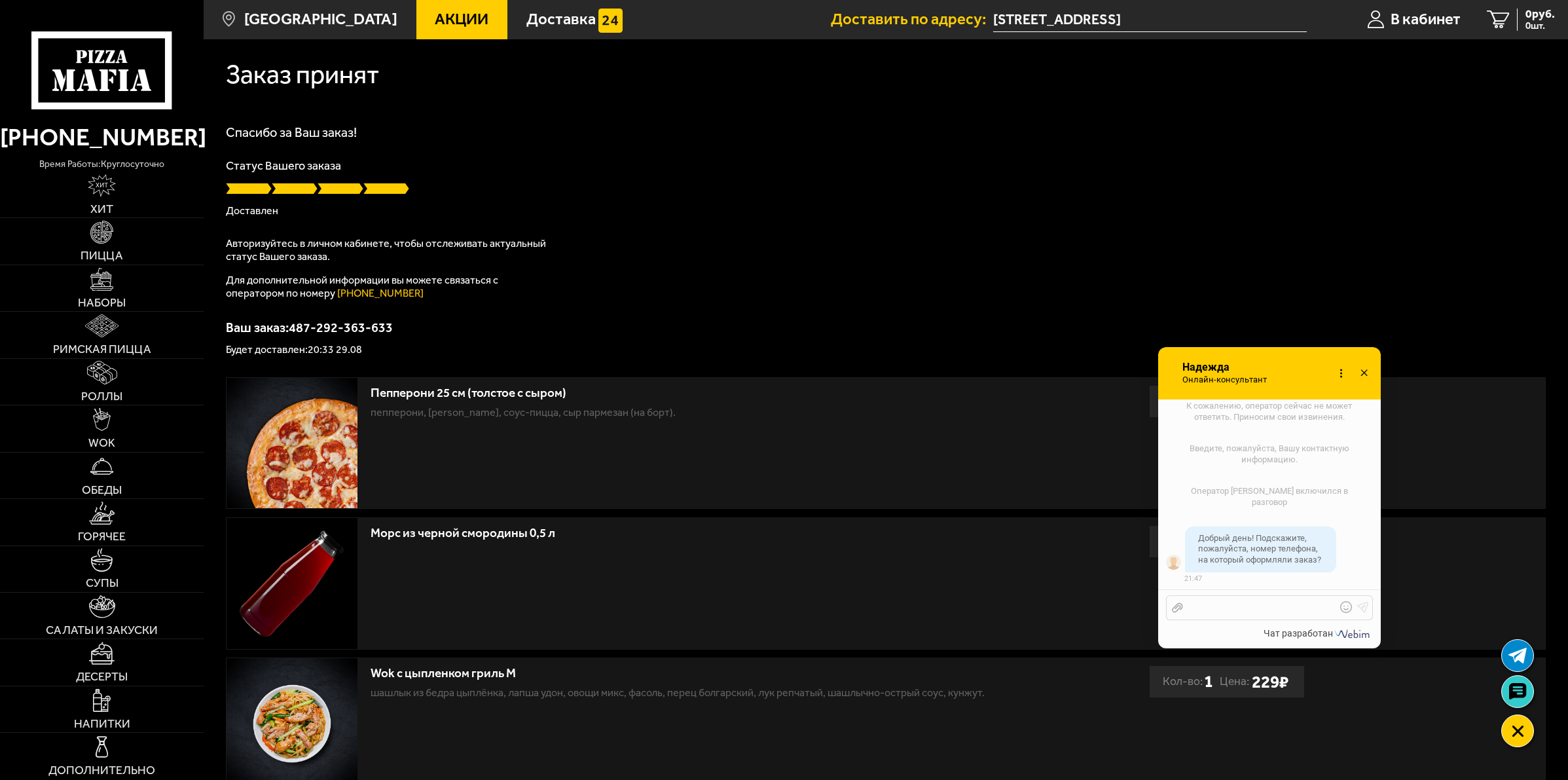
click at [1267, 602] on div at bounding box center [1259, 607] width 153 height 11
drag, startPoint x: 294, startPoint y: 322, endPoint x: 393, endPoint y: 331, distance: 99.4
click at [393, 331] on p "Ваш заказ: 487-292-363-633" at bounding box center [885, 327] width 1319 height 13
copy p "487-292-363-633"
click at [1261, 609] on div "опоздали, соус забыли, пицца холодная..." at bounding box center [1259, 602] width 153 height 24
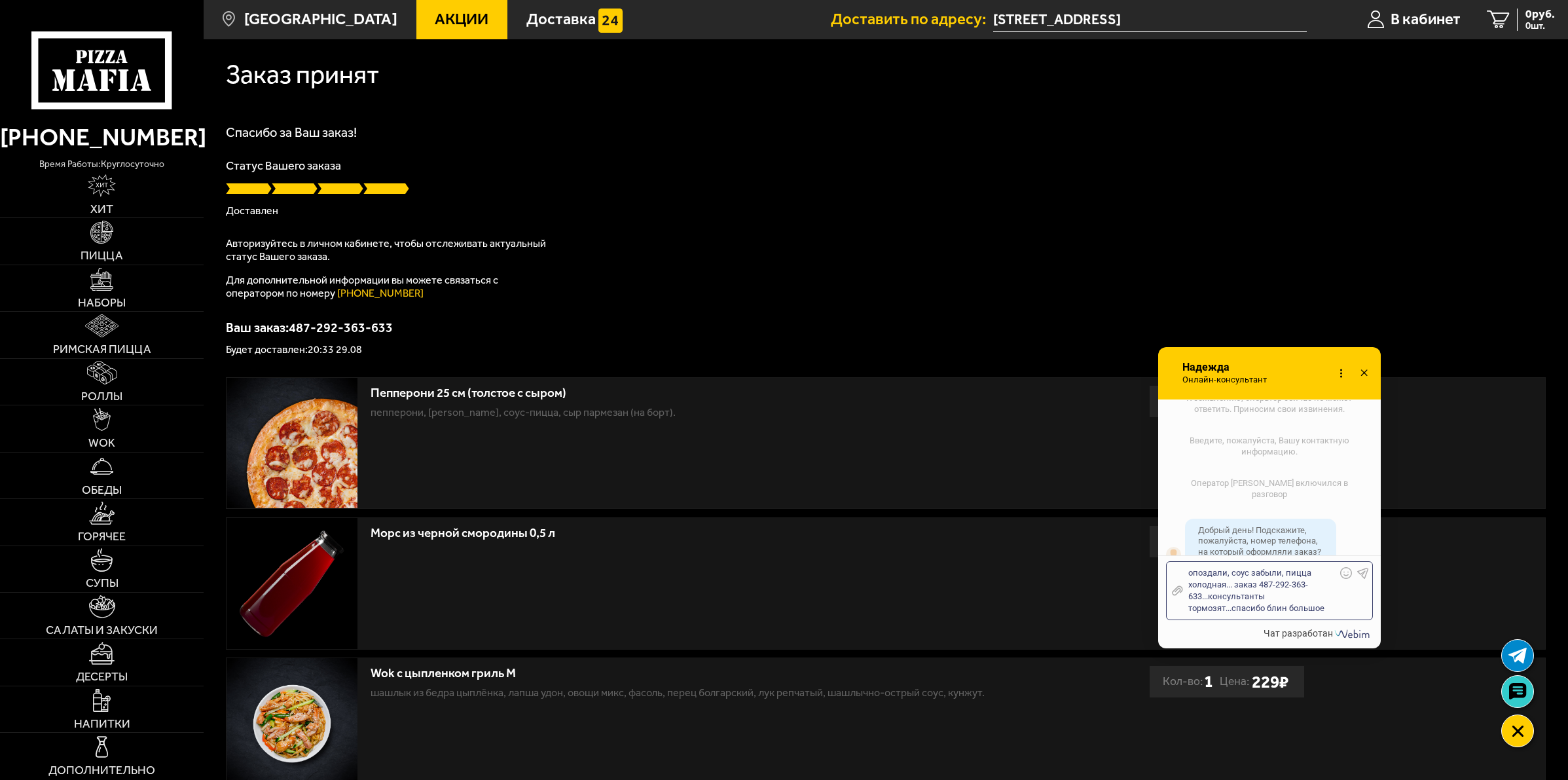
scroll to position [5275, 0]
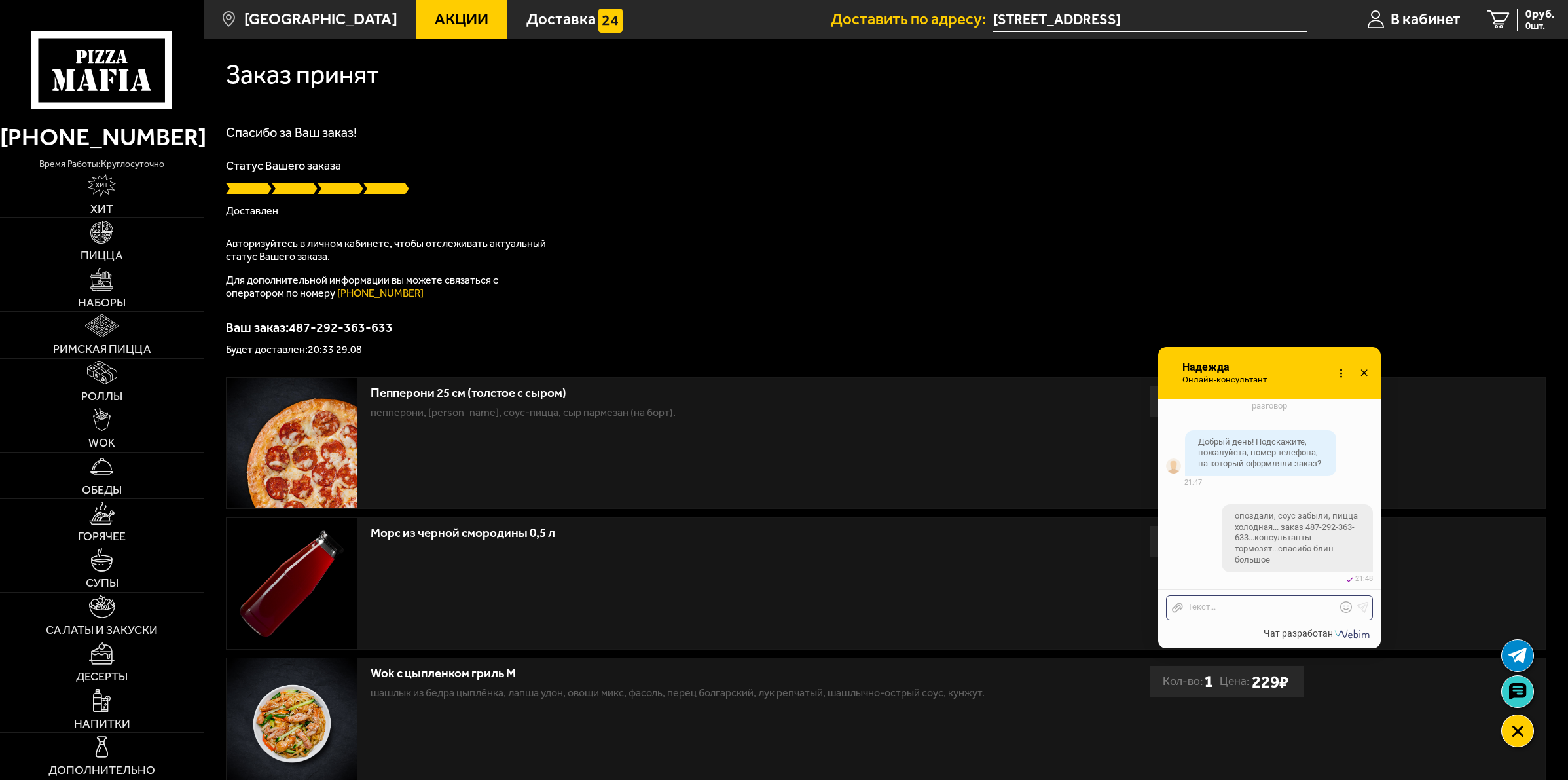
click at [1369, 374] on icon at bounding box center [1364, 373] width 19 height 19
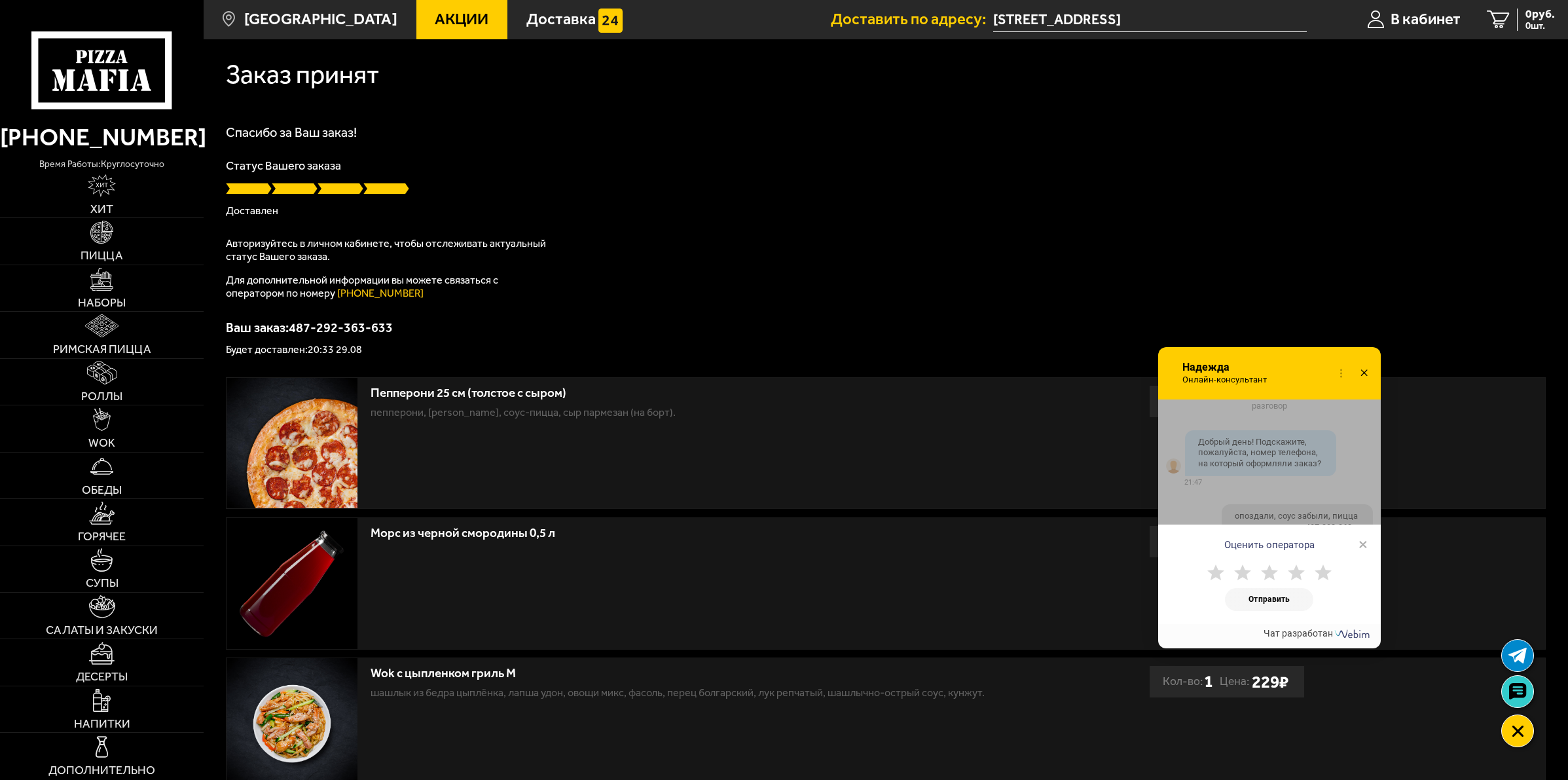
click at [1212, 570] on icon at bounding box center [1215, 573] width 17 height 17
click at [1249, 598] on button "Отправить" at bounding box center [1269, 599] width 88 height 23
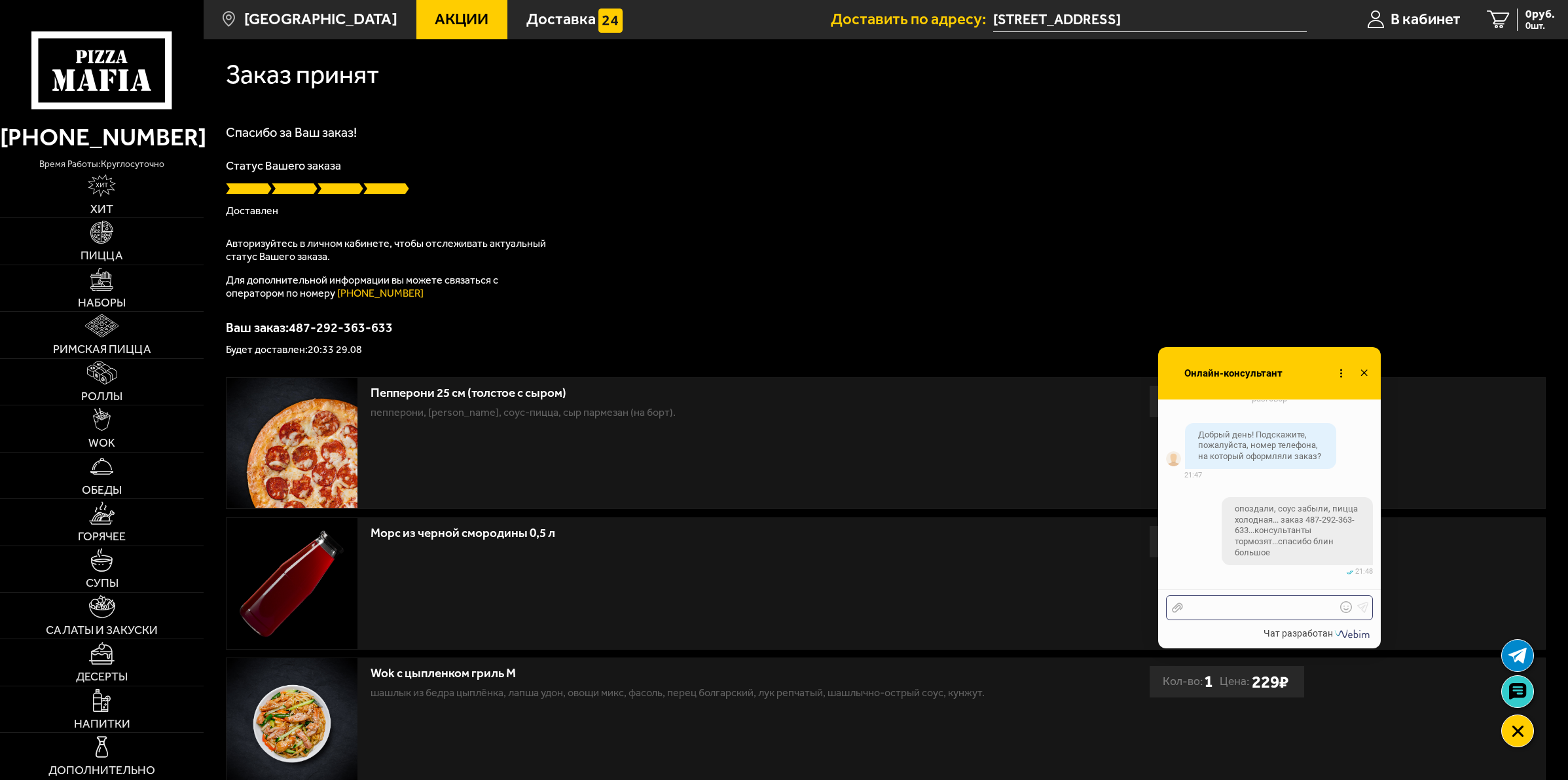
scroll to position [5435, 0]
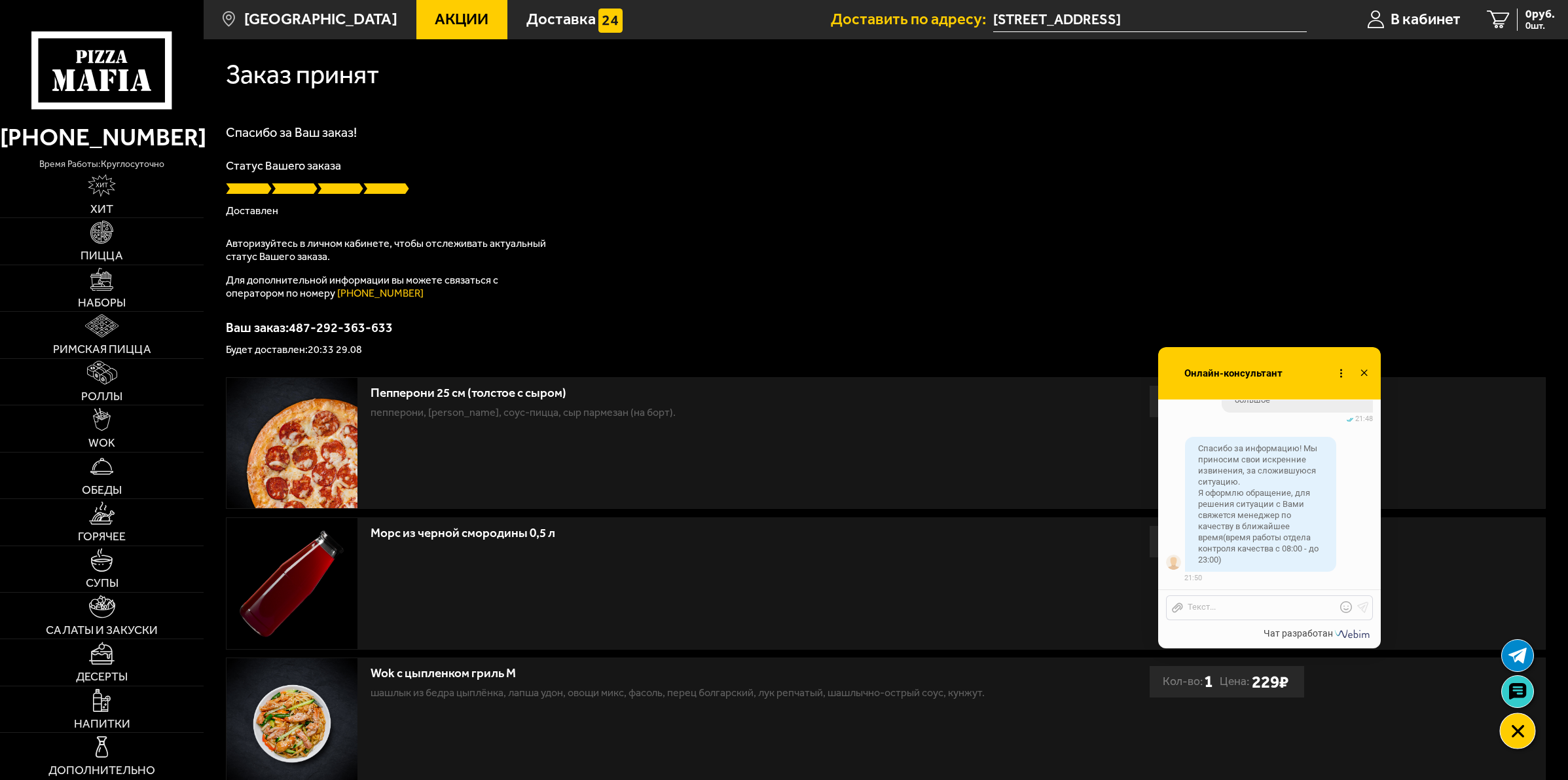
click at [1512, 733] on icon at bounding box center [1518, 731] width 14 height 14
click at [1367, 375] on use at bounding box center [1364, 372] width 7 height 7
